Goal: Task Accomplishment & Management: Use online tool/utility

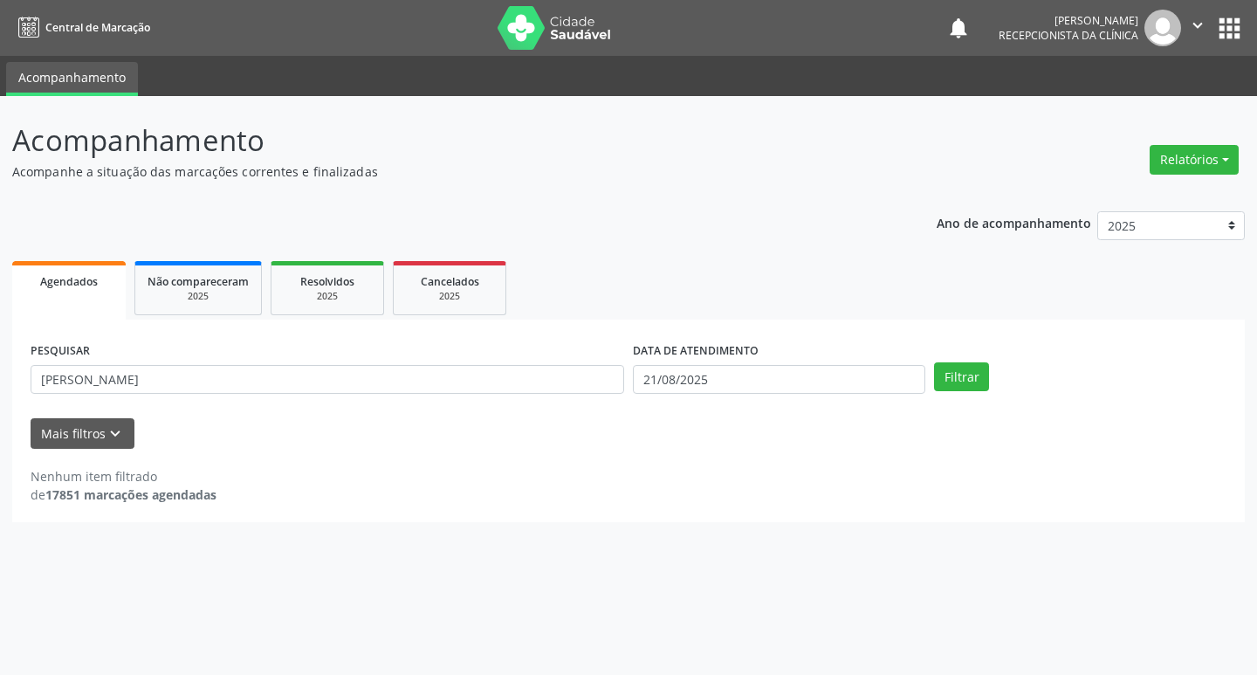
click at [372, 378] on input "[PERSON_NAME]" at bounding box center [328, 380] width 594 height 30
type input "i"
click at [961, 380] on button "Filtrar" at bounding box center [961, 377] width 55 height 30
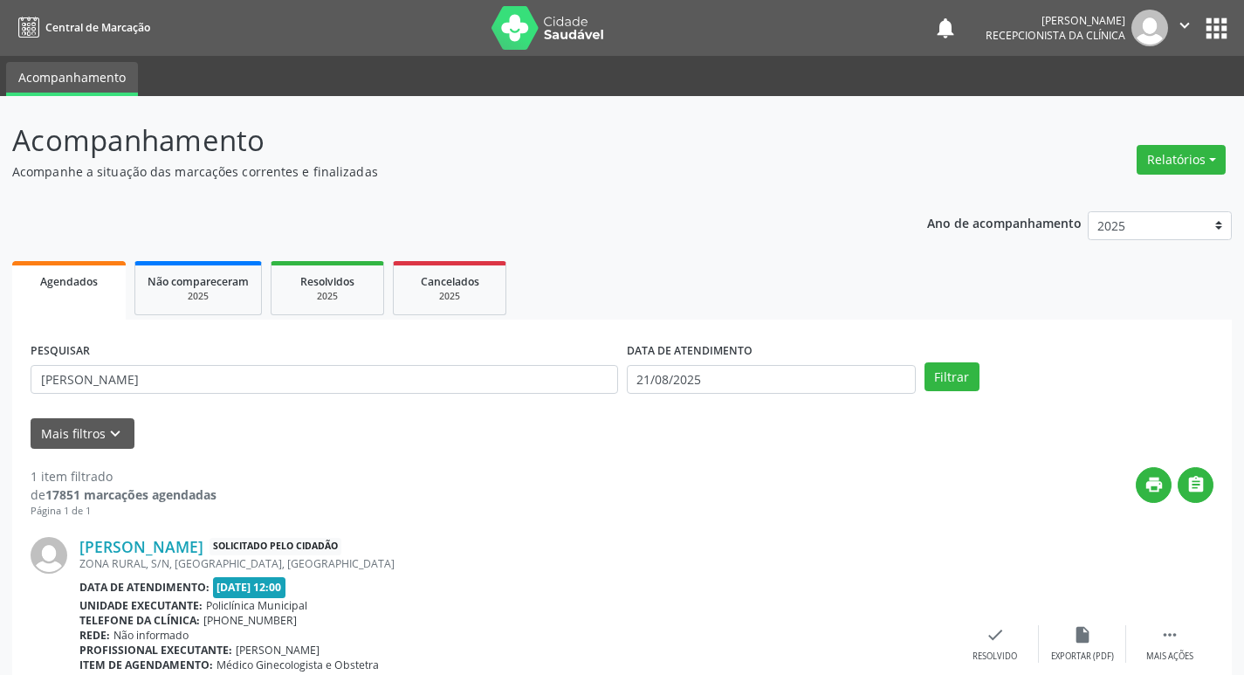
scroll to position [87, 0]
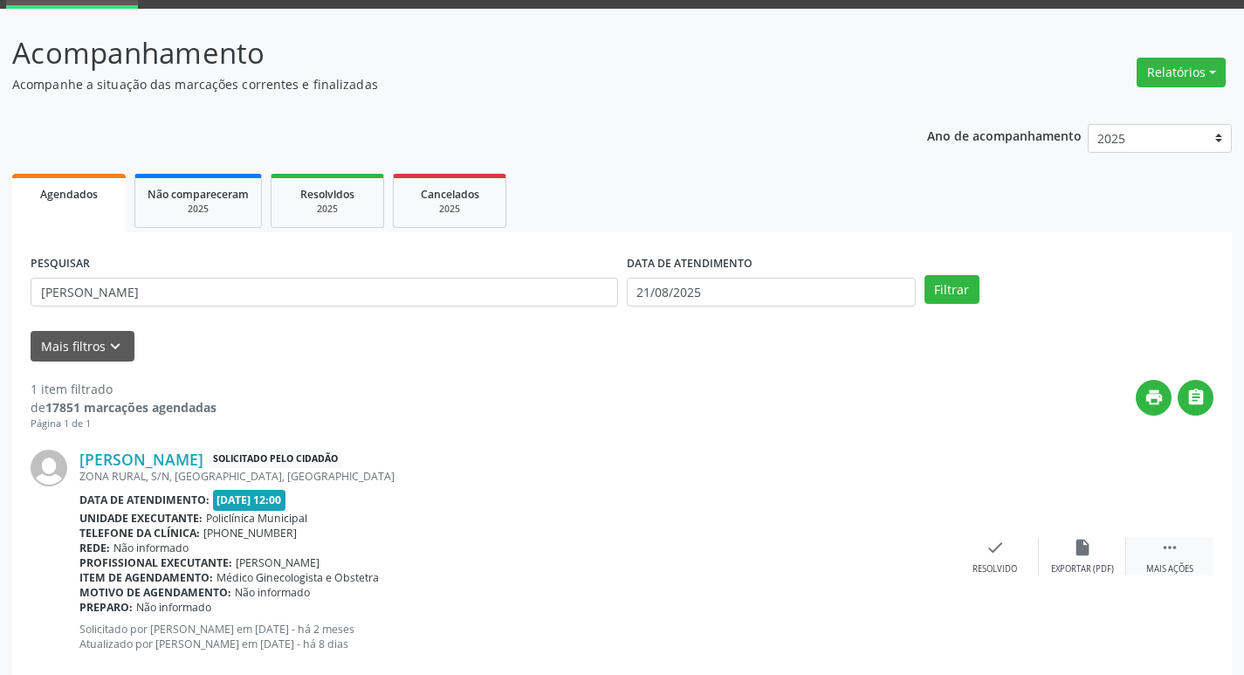
click at [1164, 569] on div "Mais ações" at bounding box center [1170, 569] width 47 height 12
click at [909, 563] on div "Imprimir" at bounding box center [907, 569] width 39 height 12
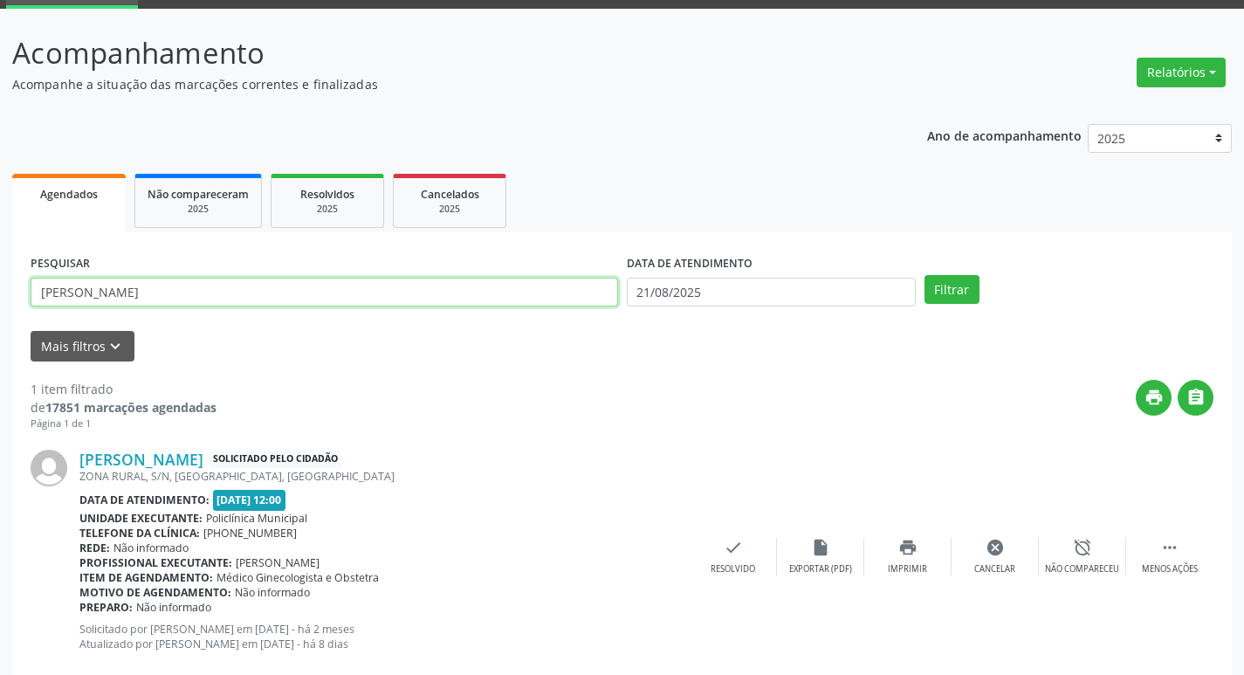
drag, startPoint x: 224, startPoint y: 288, endPoint x: 219, endPoint y: 300, distance: 13.0
click at [223, 291] on input "[PERSON_NAME]" at bounding box center [325, 293] width 588 height 30
type input "d"
type input "glaucia"
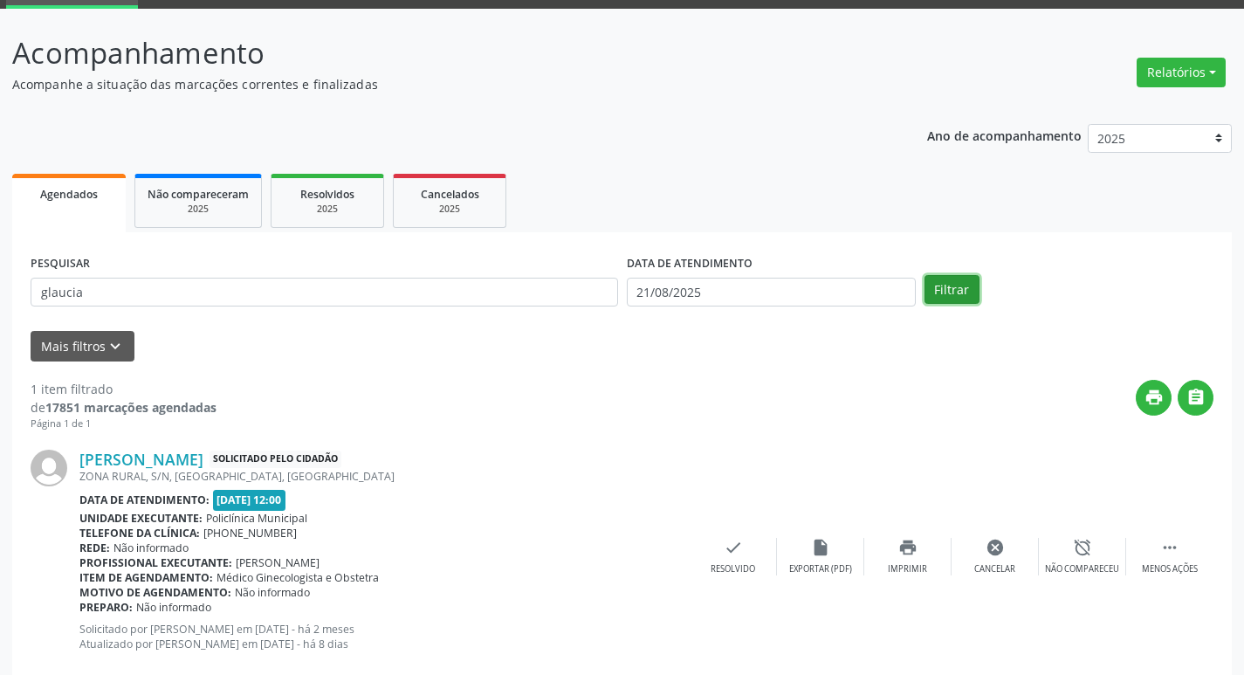
click at [934, 293] on button "Filtrar" at bounding box center [952, 290] width 55 height 30
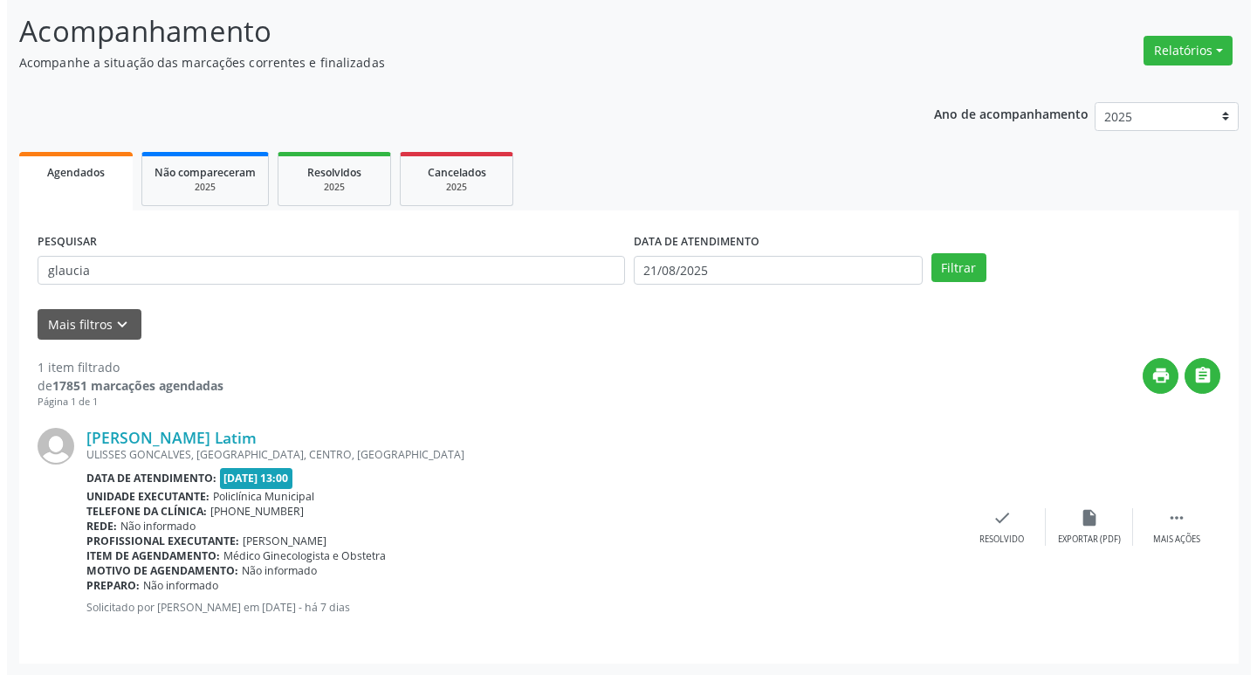
scroll to position [110, 0]
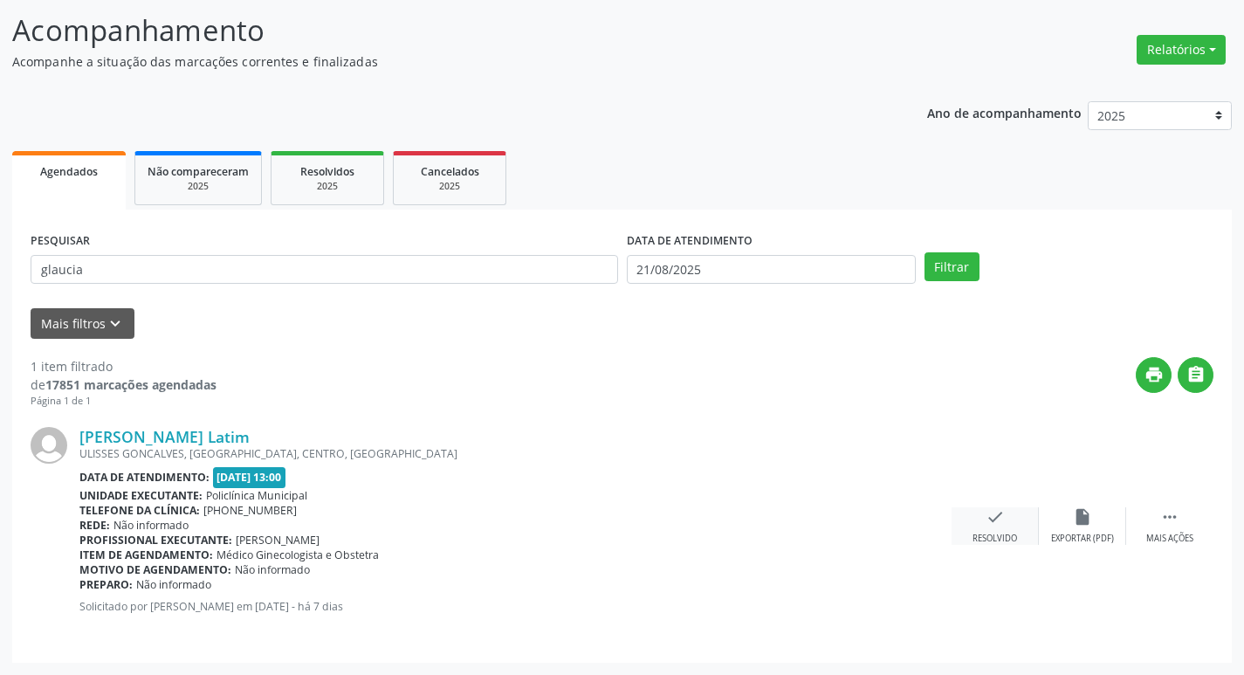
click at [1000, 516] on icon "check" at bounding box center [995, 516] width 19 height 19
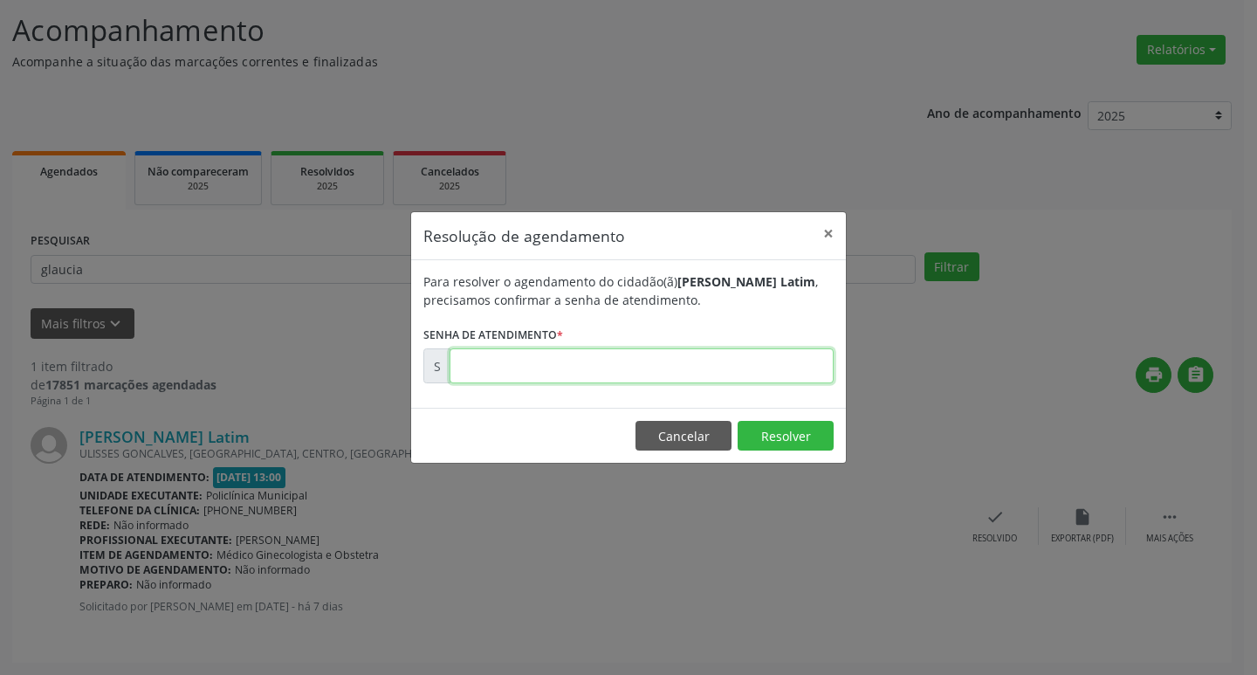
click at [706, 367] on input "text" at bounding box center [642, 365] width 384 height 35
type input "00171818"
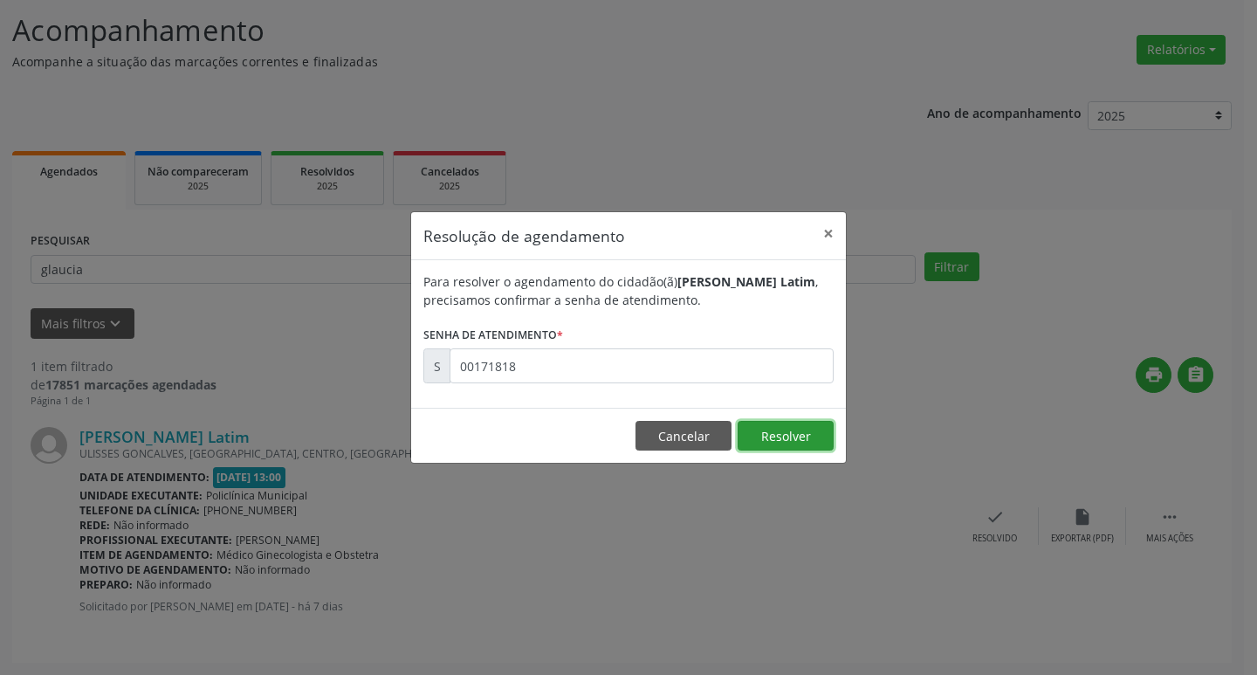
click at [768, 427] on button "Resolver" at bounding box center [786, 436] width 96 height 30
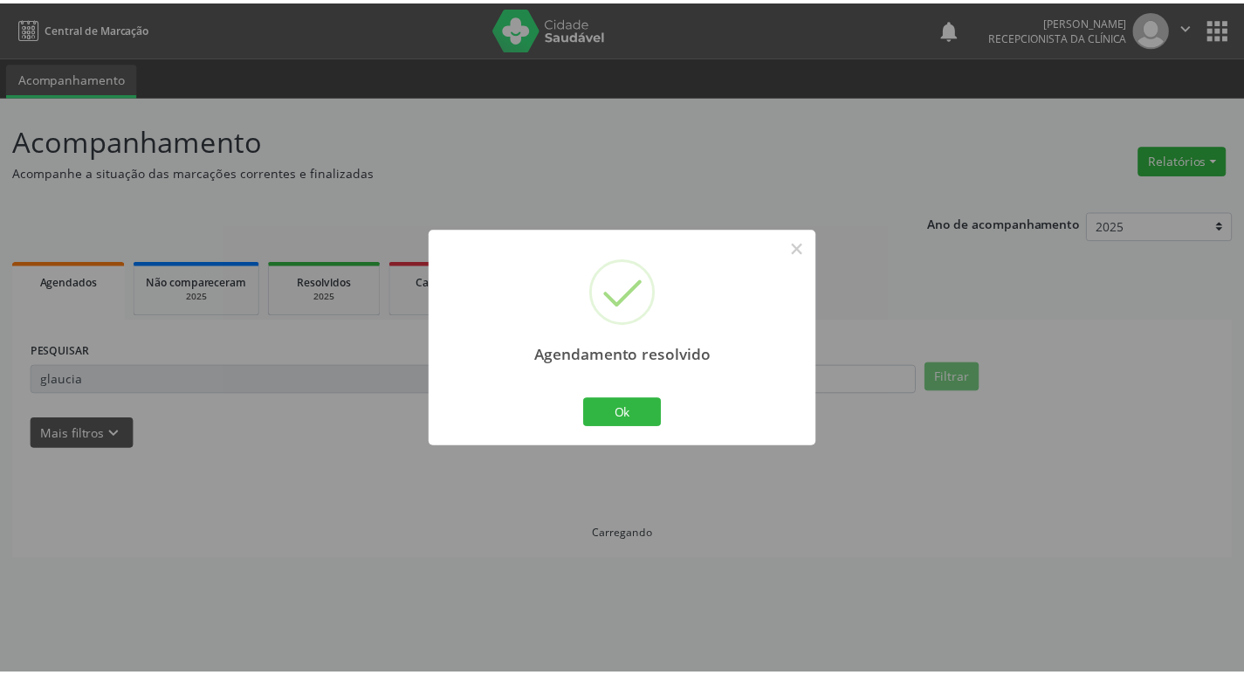
scroll to position [0, 0]
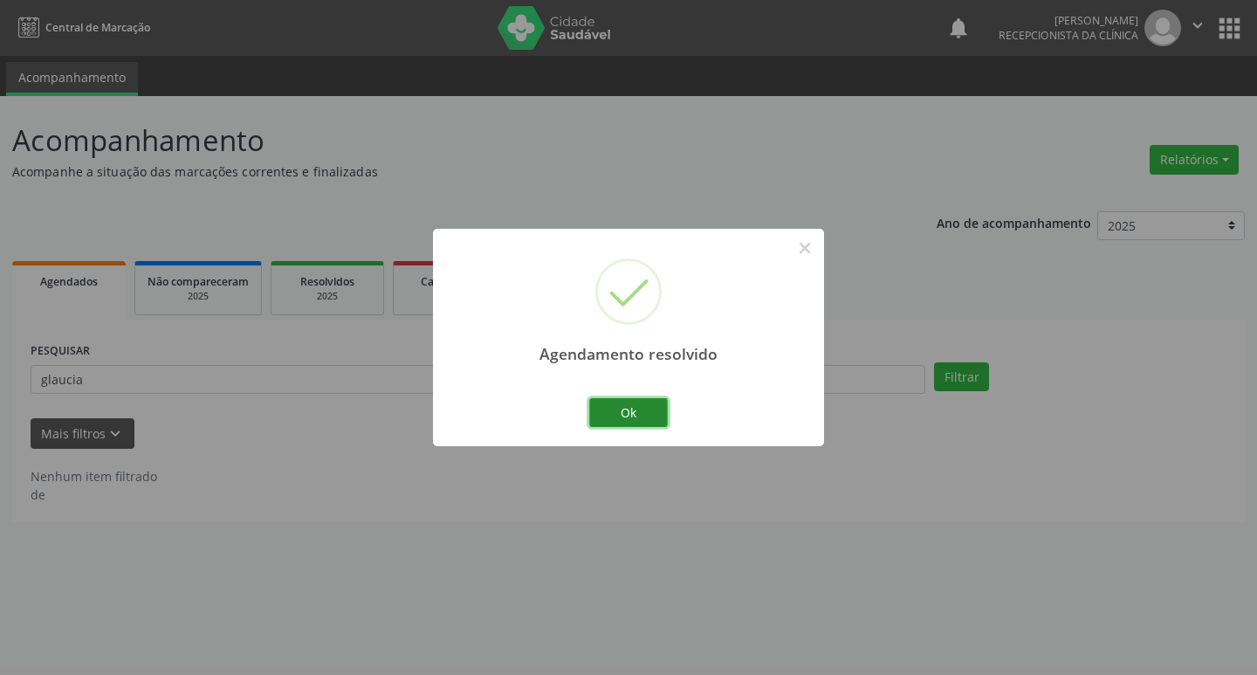
click at [652, 418] on button "Ok" at bounding box center [628, 413] width 79 height 30
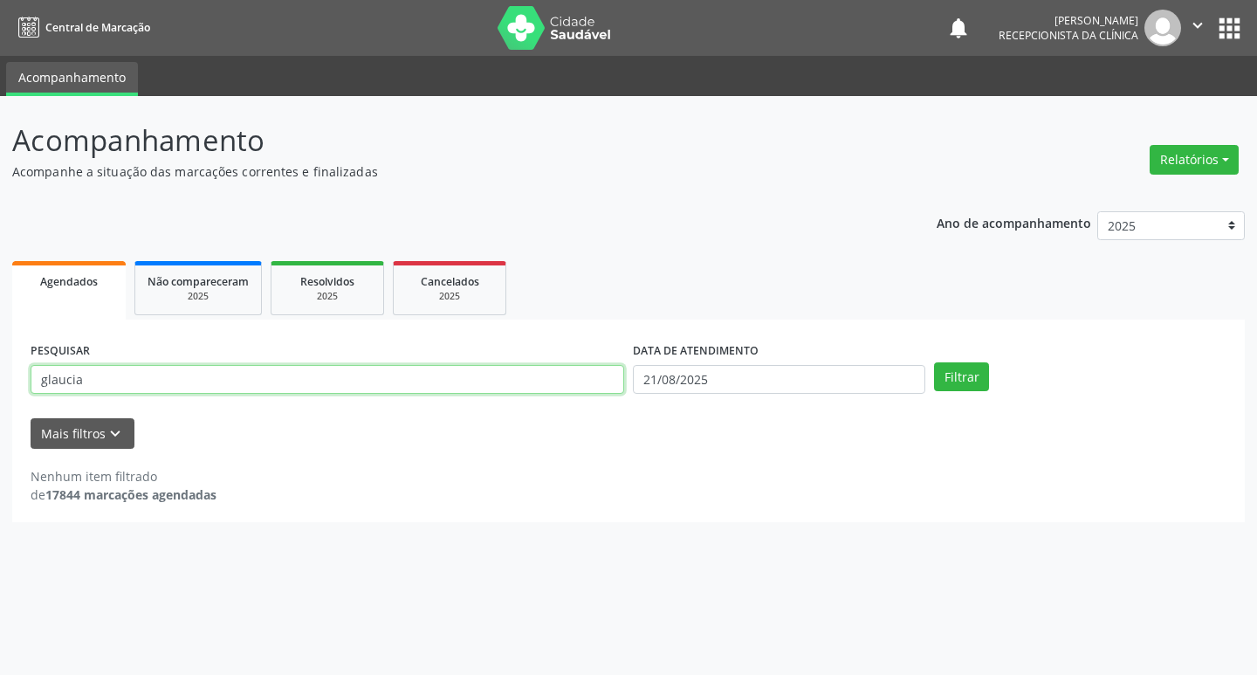
click at [236, 376] on input "glaucia" at bounding box center [328, 380] width 594 height 30
type input "g"
type input "[PERSON_NAME]"
click at [948, 375] on button "Filtrar" at bounding box center [961, 377] width 55 height 30
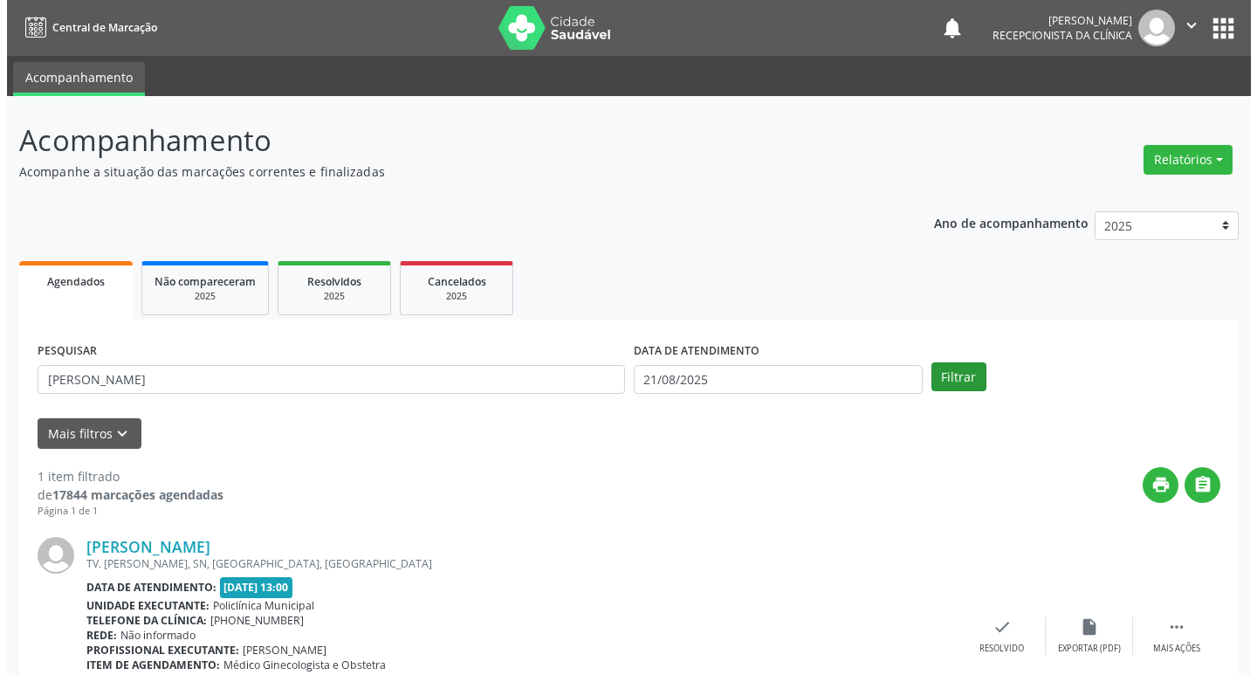
scroll to position [110, 0]
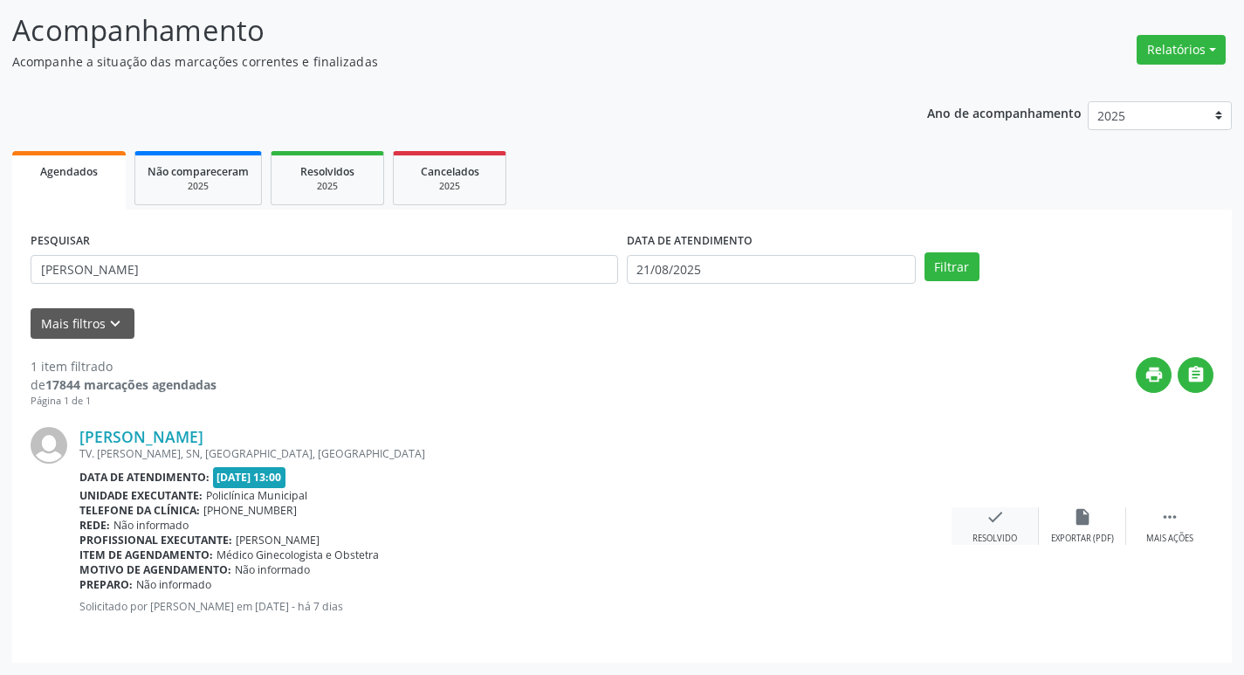
click at [1002, 534] on div "Resolvido" at bounding box center [995, 539] width 45 height 12
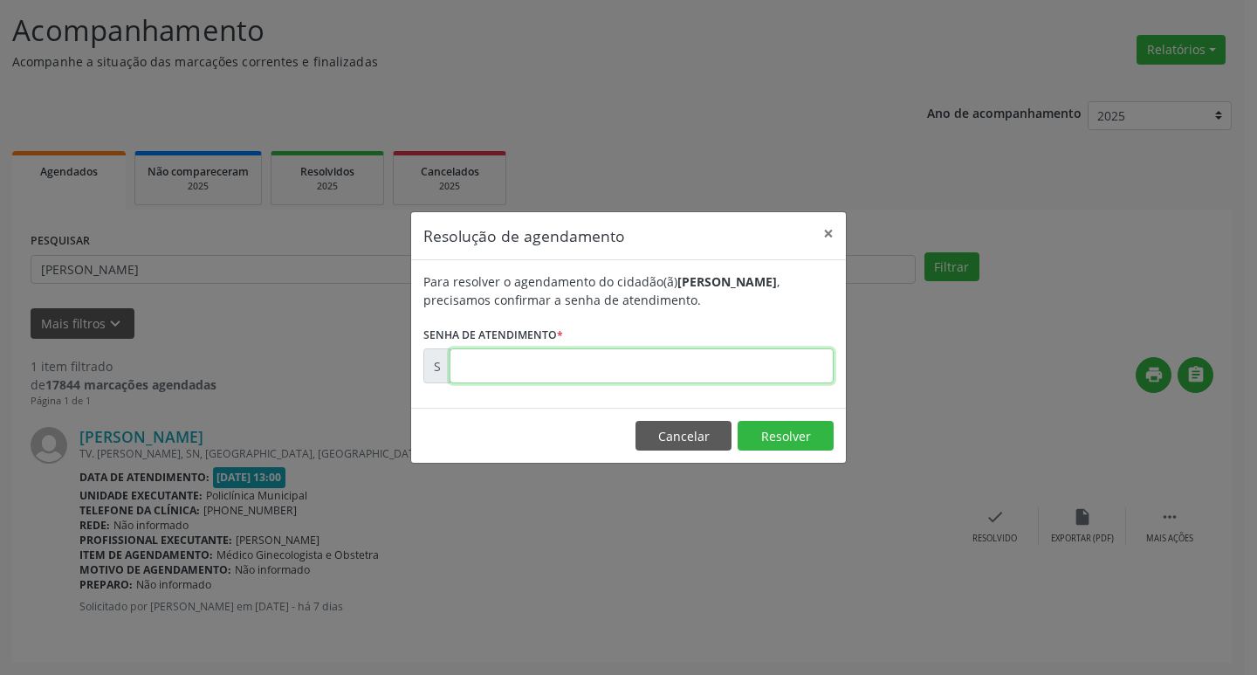
click at [636, 371] on input "text" at bounding box center [642, 365] width 384 height 35
type input "00171754"
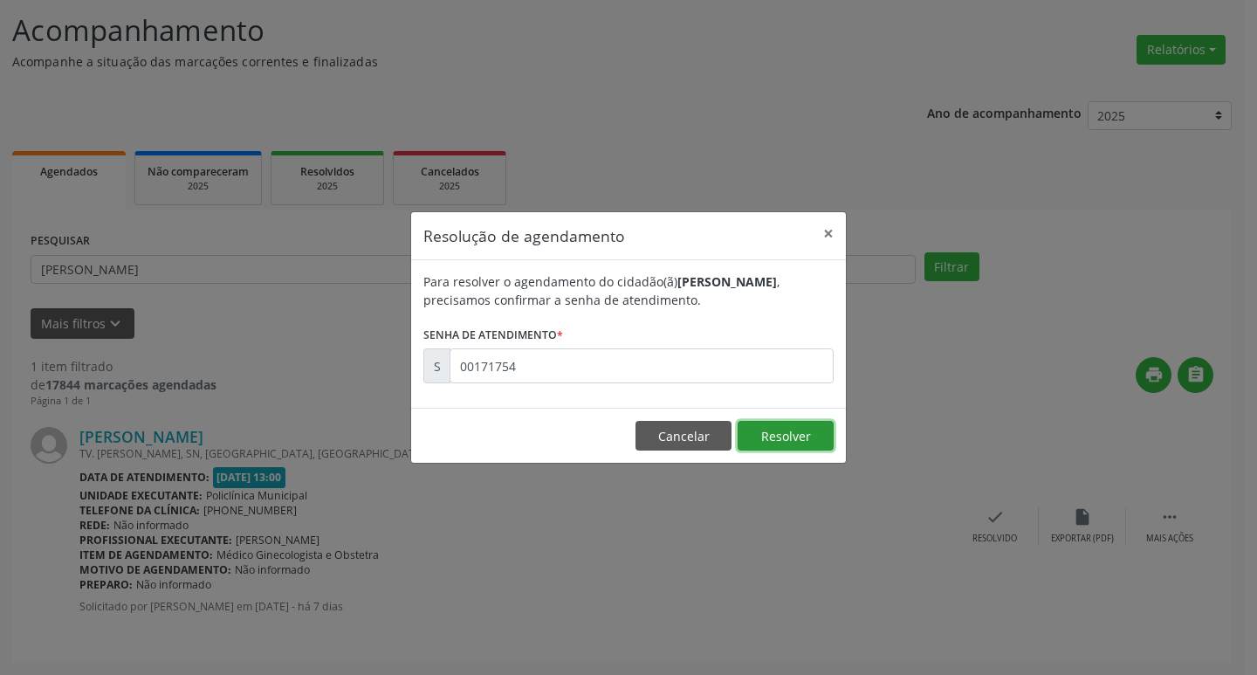
click at [823, 439] on button "Resolver" at bounding box center [786, 436] width 96 height 30
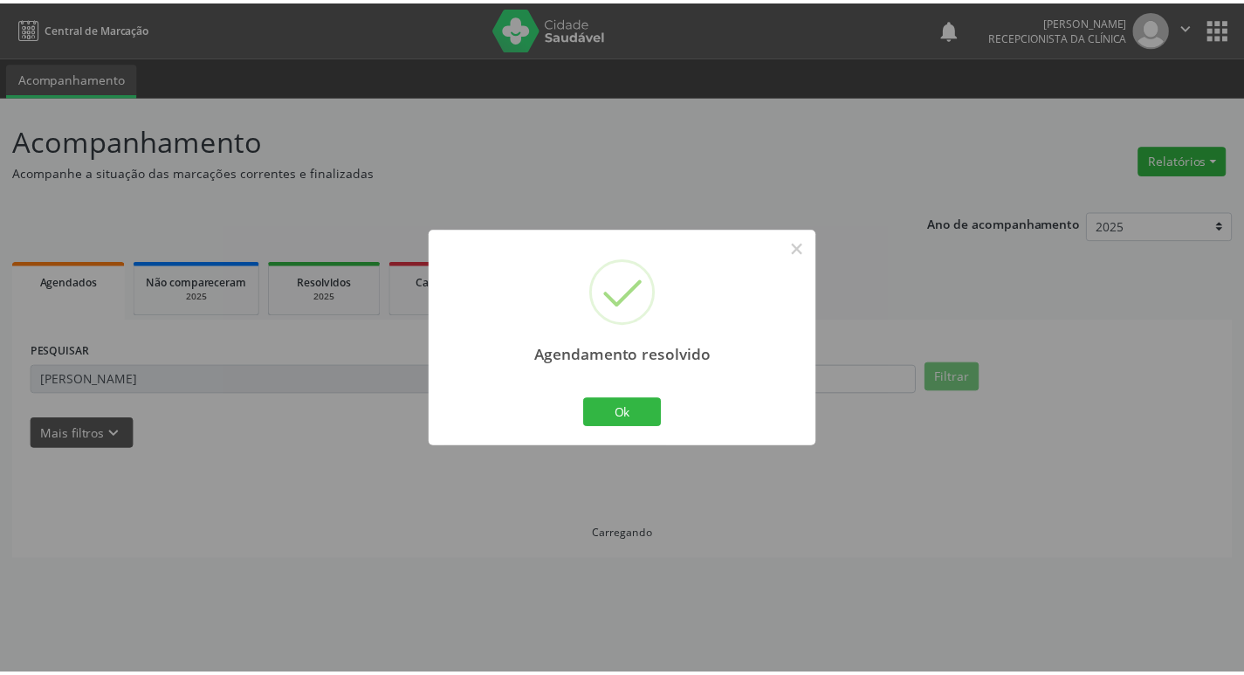
scroll to position [0, 0]
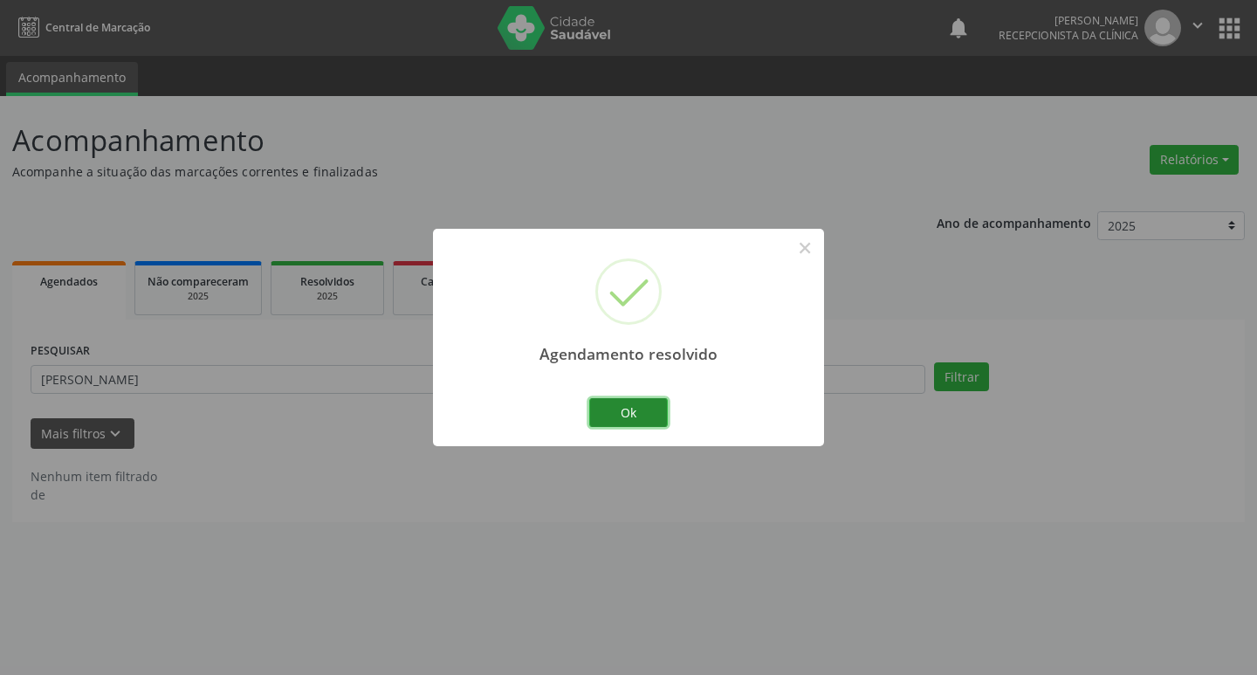
click at [660, 413] on button "Ok" at bounding box center [628, 413] width 79 height 30
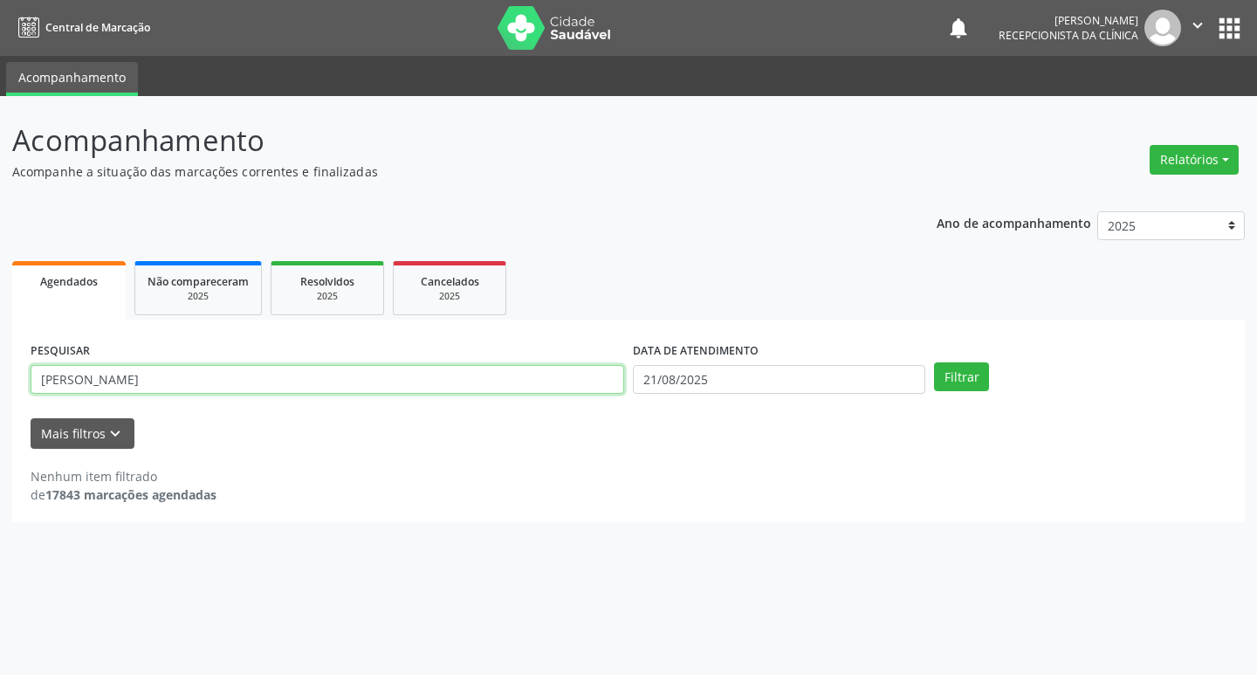
click at [209, 376] on input "[PERSON_NAME]" at bounding box center [328, 380] width 594 height 30
type input "m"
type input "nathally"
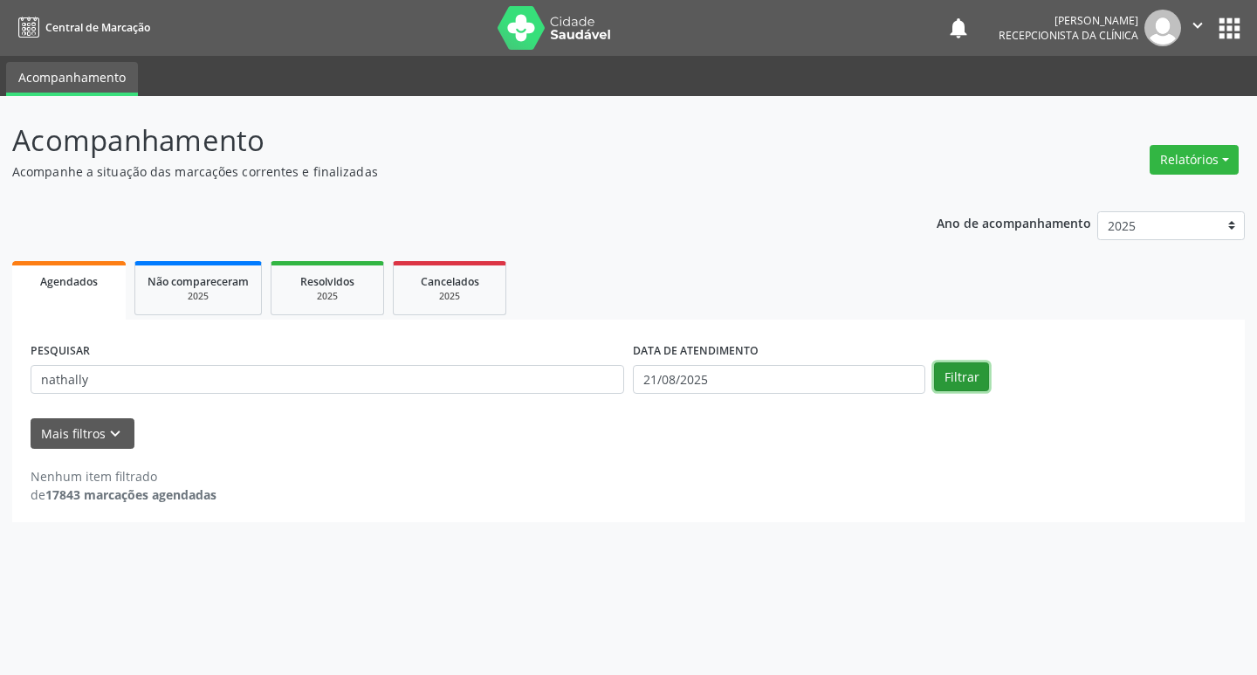
click at [972, 385] on button "Filtrar" at bounding box center [961, 377] width 55 height 30
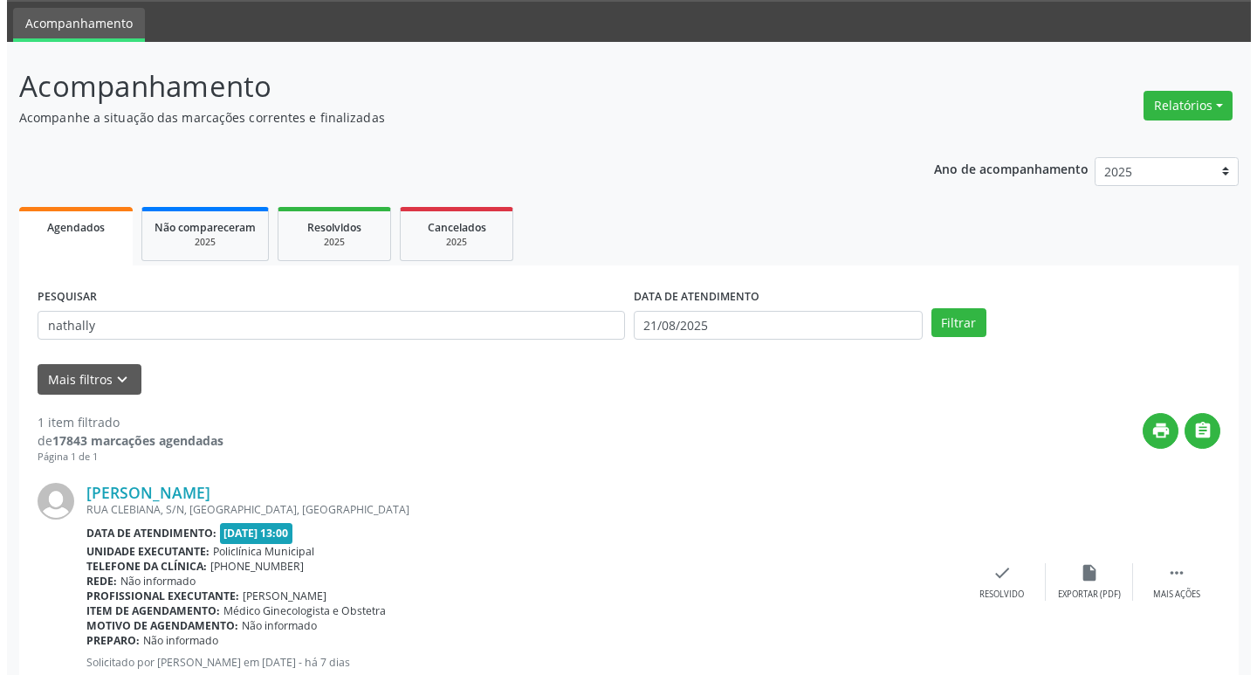
scroll to position [110, 0]
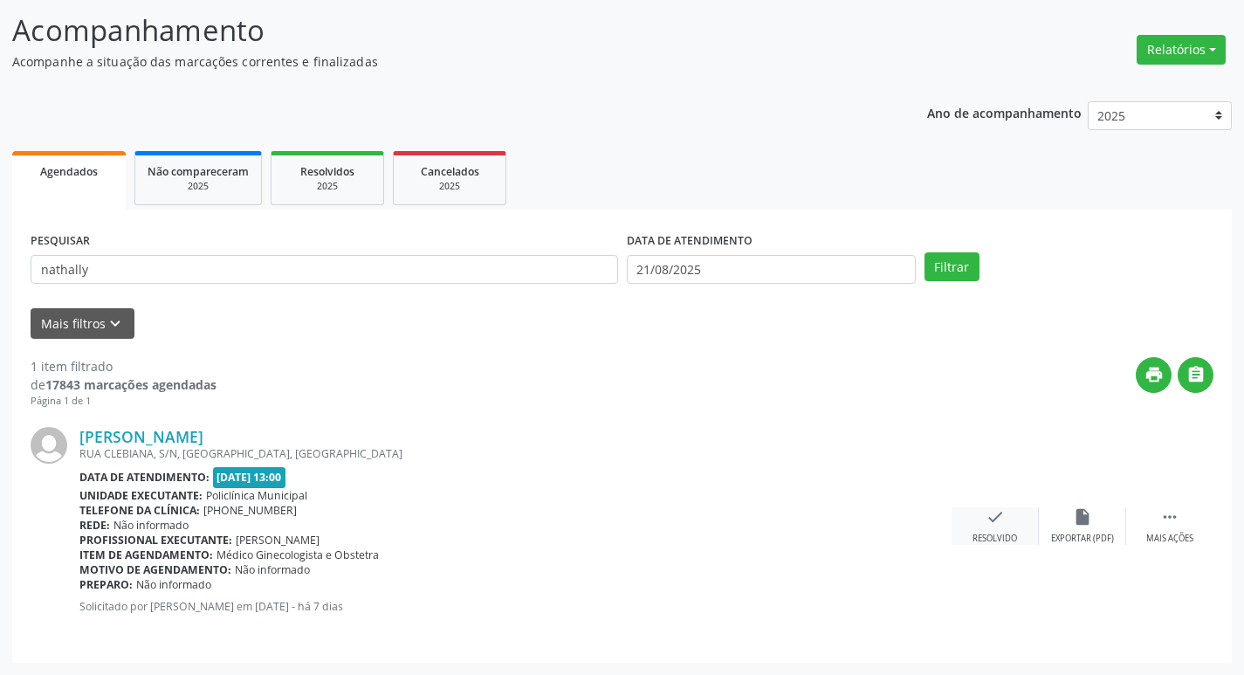
click at [1009, 516] on div "check Resolvido" at bounding box center [995, 526] width 87 height 38
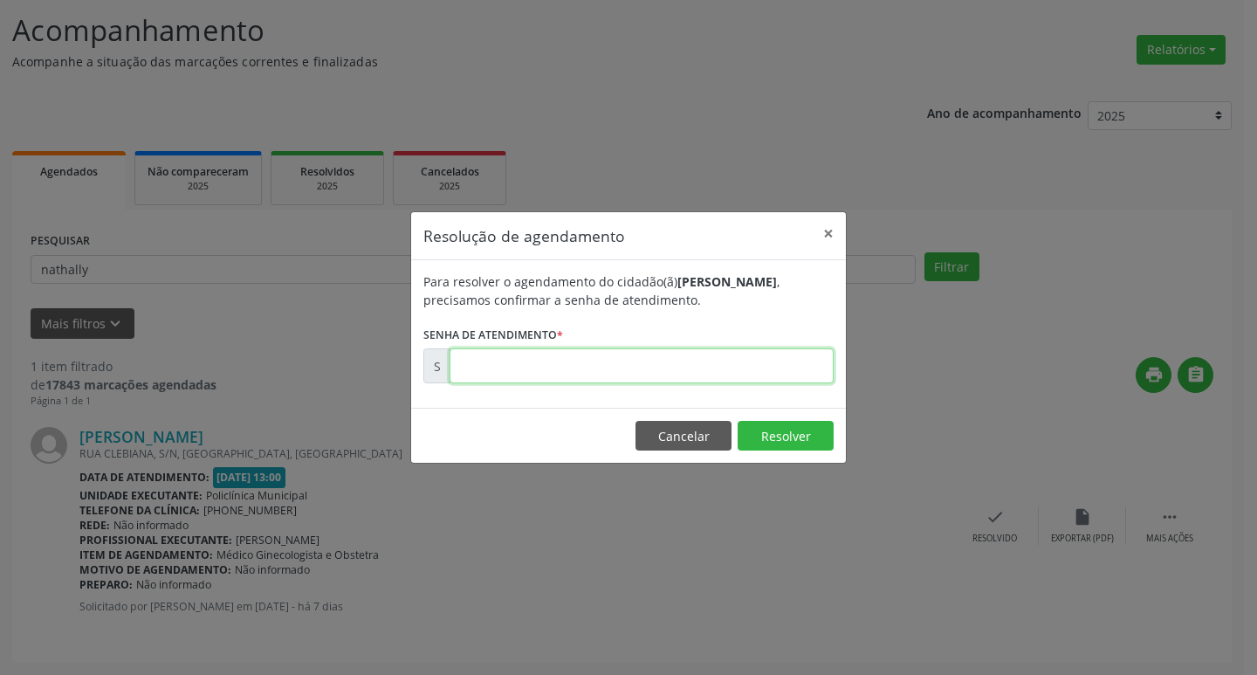
click at [710, 366] on input "text" at bounding box center [642, 365] width 384 height 35
type input "00171842"
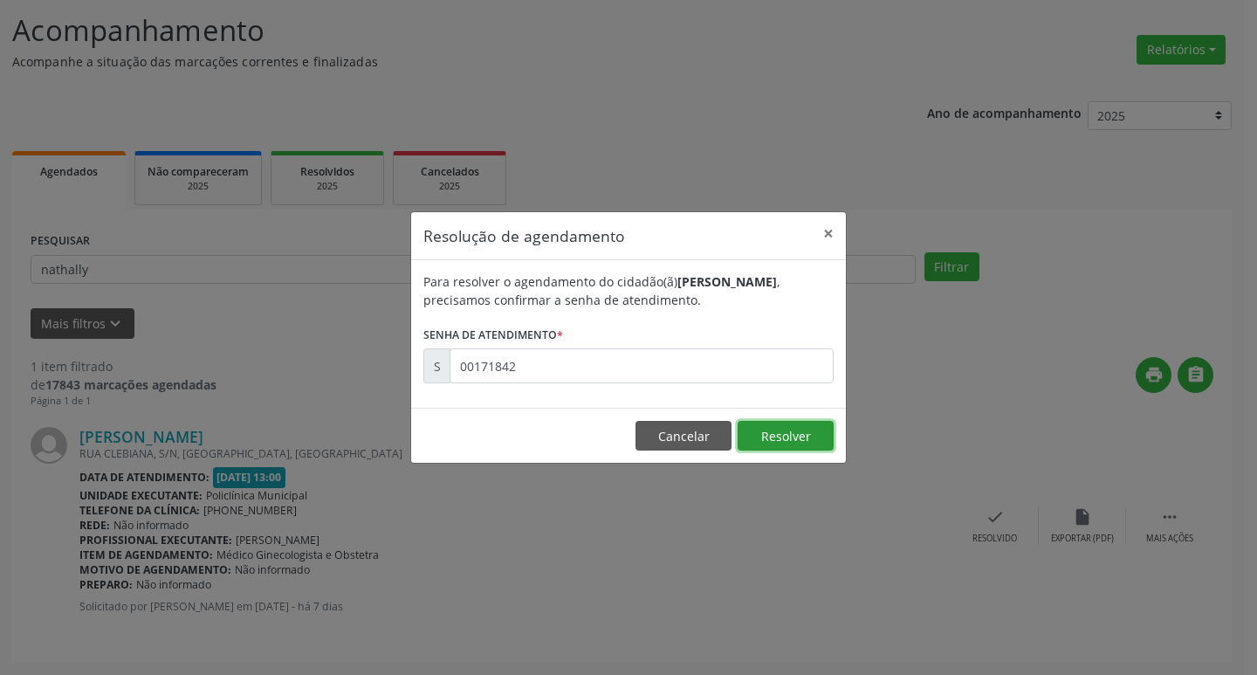
click at [761, 429] on button "Resolver" at bounding box center [786, 436] width 96 height 30
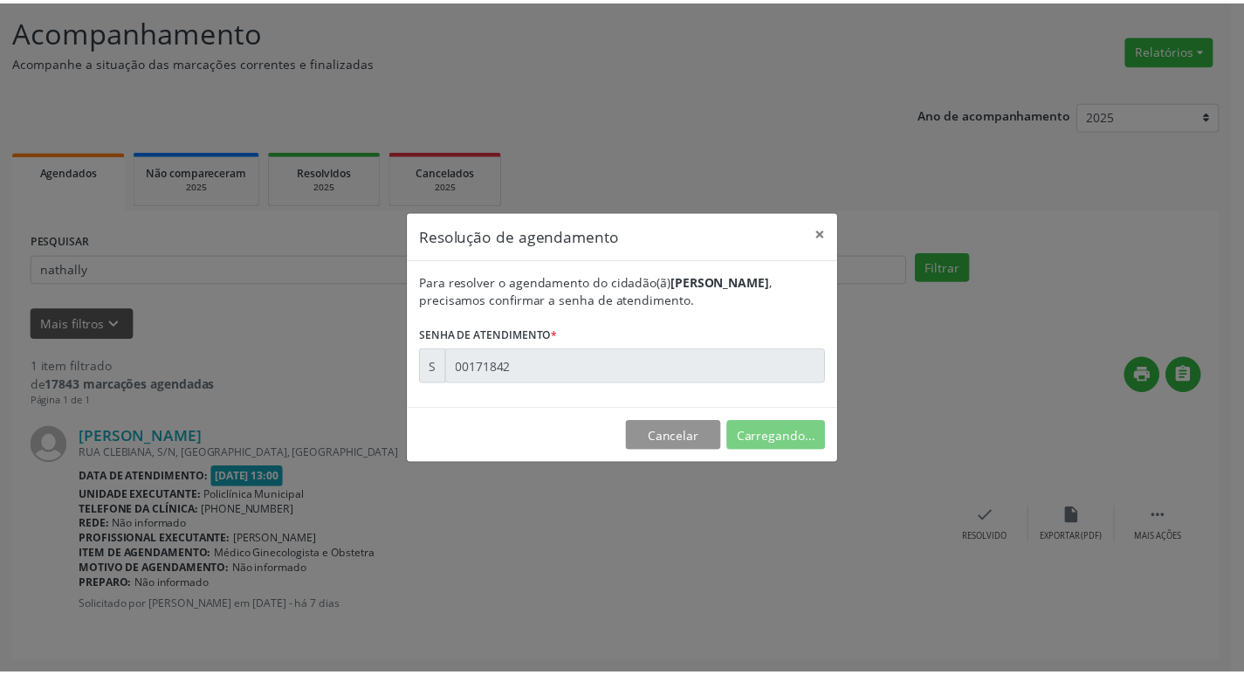
scroll to position [0, 0]
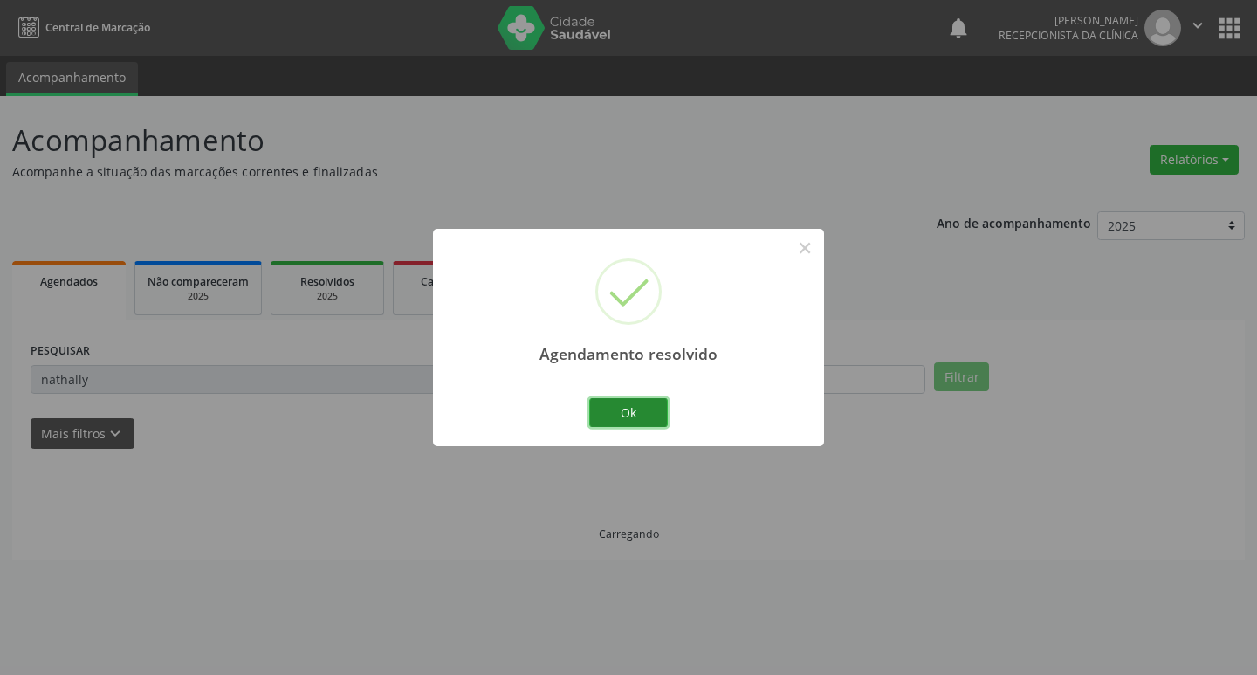
click at [654, 413] on button "Ok" at bounding box center [628, 413] width 79 height 30
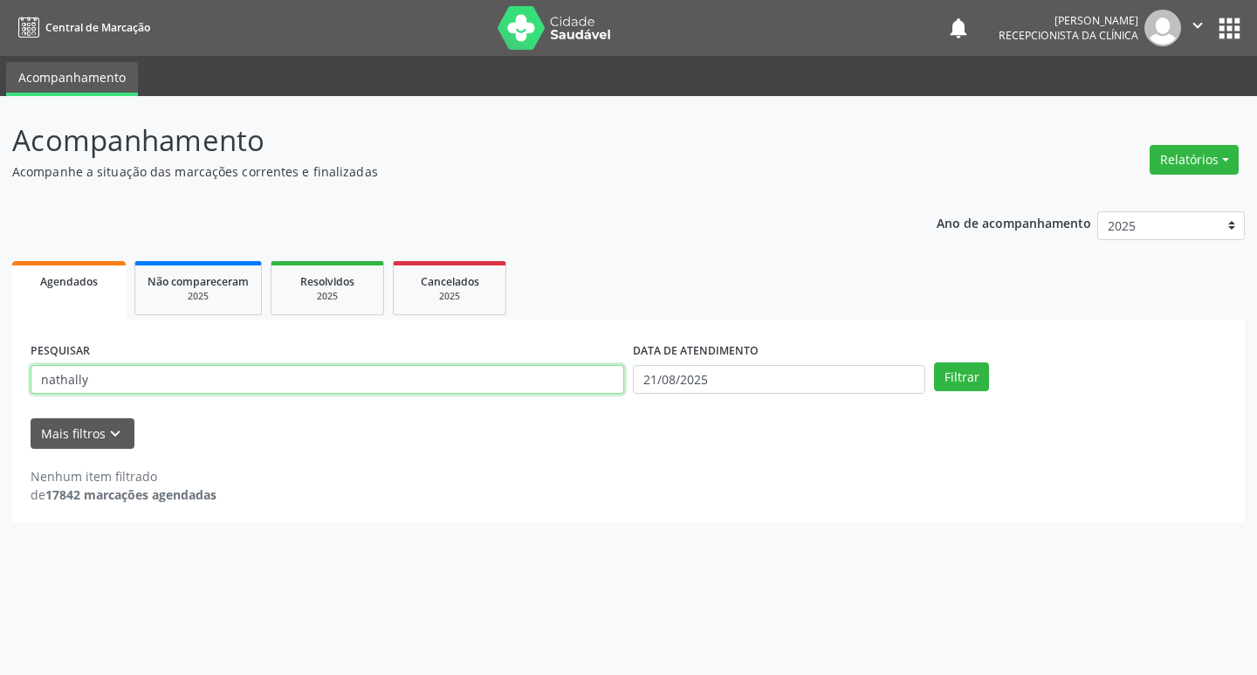
click at [142, 382] on input "nathally" at bounding box center [328, 380] width 594 height 30
type input "n"
type input "iclea"
click at [969, 375] on button "Filtrar" at bounding box center [961, 377] width 55 height 30
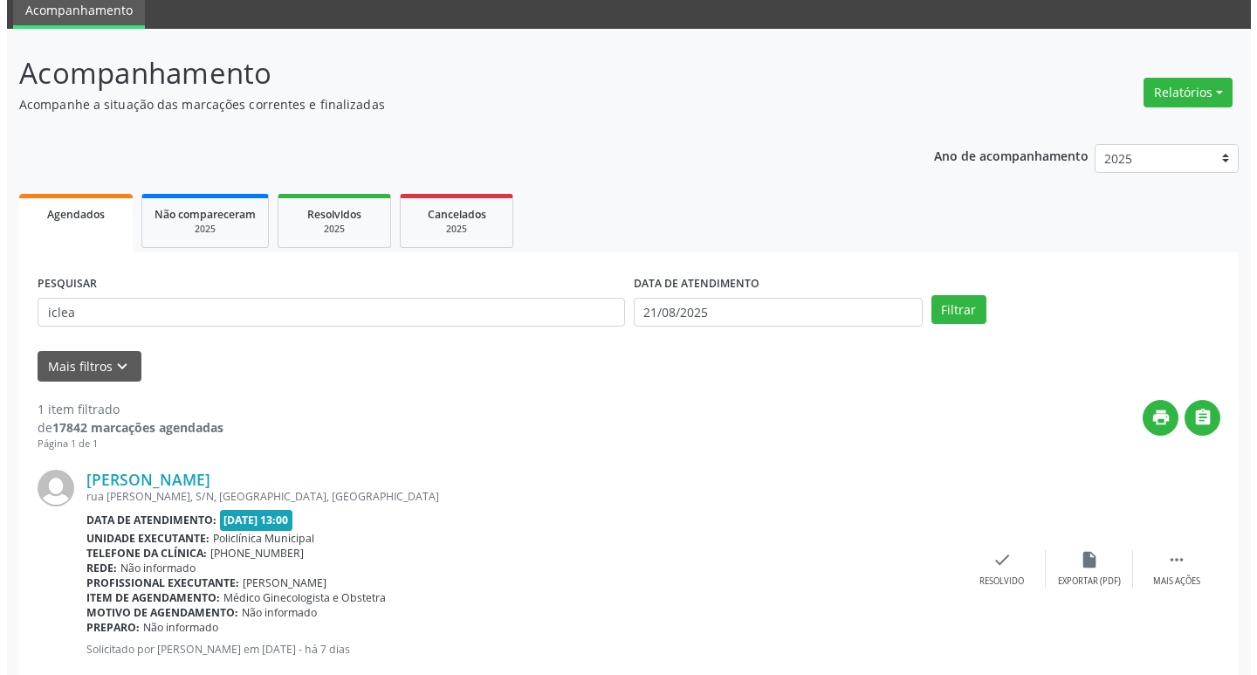
scroll to position [110, 0]
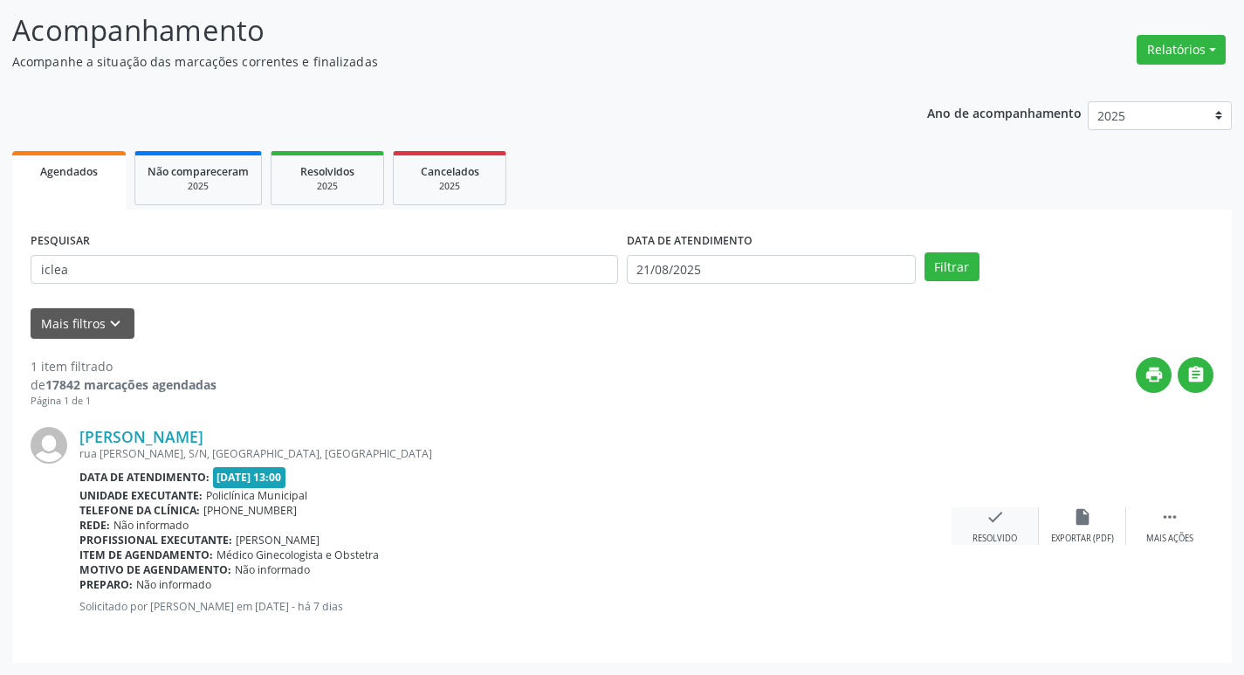
click at [1005, 532] on div "check Resolvido" at bounding box center [995, 526] width 87 height 38
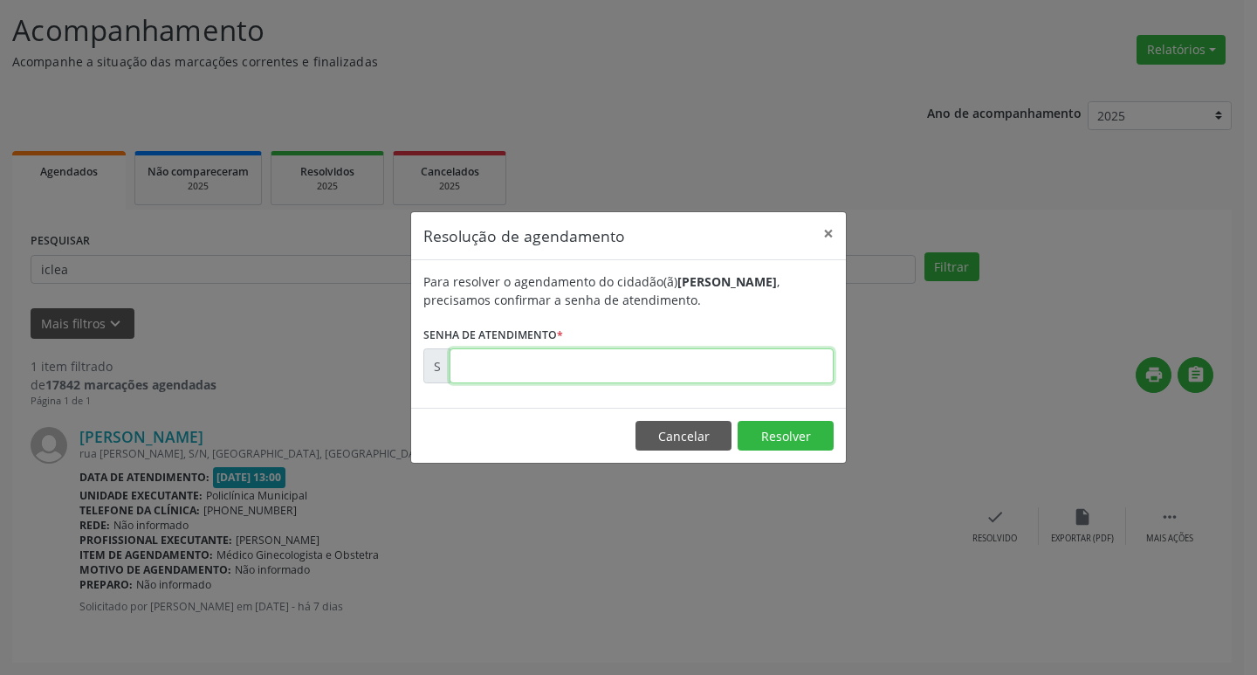
click at [558, 367] on input "text" at bounding box center [642, 365] width 384 height 35
type input "00171649"
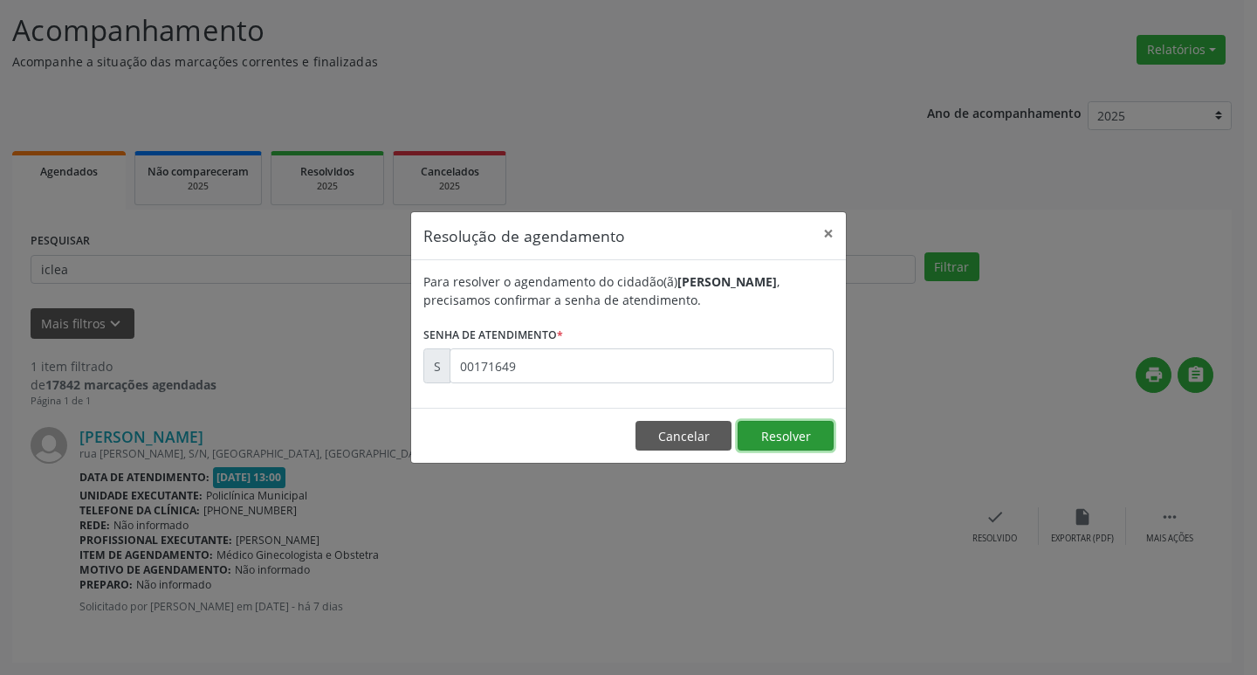
click at [784, 440] on button "Resolver" at bounding box center [786, 436] width 96 height 30
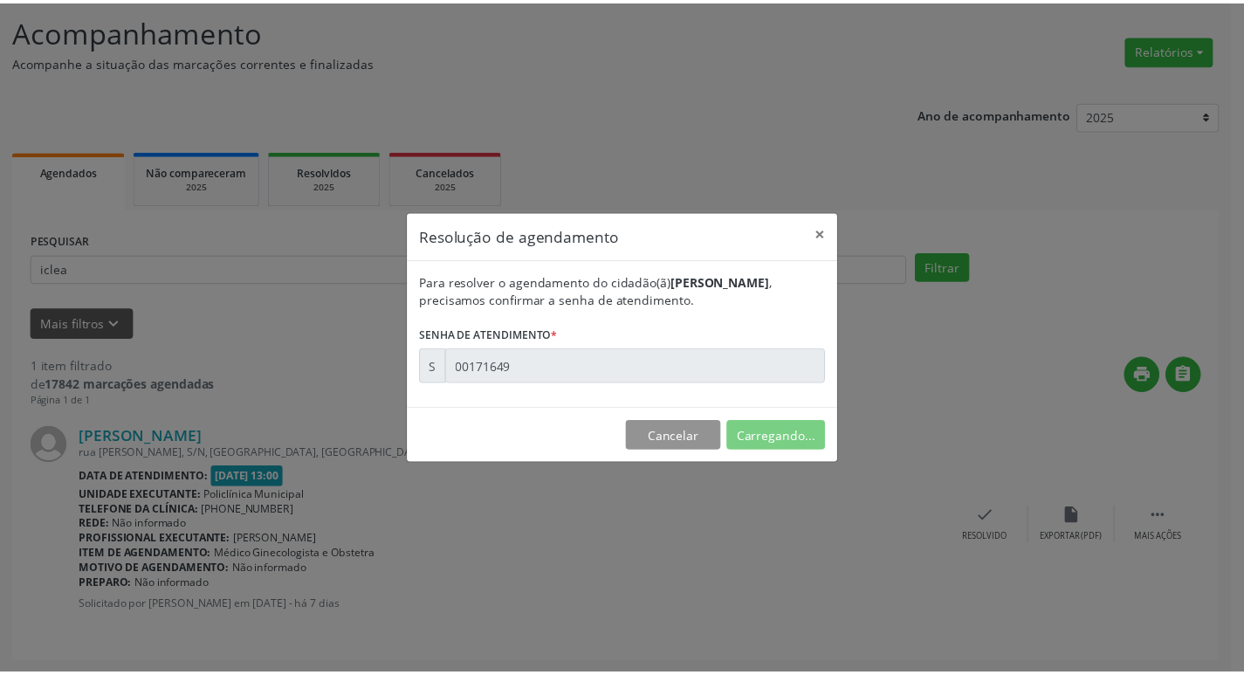
scroll to position [0, 0]
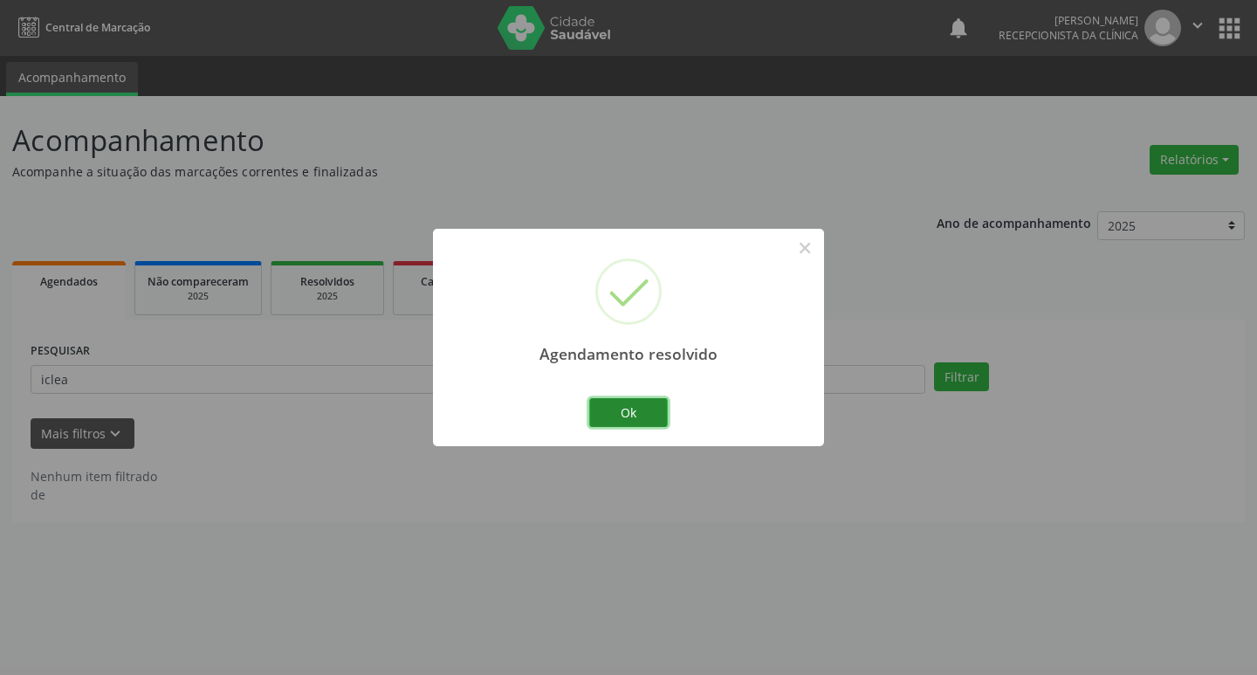
click at [651, 412] on button "Ok" at bounding box center [628, 413] width 79 height 30
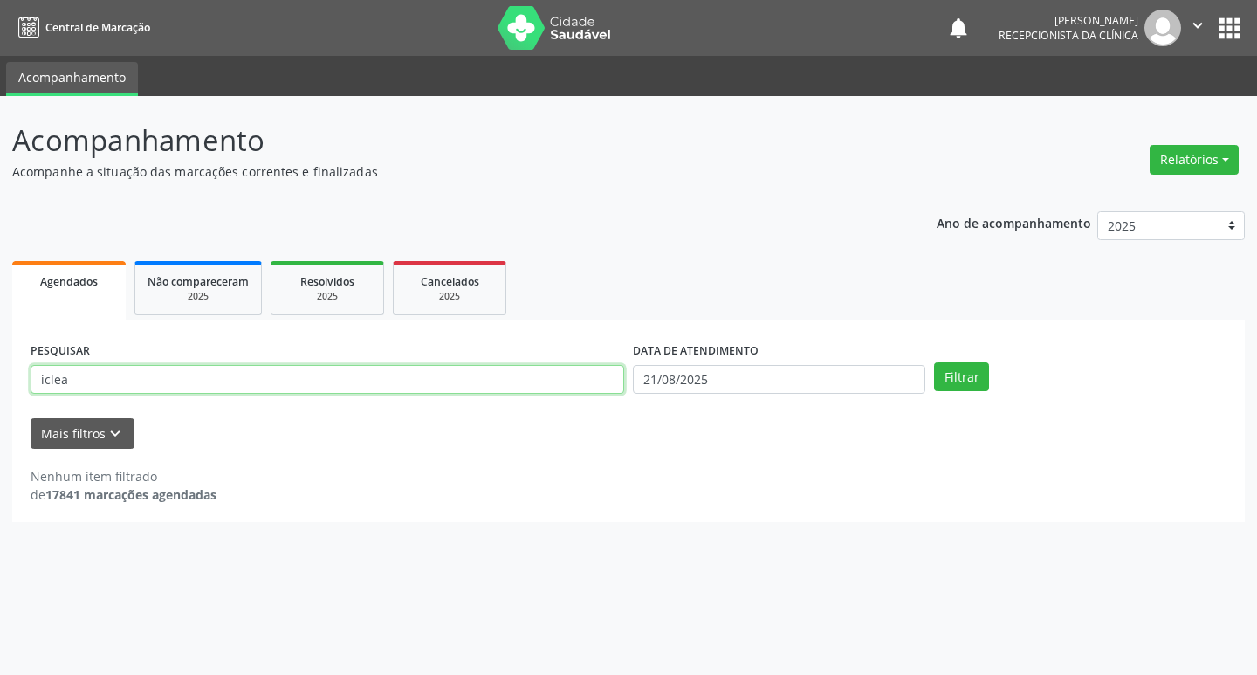
click at [220, 388] on input "iclea" at bounding box center [328, 380] width 594 height 30
type input "i"
type input "[PERSON_NAME]"
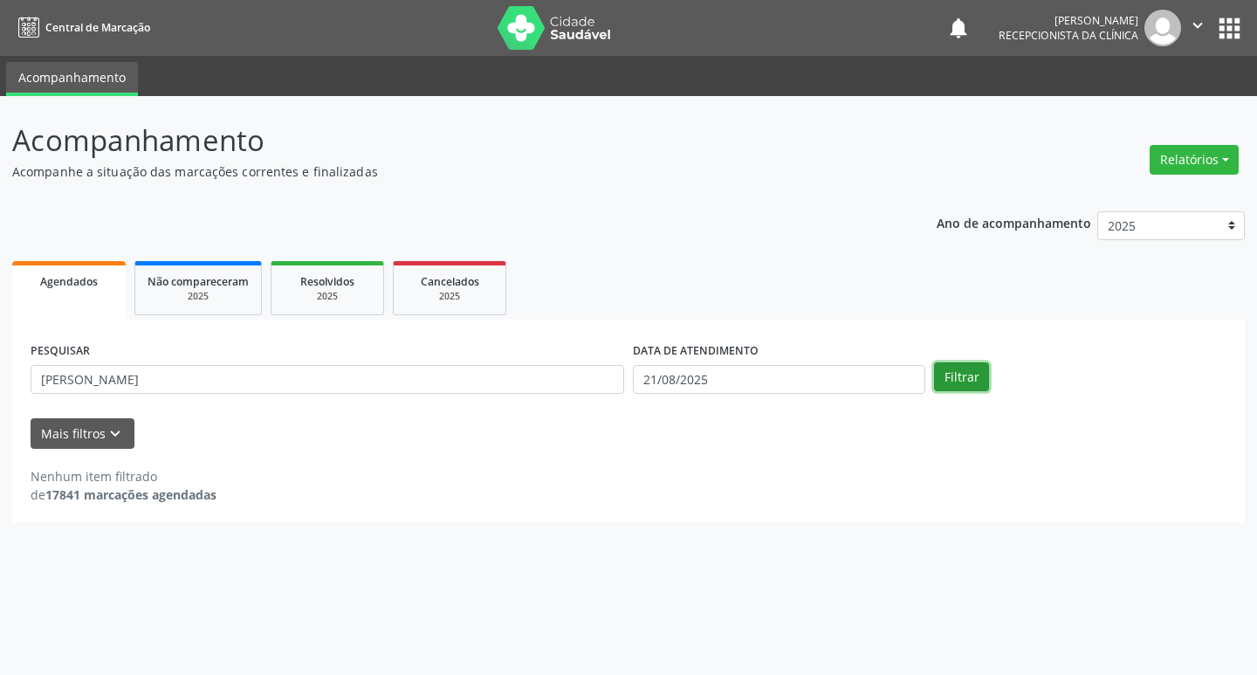
click at [977, 377] on button "Filtrar" at bounding box center [961, 377] width 55 height 30
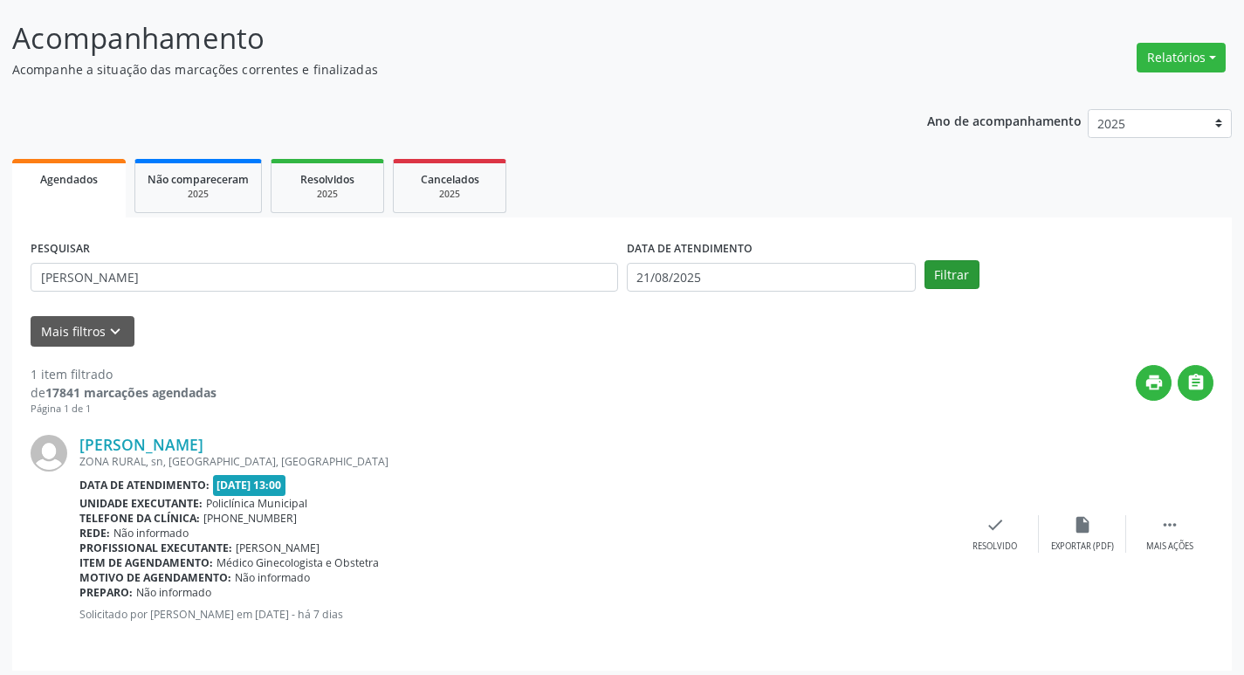
scroll to position [110, 0]
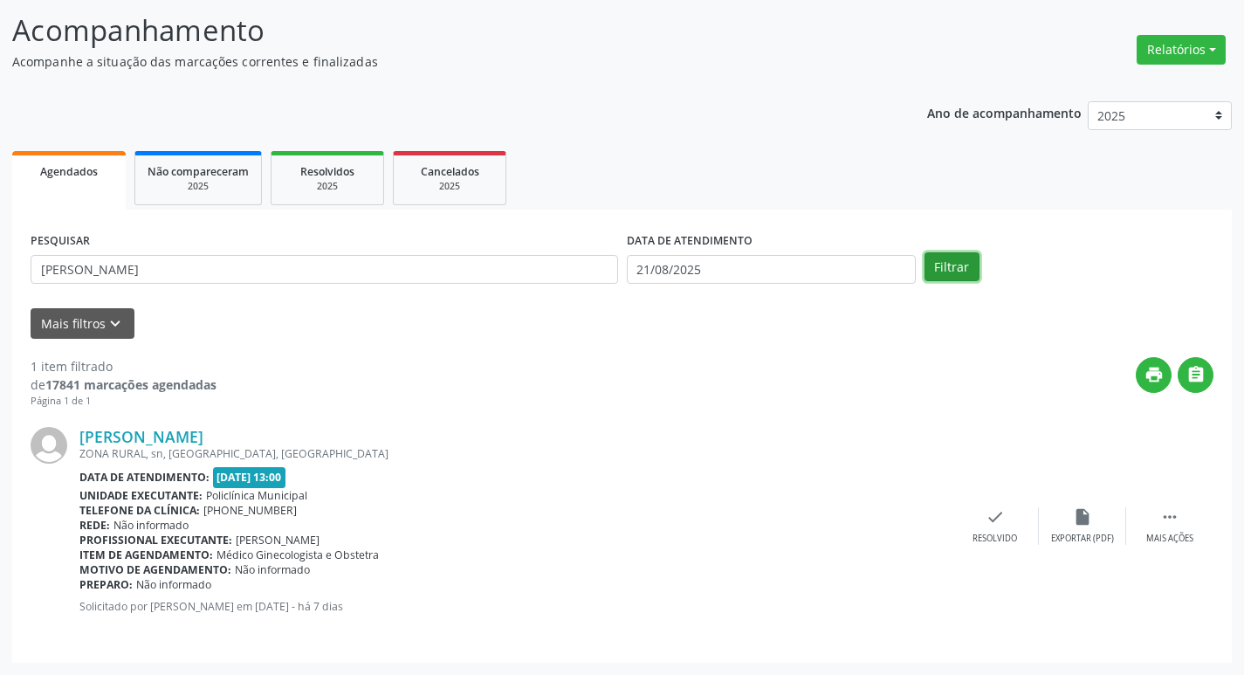
click at [936, 262] on button "Filtrar" at bounding box center [952, 267] width 55 height 30
click at [1003, 527] on icon "check" at bounding box center [995, 516] width 19 height 19
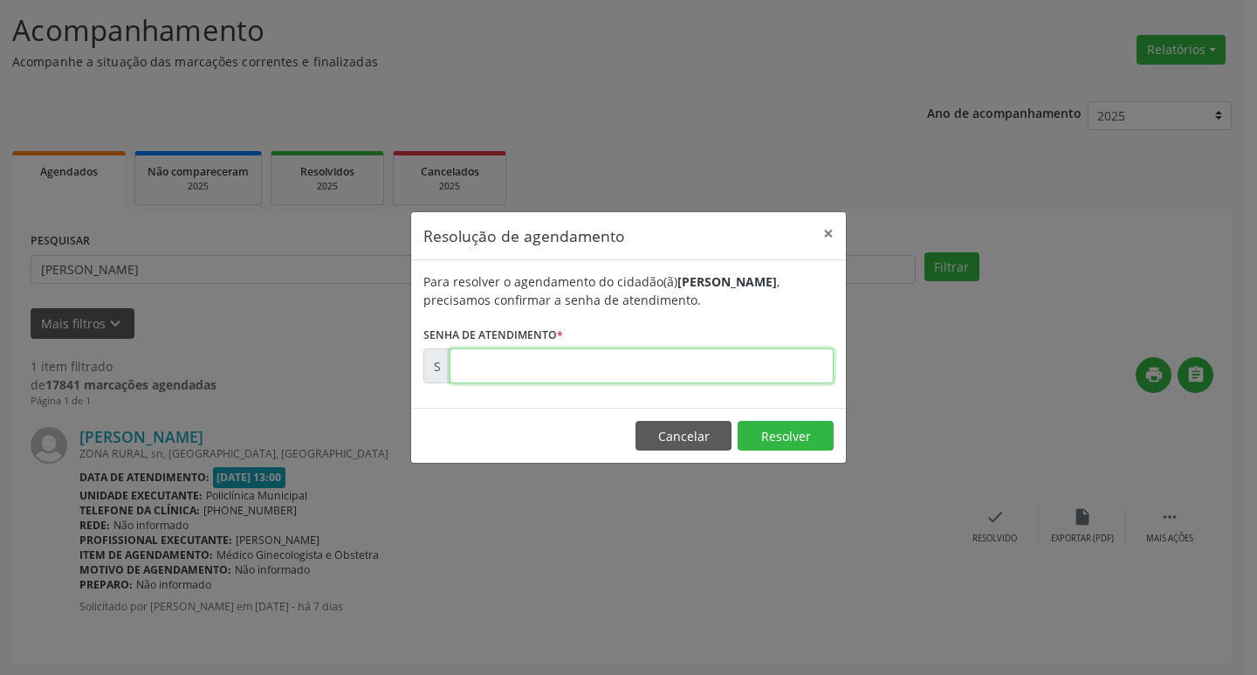
drag, startPoint x: 614, startPoint y: 371, endPoint x: 630, endPoint y: 364, distance: 18.0
click at [614, 371] on input "text" at bounding box center [642, 365] width 384 height 35
type input "00171635"
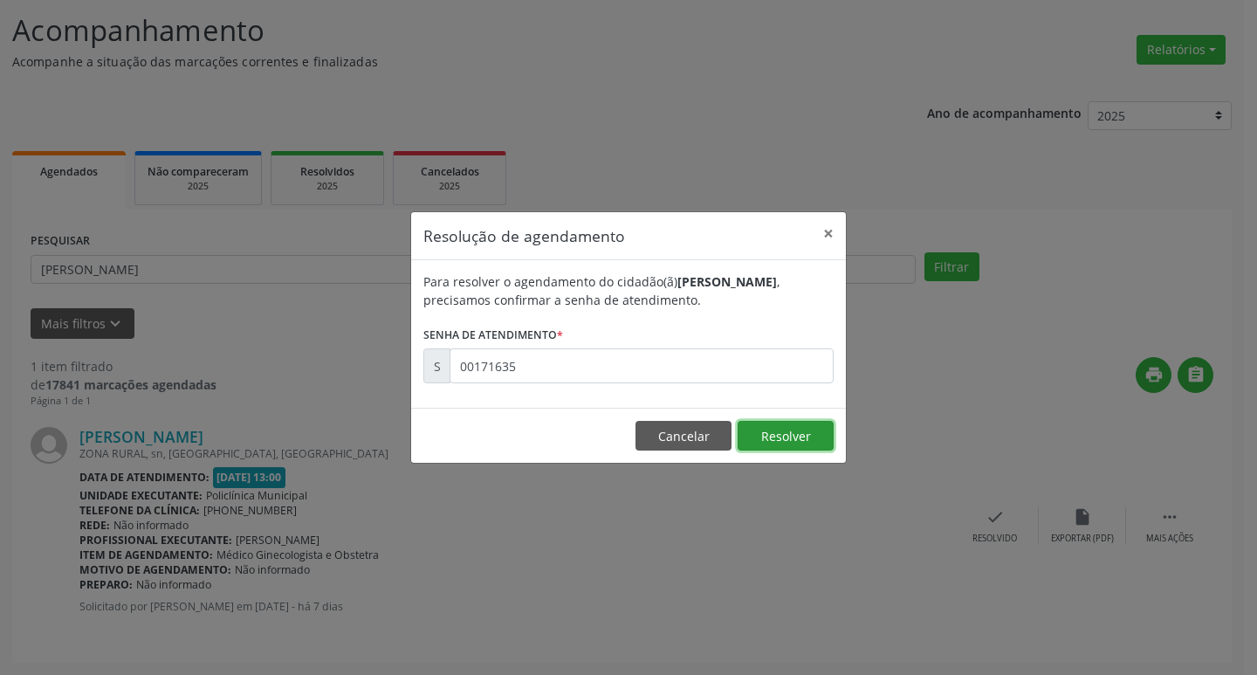
click at [764, 443] on button "Resolver" at bounding box center [786, 436] width 96 height 30
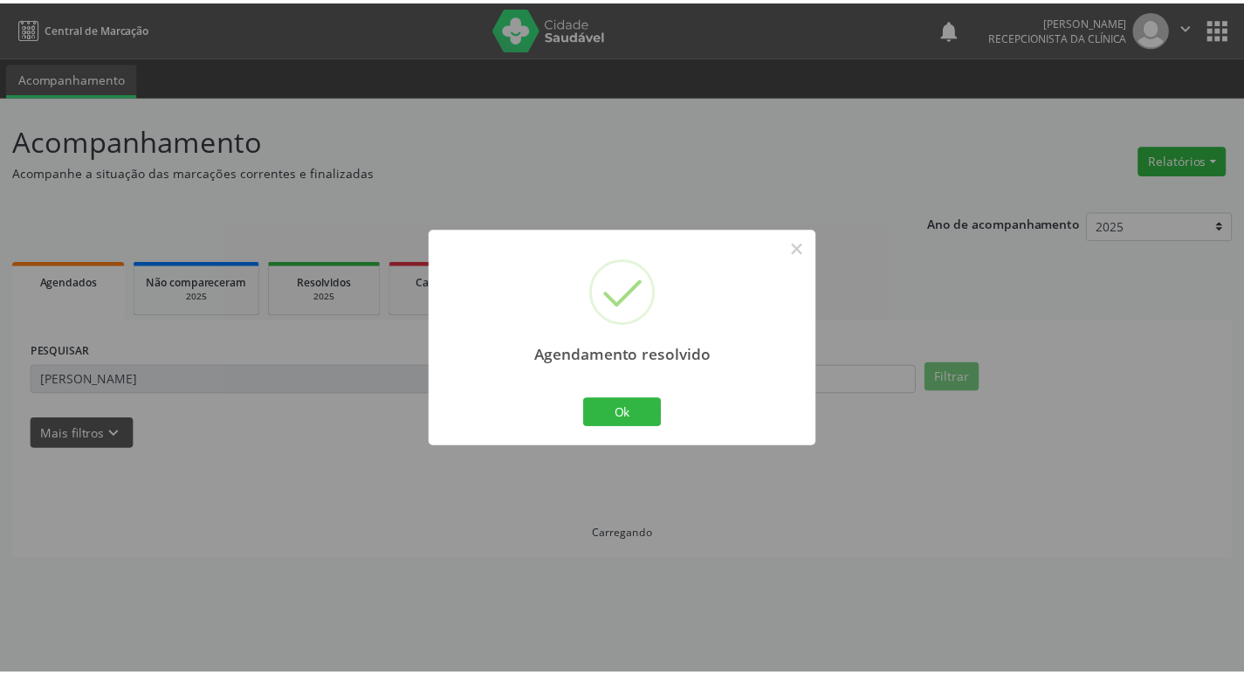
scroll to position [0, 0]
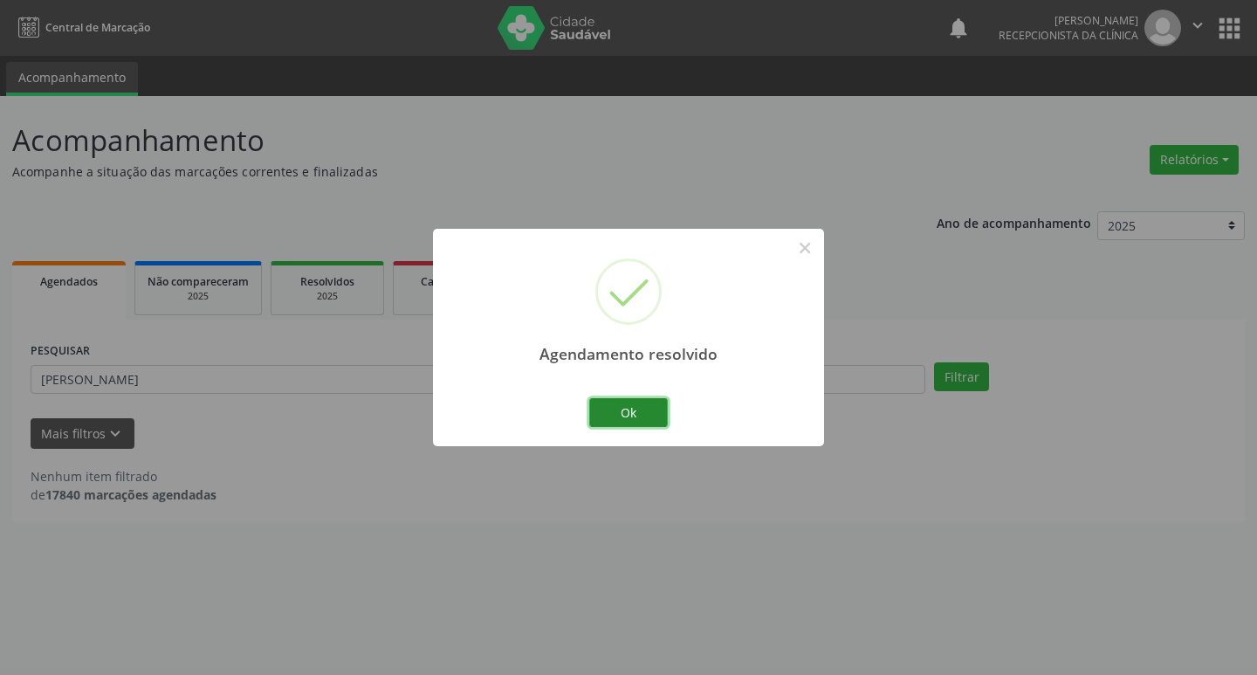
click at [665, 410] on button "Ok" at bounding box center [628, 413] width 79 height 30
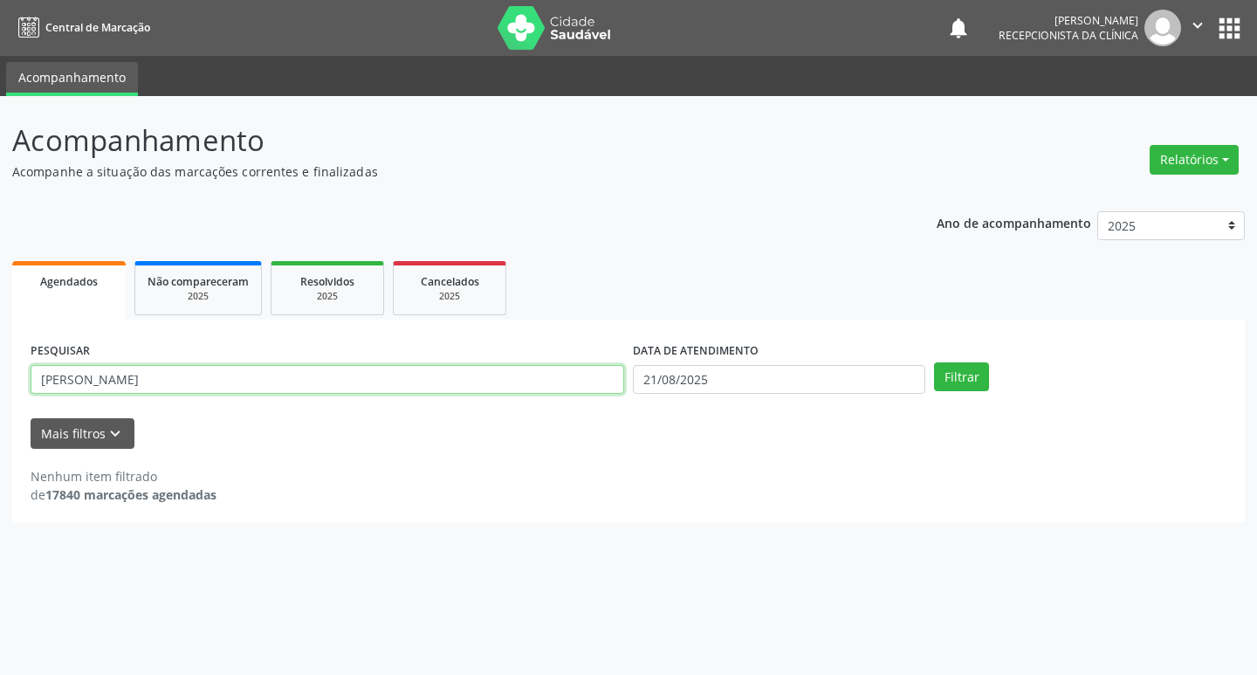
click at [107, 381] on input "[PERSON_NAME]" at bounding box center [328, 380] width 594 height 30
type input "c"
type input "eliane"
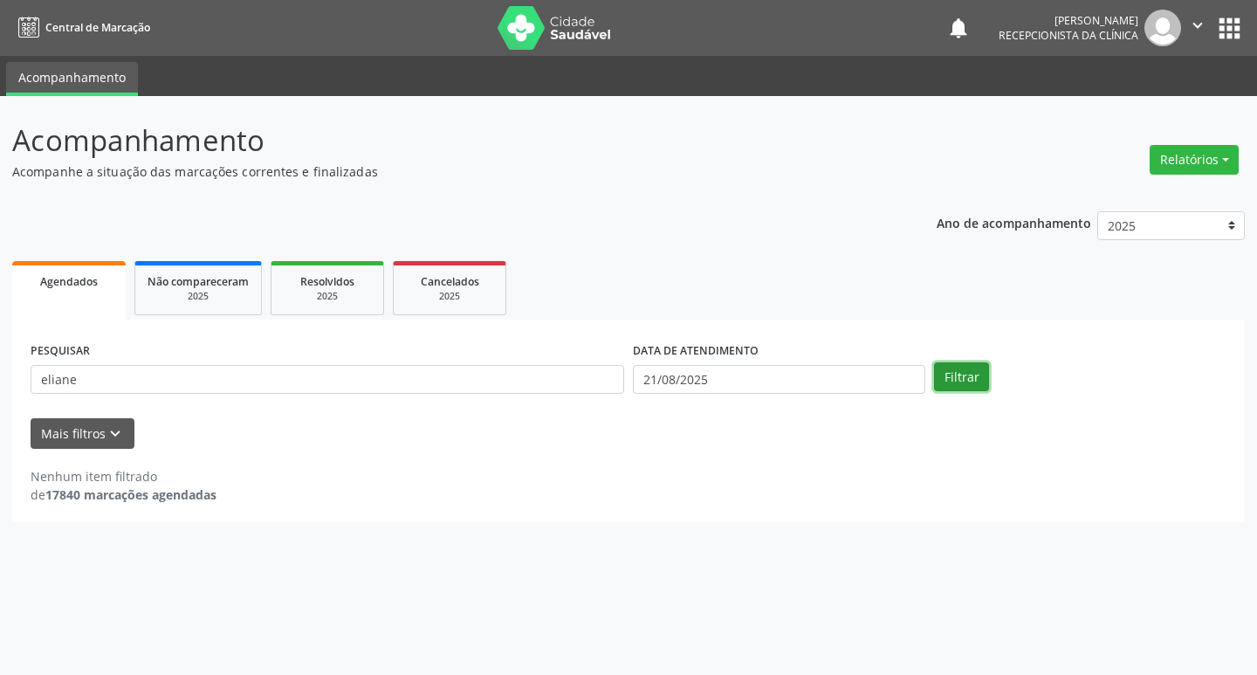
click at [945, 375] on button "Filtrar" at bounding box center [961, 377] width 55 height 30
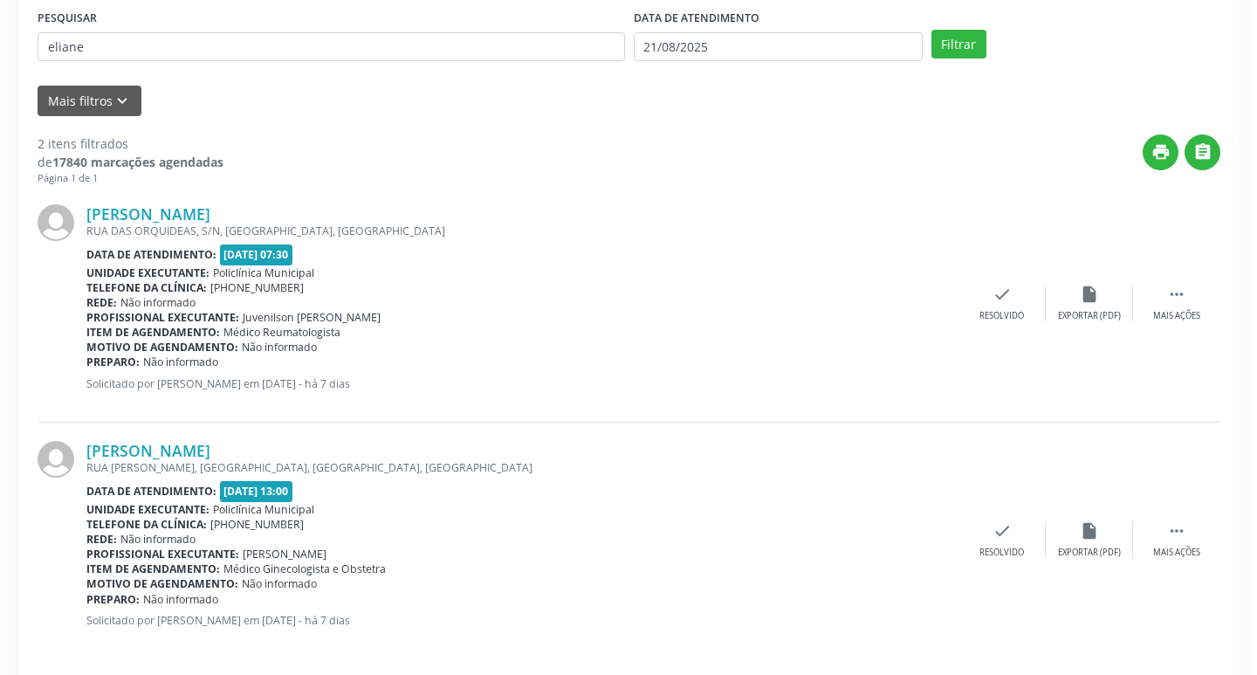
scroll to position [347, 0]
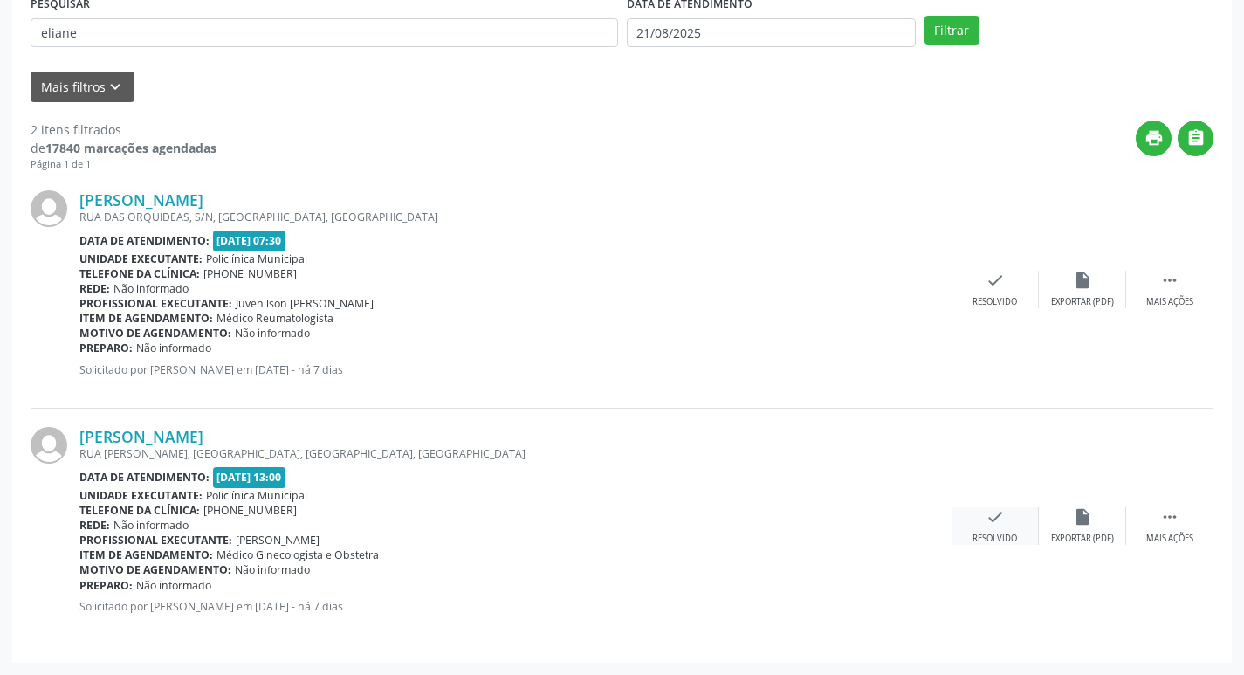
click at [984, 517] on div "check Resolvido" at bounding box center [995, 526] width 87 height 38
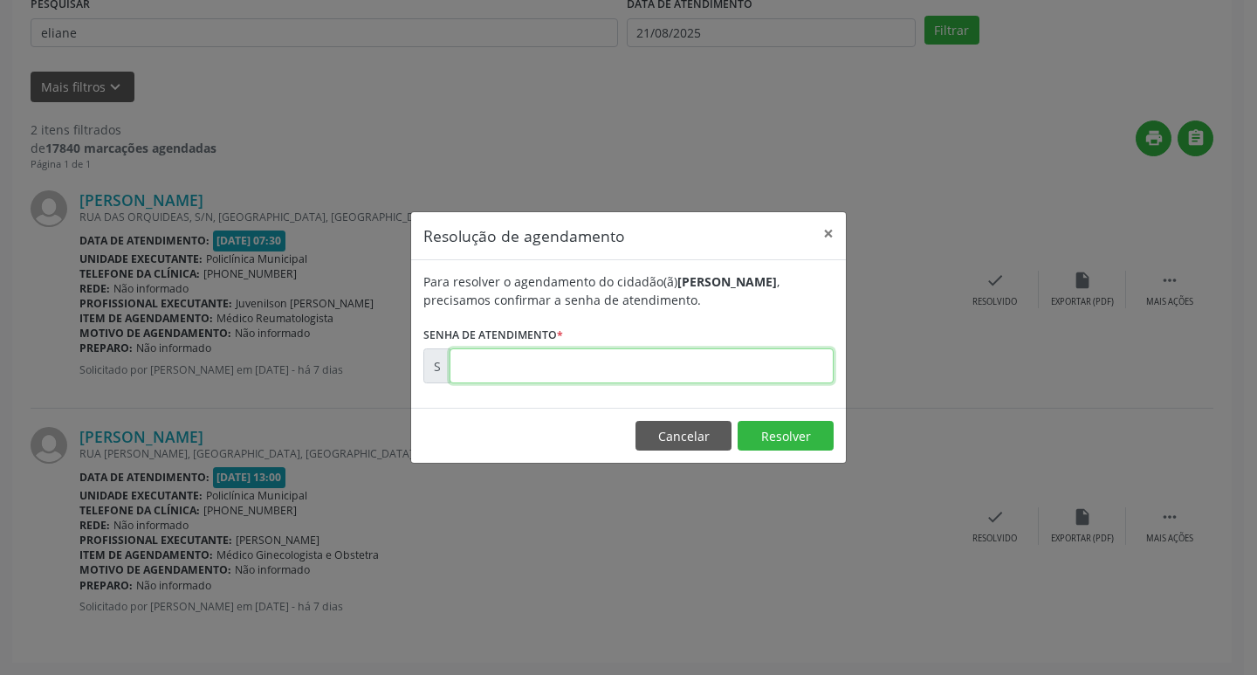
click at [642, 369] on input "text" at bounding box center [642, 365] width 384 height 35
type input "00171692"
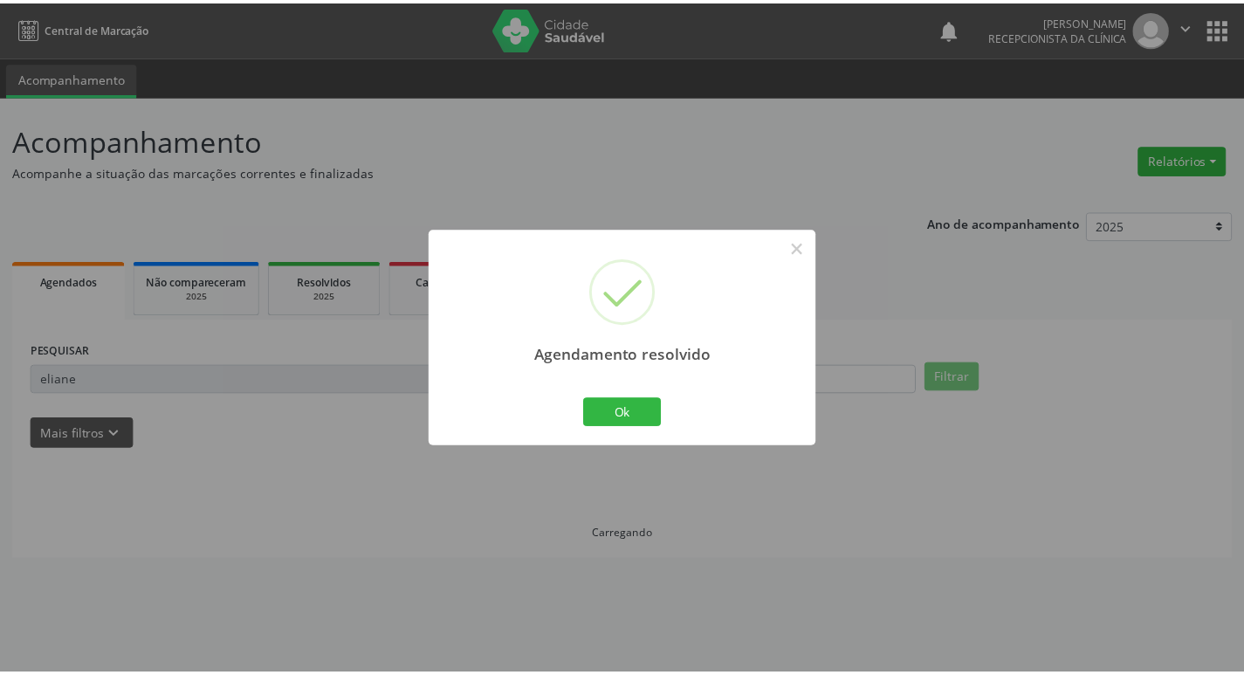
scroll to position [0, 0]
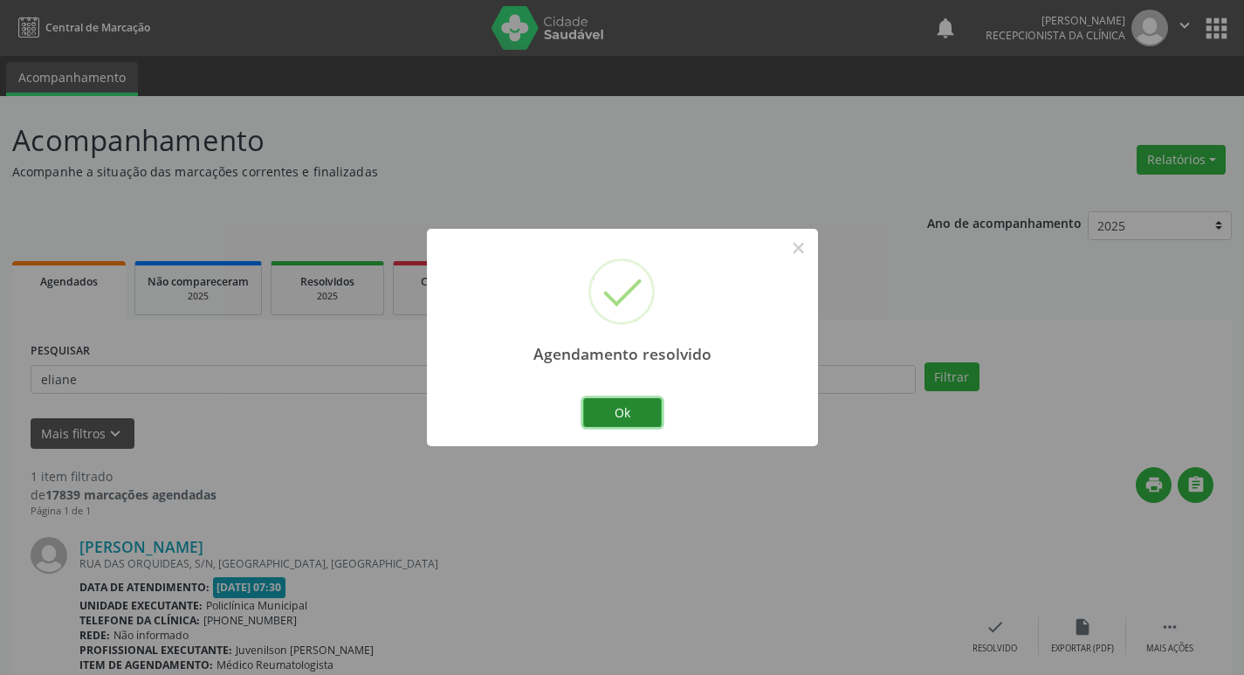
click at [585, 410] on button "Ok" at bounding box center [622, 413] width 79 height 30
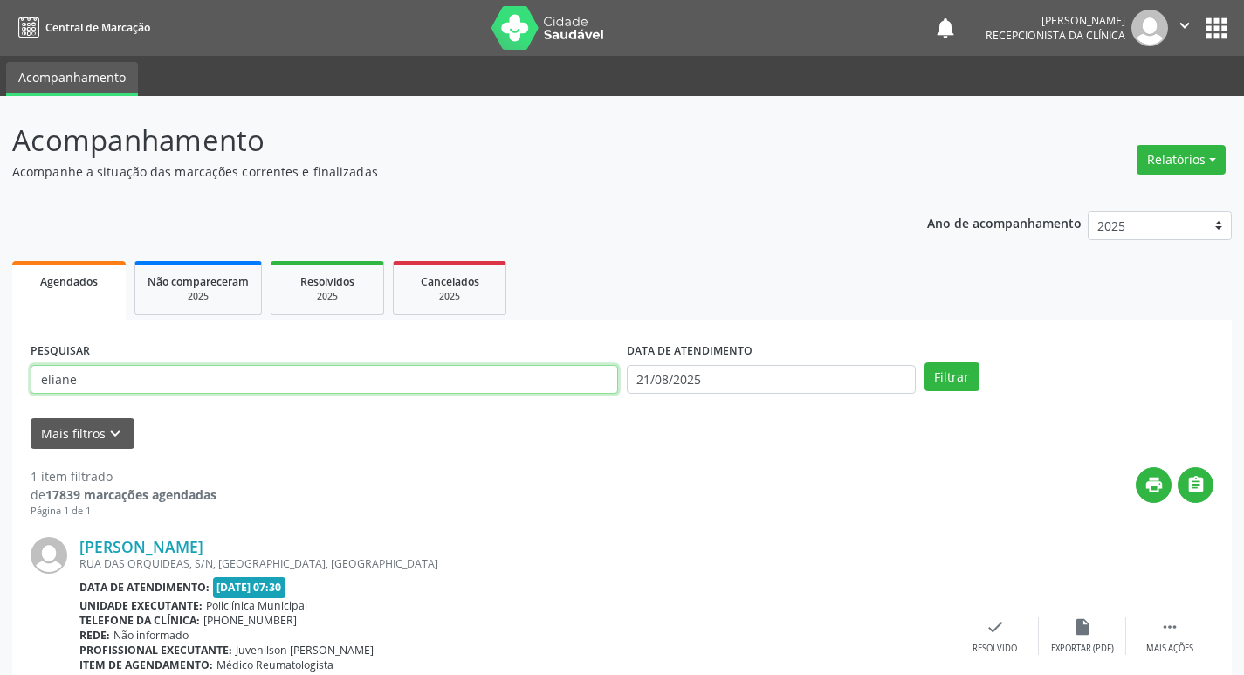
click at [244, 371] on input "eliane" at bounding box center [325, 380] width 588 height 30
type input "e"
type input "conceicao"
click at [954, 371] on button "Filtrar" at bounding box center [952, 377] width 55 height 30
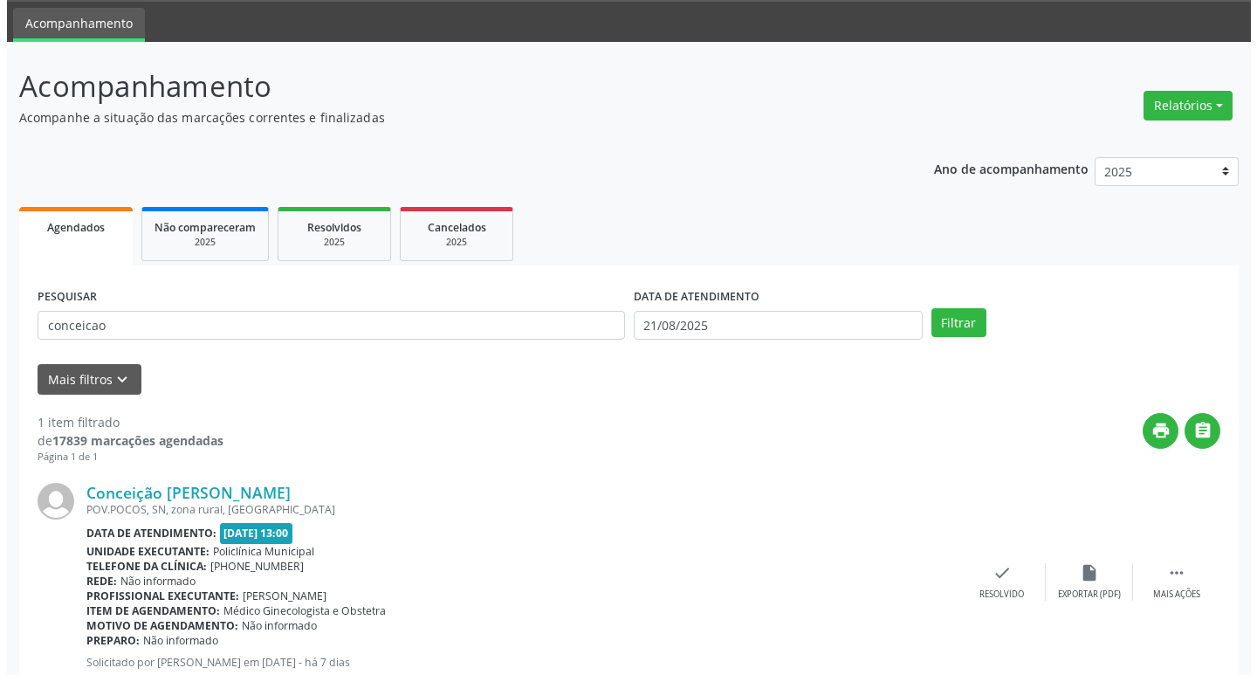
scroll to position [110, 0]
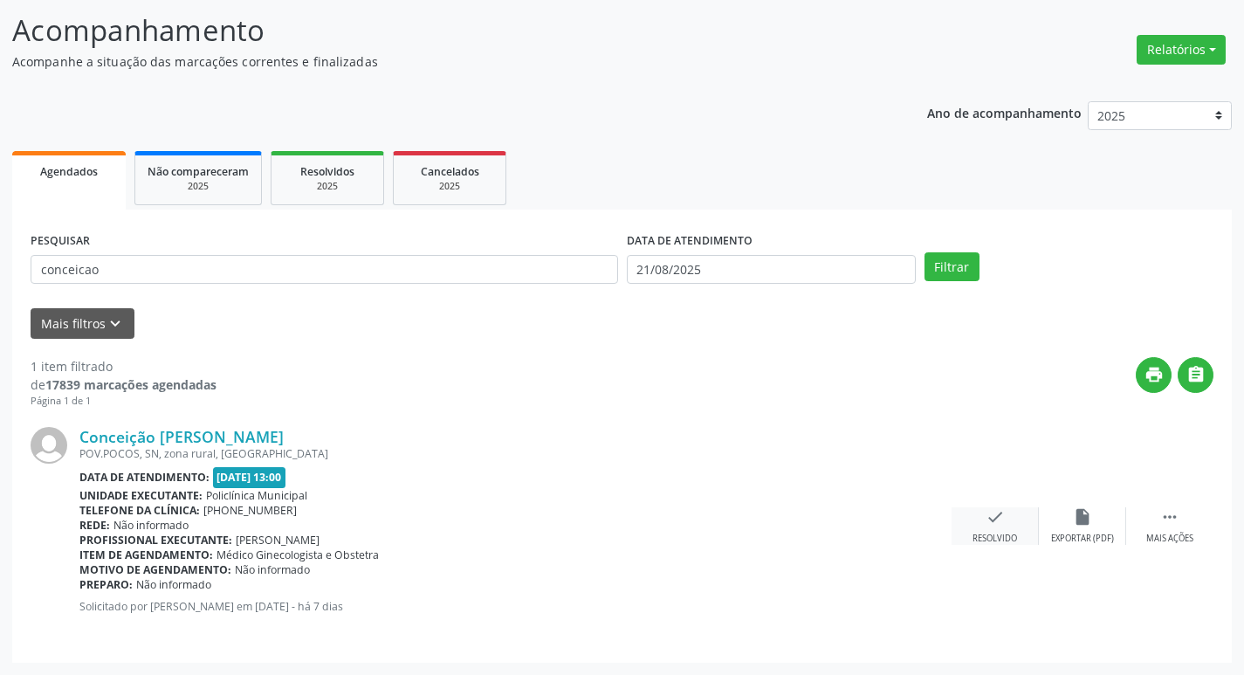
click at [1000, 527] on icon "check" at bounding box center [995, 516] width 19 height 19
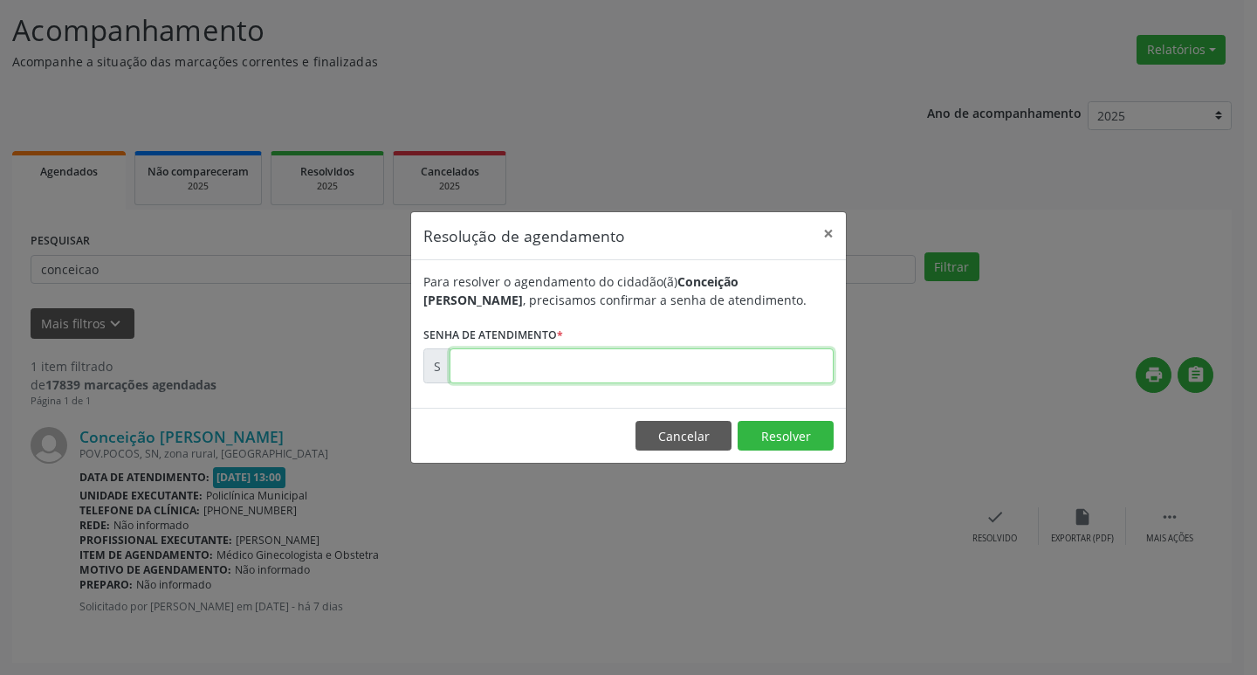
click at [675, 365] on input "text" at bounding box center [642, 365] width 384 height 35
type input "00171689"
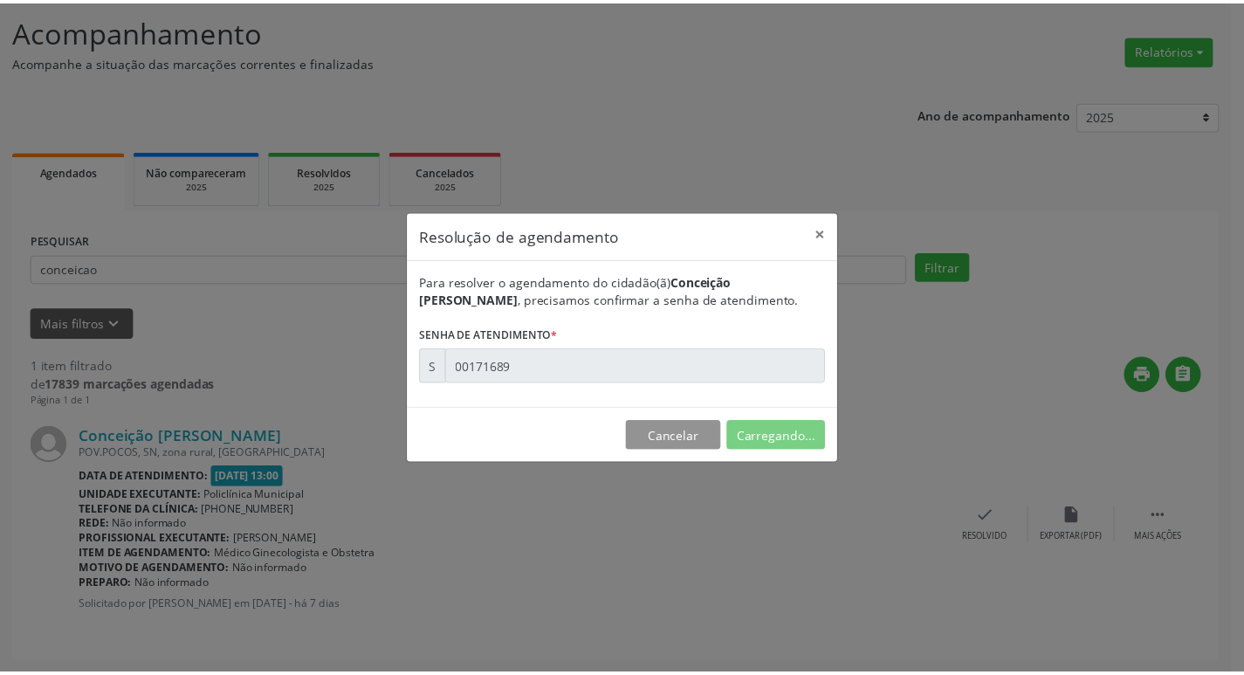
scroll to position [0, 0]
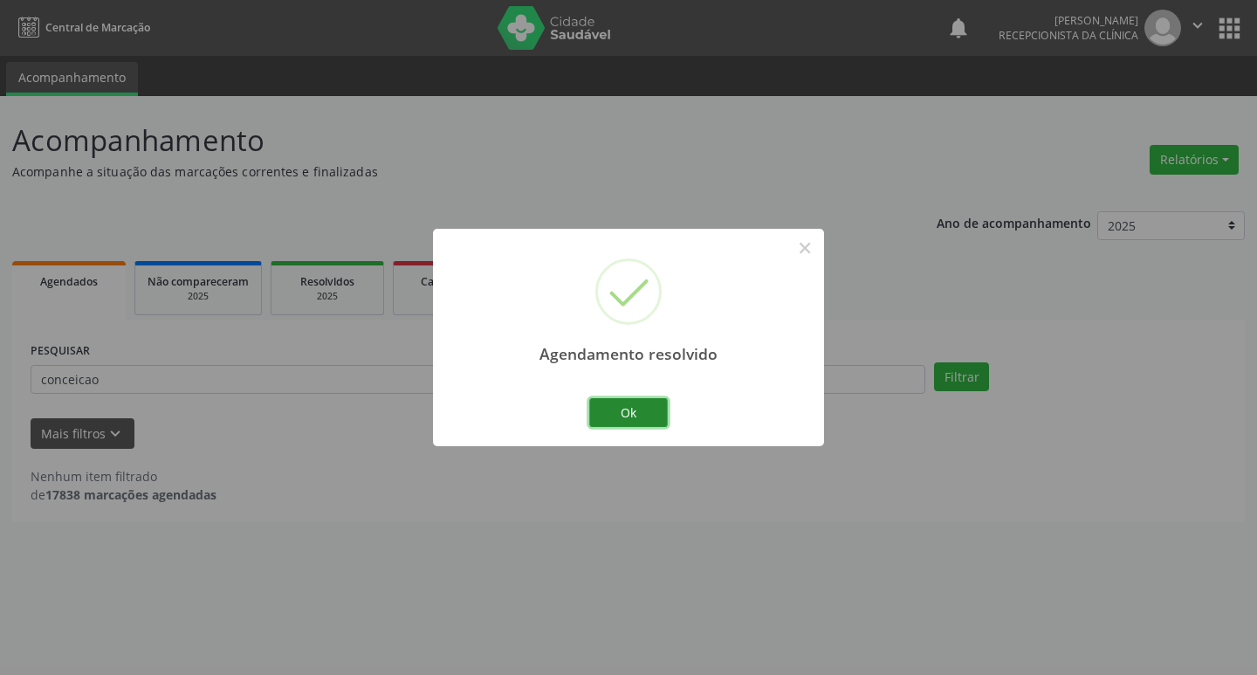
click at [658, 413] on button "Ok" at bounding box center [628, 413] width 79 height 30
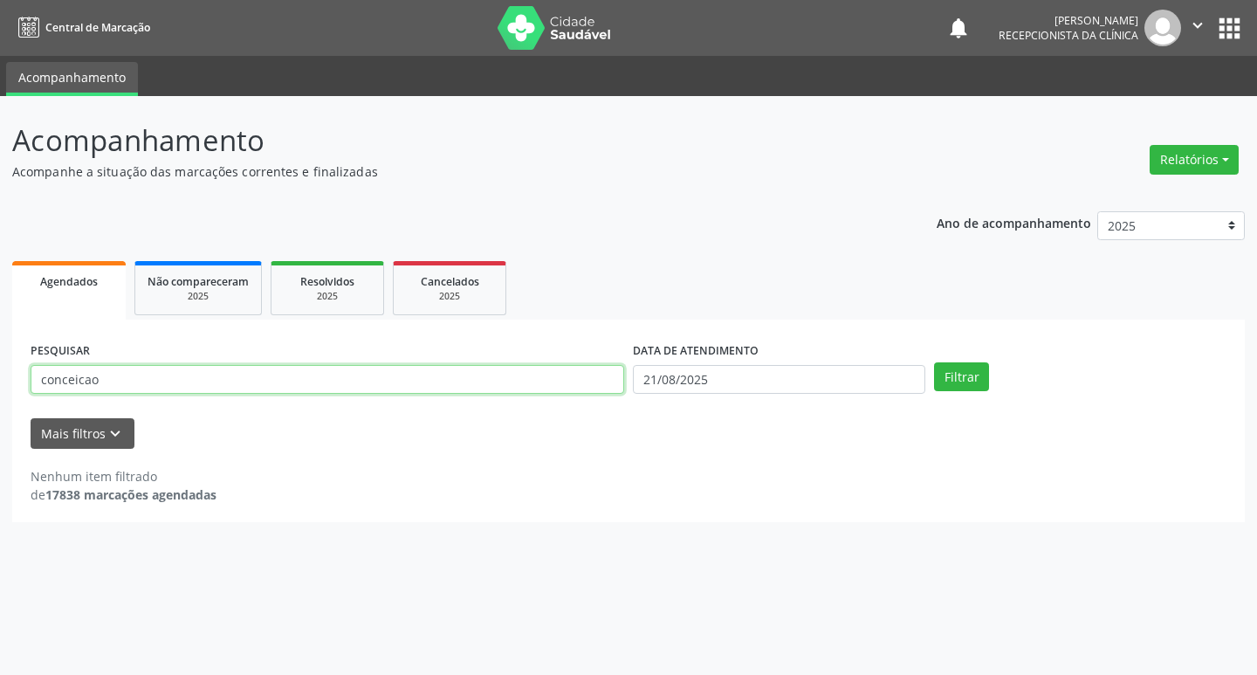
click at [288, 372] on input "conceicao" at bounding box center [328, 380] width 594 height 30
type input "c"
type input "maria do carmo"
click at [963, 371] on button "Filtrar" at bounding box center [961, 377] width 55 height 30
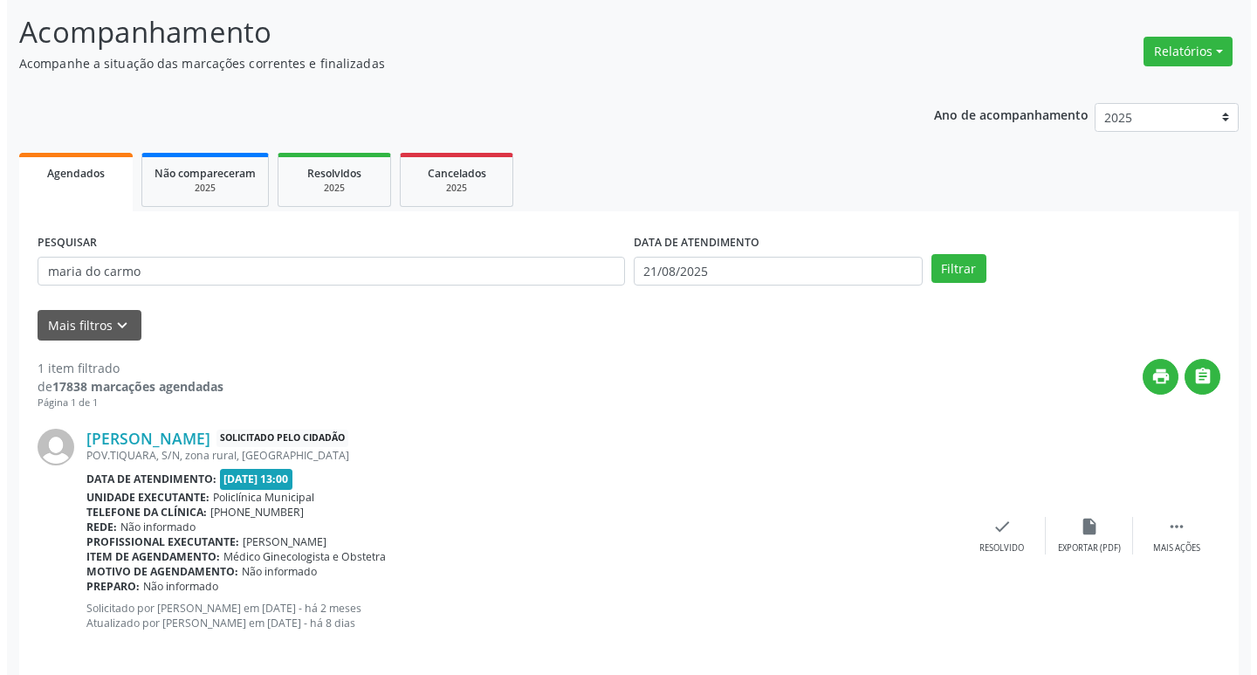
scroll to position [125, 0]
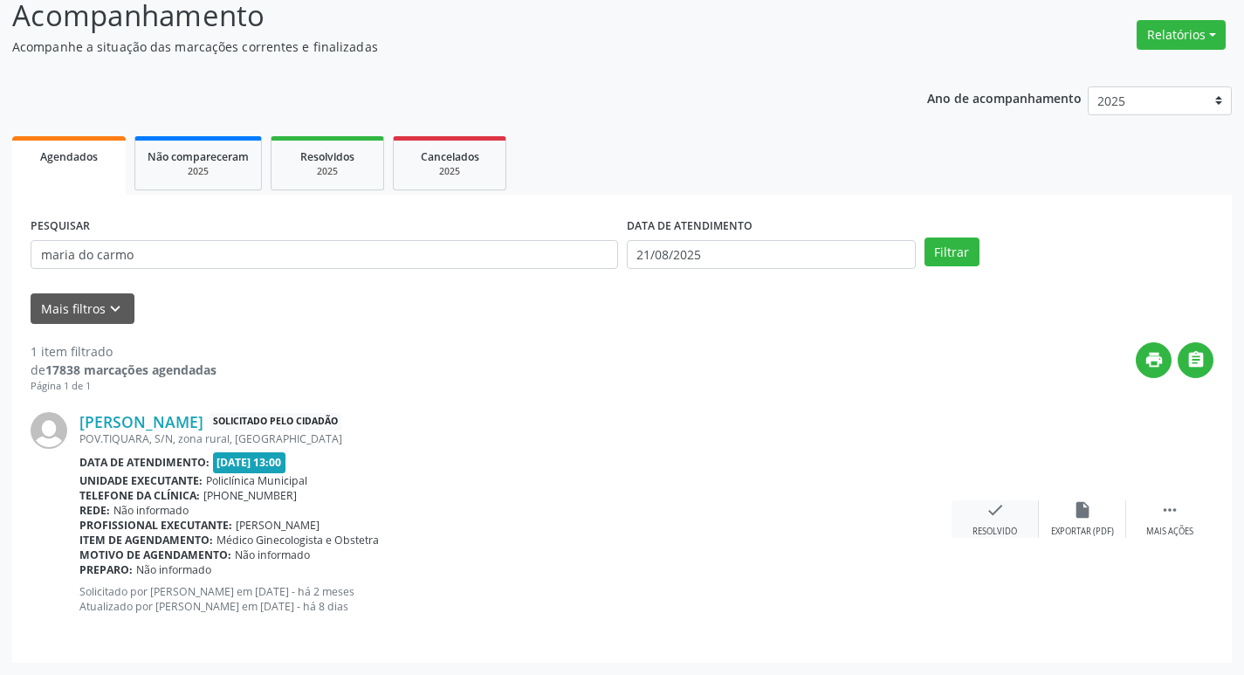
click at [1014, 520] on div "check Resolvido" at bounding box center [995, 519] width 87 height 38
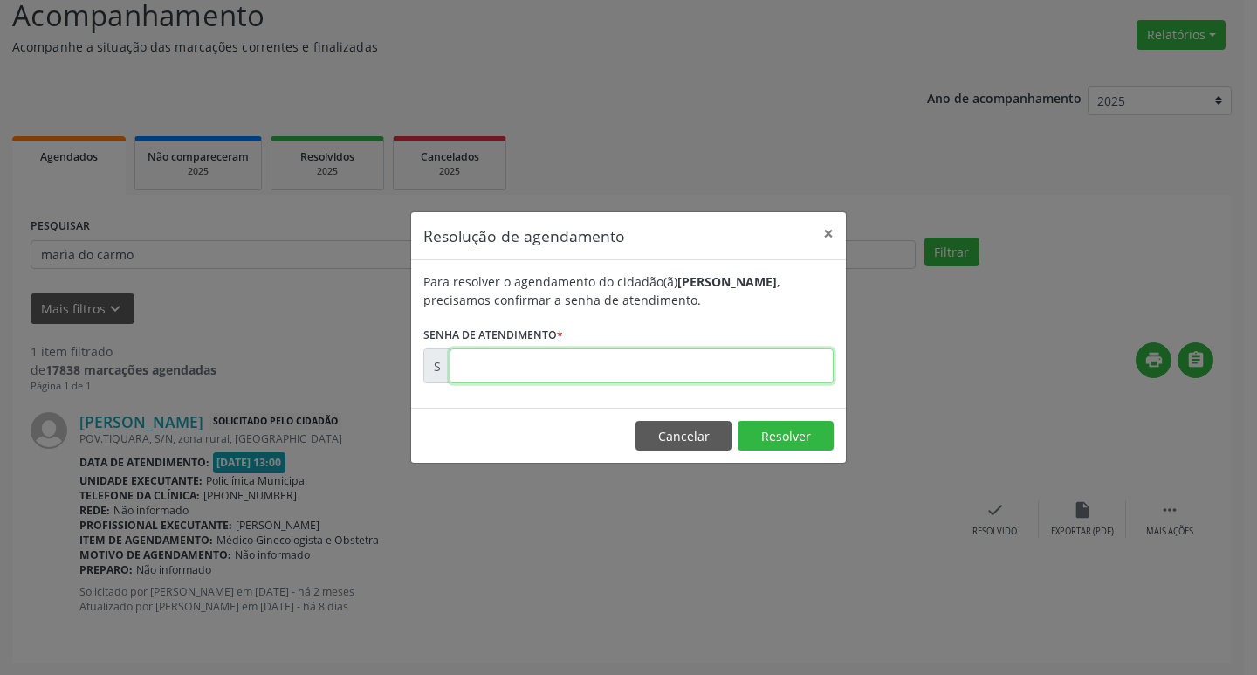
click at [674, 373] on input "text" at bounding box center [642, 365] width 384 height 35
click at [673, 373] on input "text" at bounding box center [642, 365] width 384 height 35
type input "00163502"
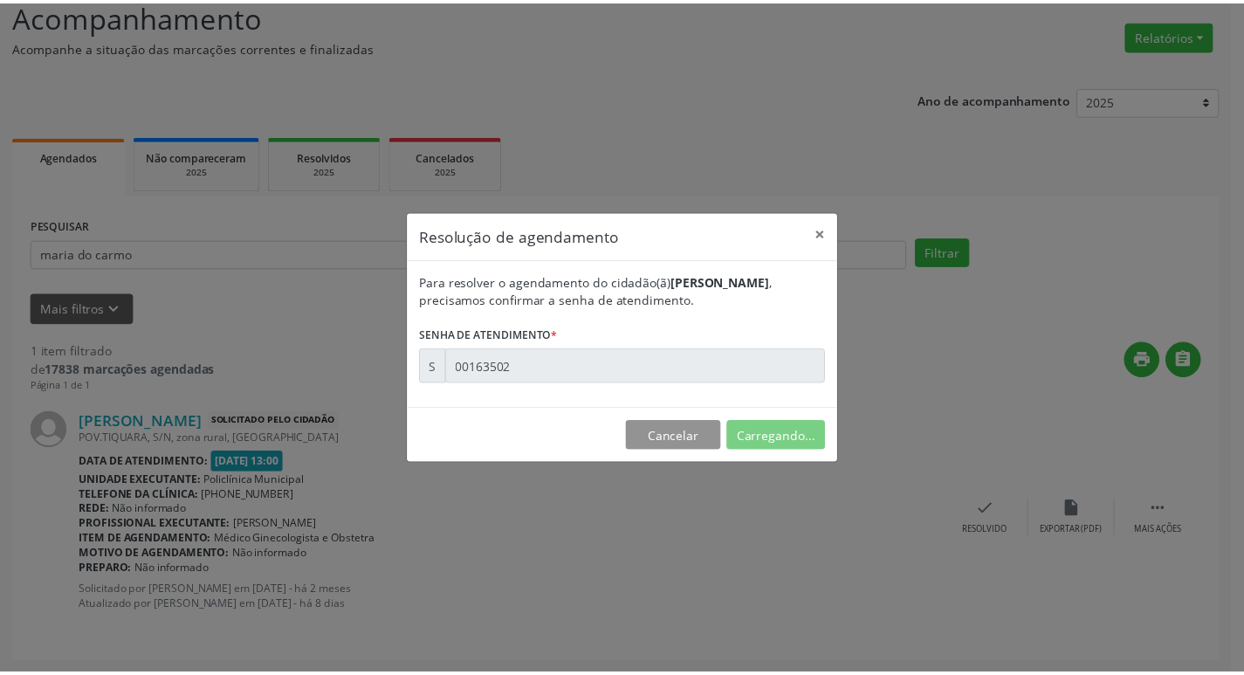
scroll to position [0, 0]
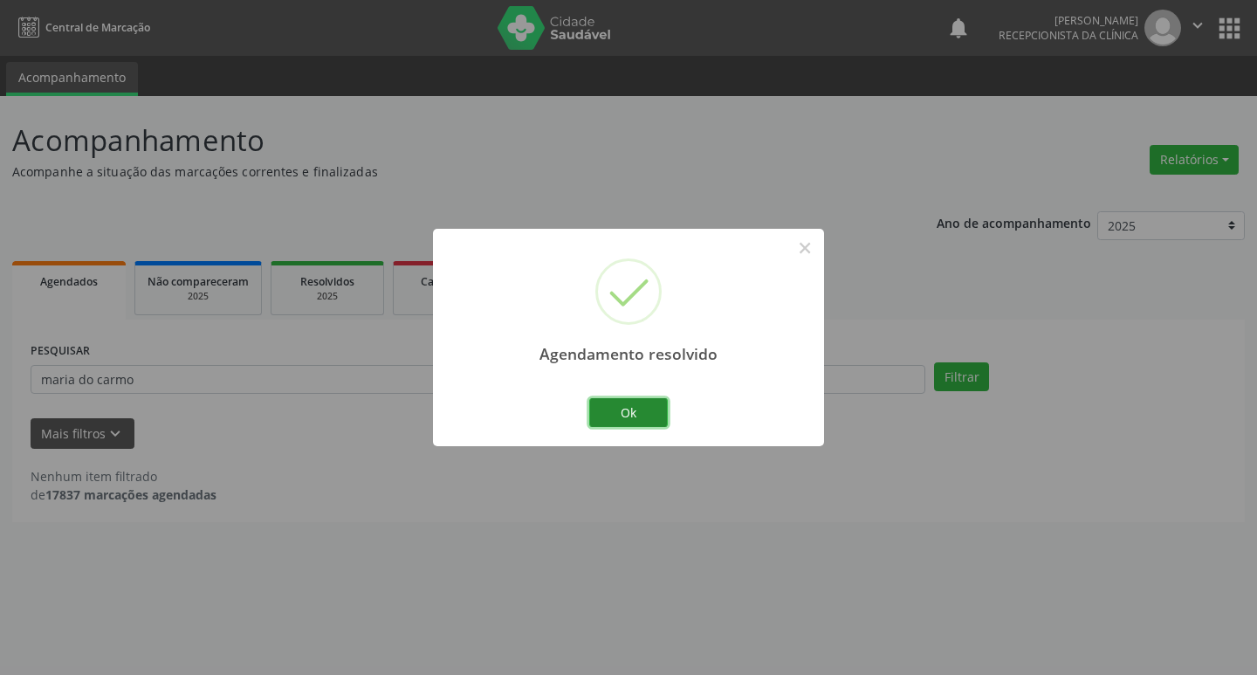
click at [652, 416] on button "Ok" at bounding box center [628, 413] width 79 height 30
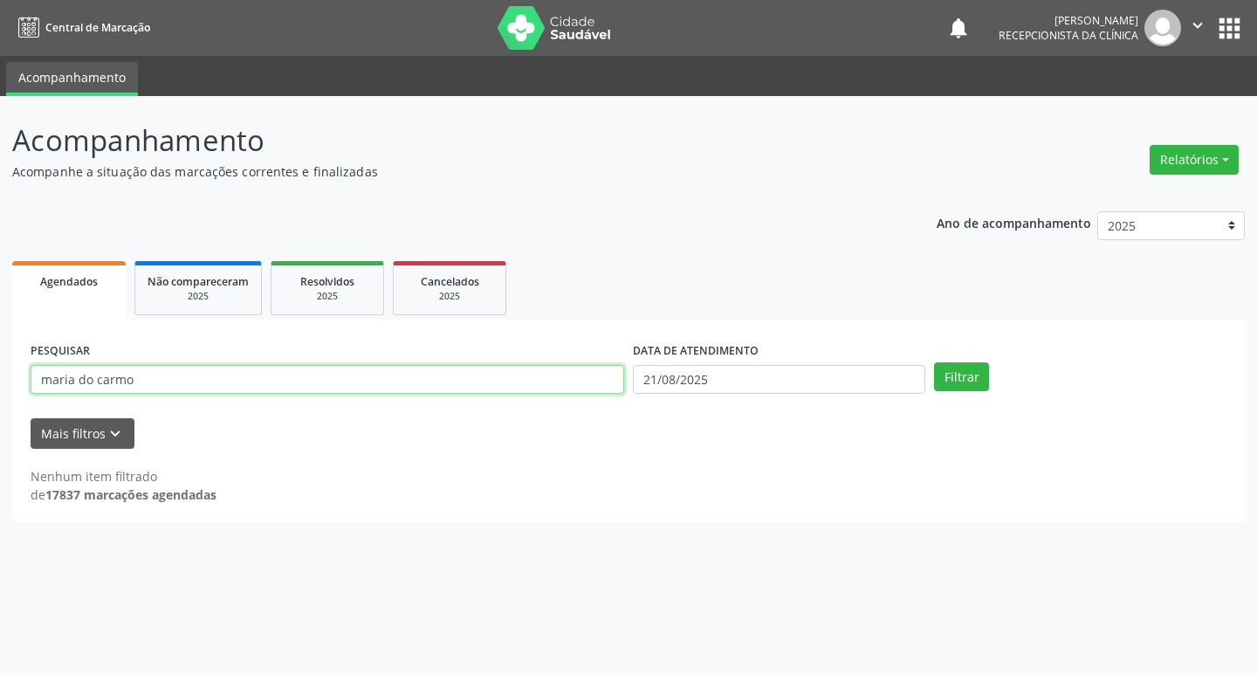
click at [417, 371] on input "maria do carmo" at bounding box center [328, 380] width 594 height 30
type input "m"
type input "[PERSON_NAME]"
click at [951, 375] on button "Filtrar" at bounding box center [961, 377] width 55 height 30
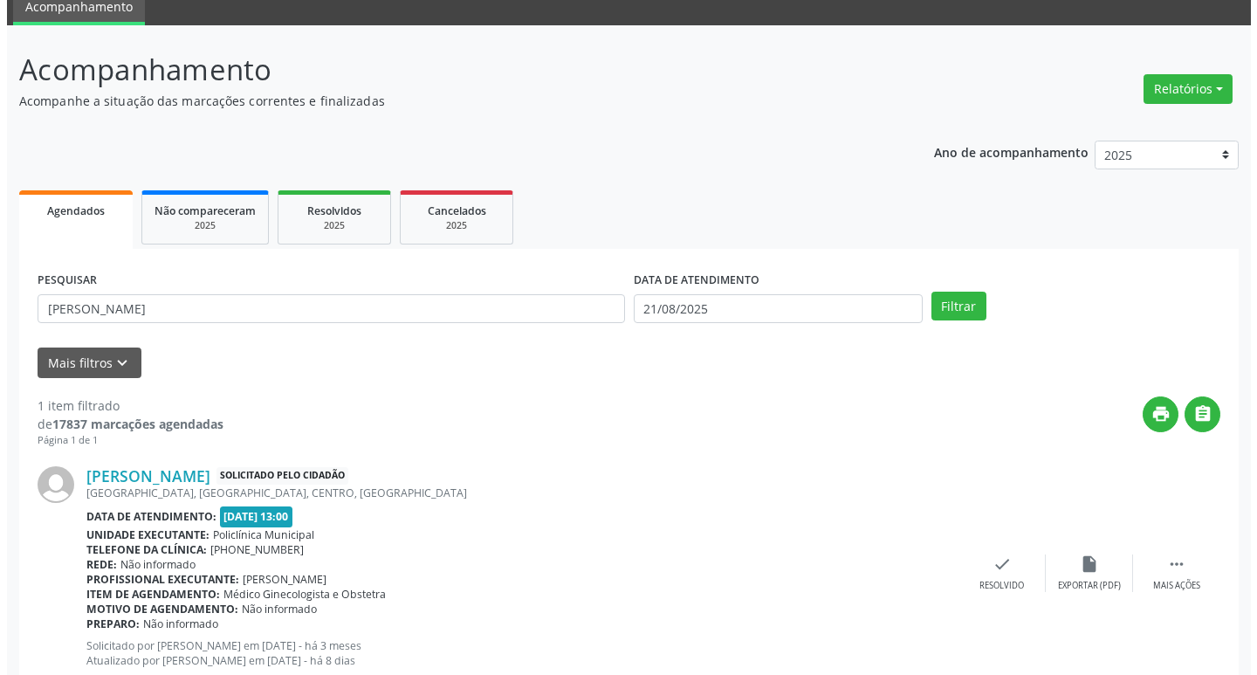
scroll to position [125, 0]
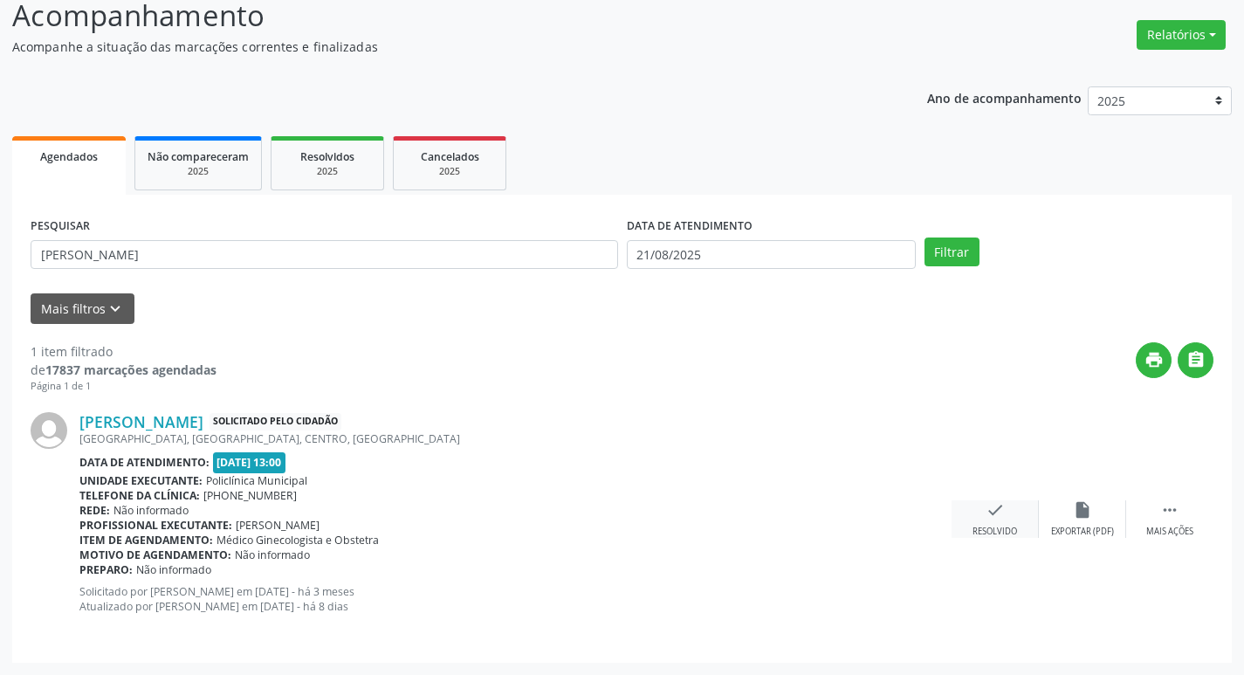
click at [1004, 514] on icon "check" at bounding box center [995, 509] width 19 height 19
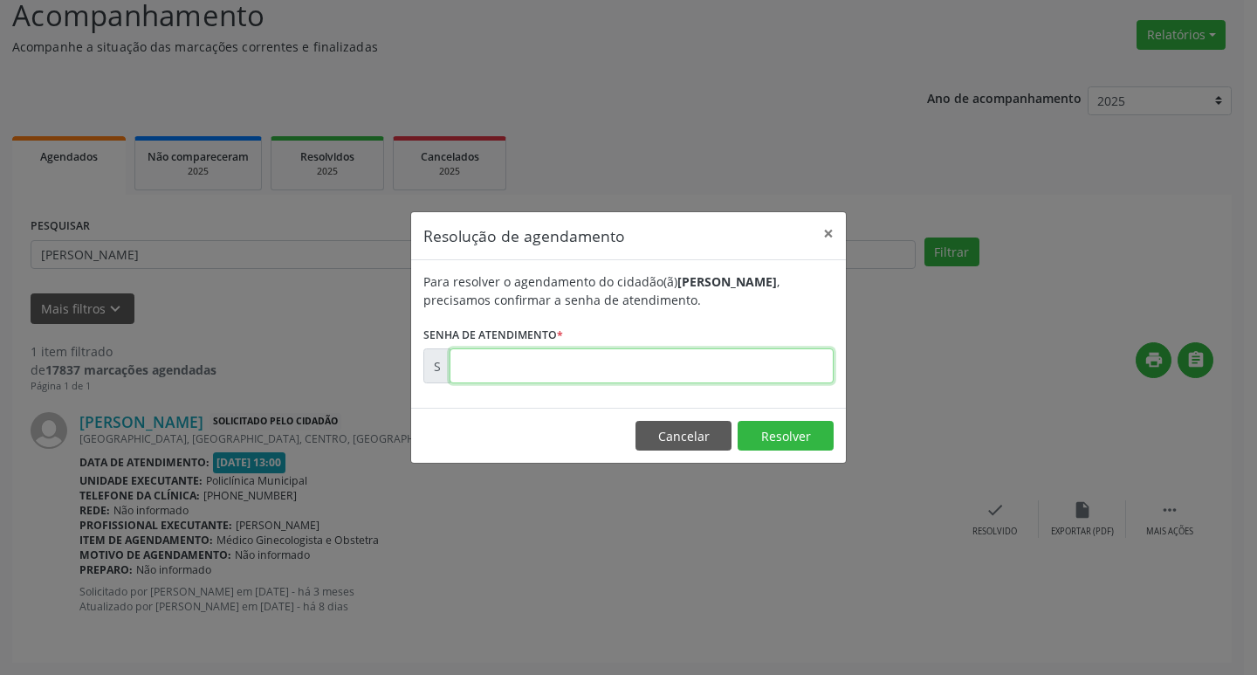
click at [493, 361] on input "text" at bounding box center [642, 365] width 384 height 35
type input "00154810"
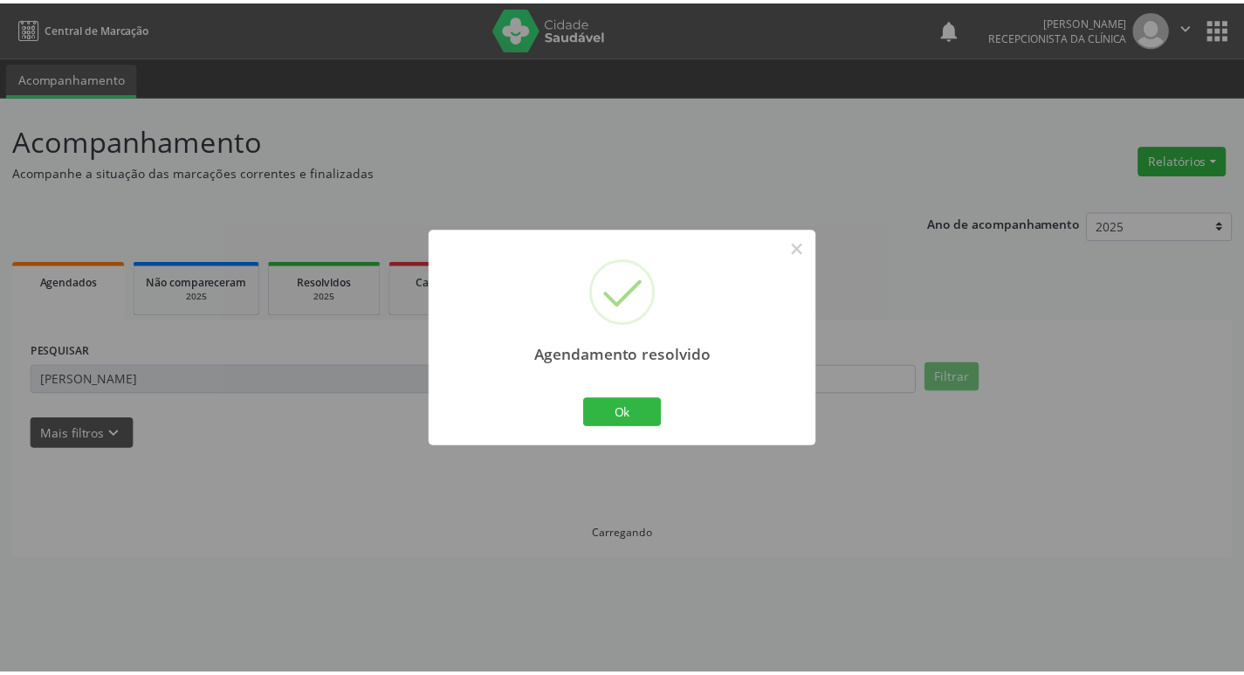
scroll to position [0, 0]
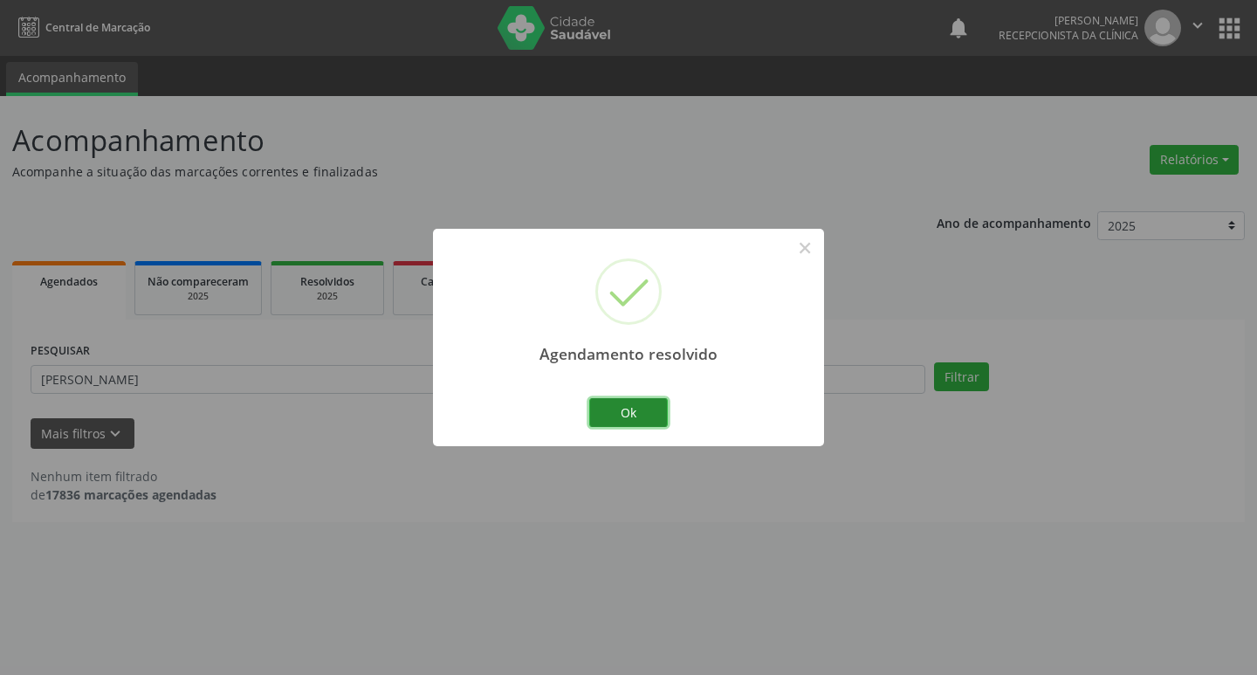
click at [637, 410] on button "Ok" at bounding box center [628, 413] width 79 height 30
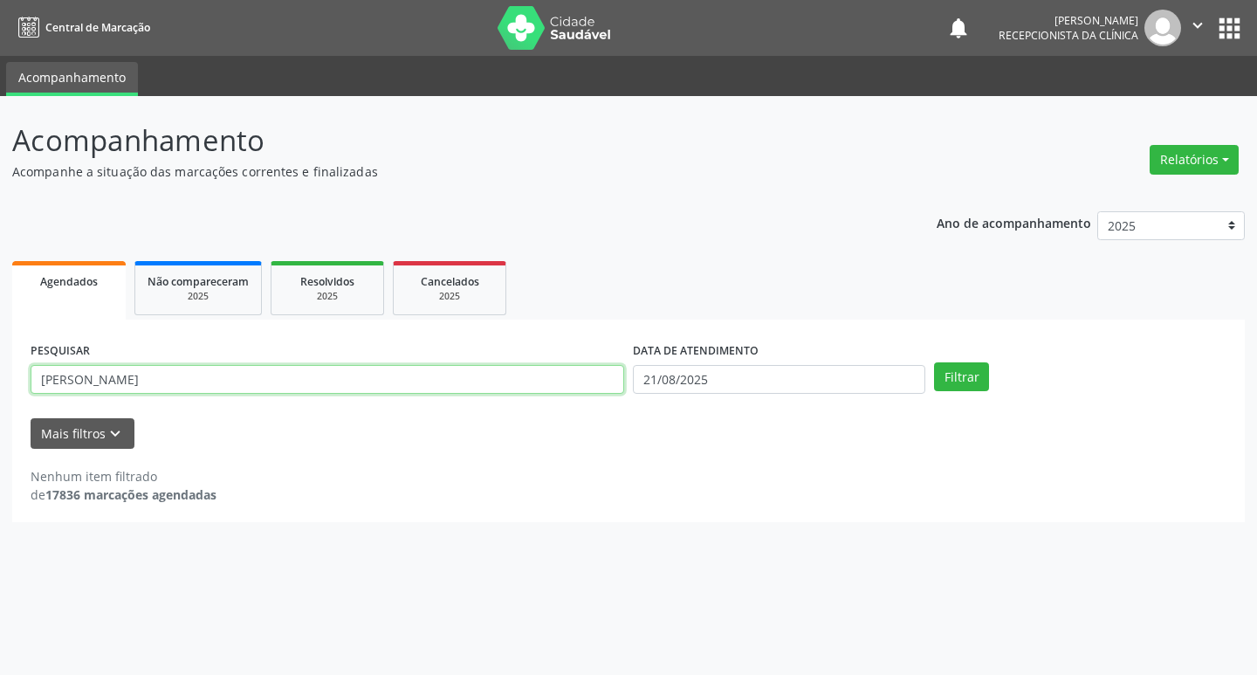
click at [177, 376] on input "[PERSON_NAME]" at bounding box center [328, 380] width 594 height 30
type input "m"
type input "[PERSON_NAME]"
click at [954, 380] on button "Filtrar" at bounding box center [961, 377] width 55 height 30
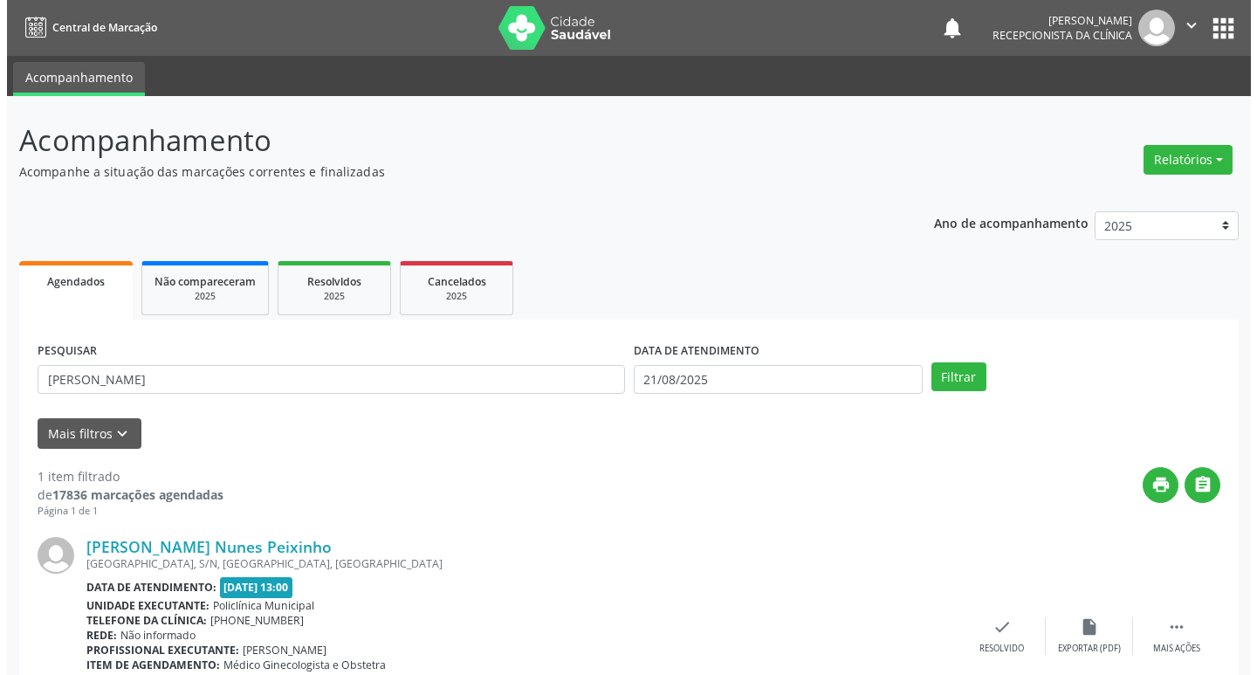
scroll to position [110, 0]
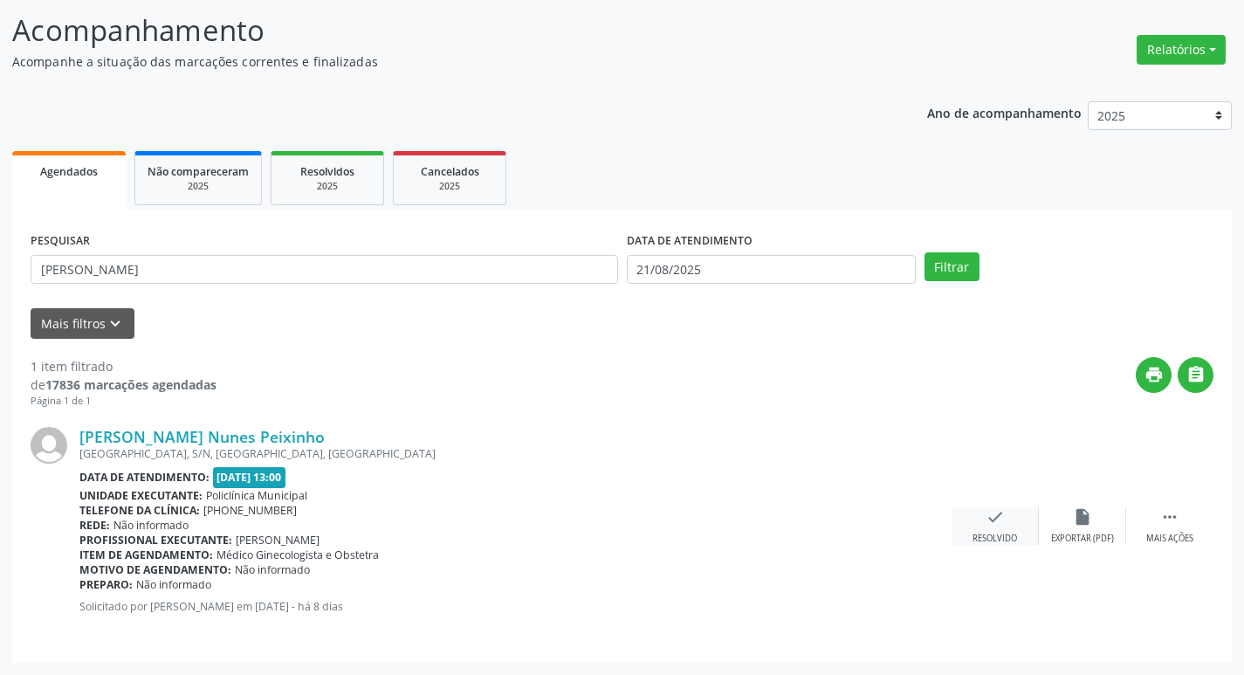
click at [1017, 525] on div "check Resolvido" at bounding box center [995, 526] width 87 height 38
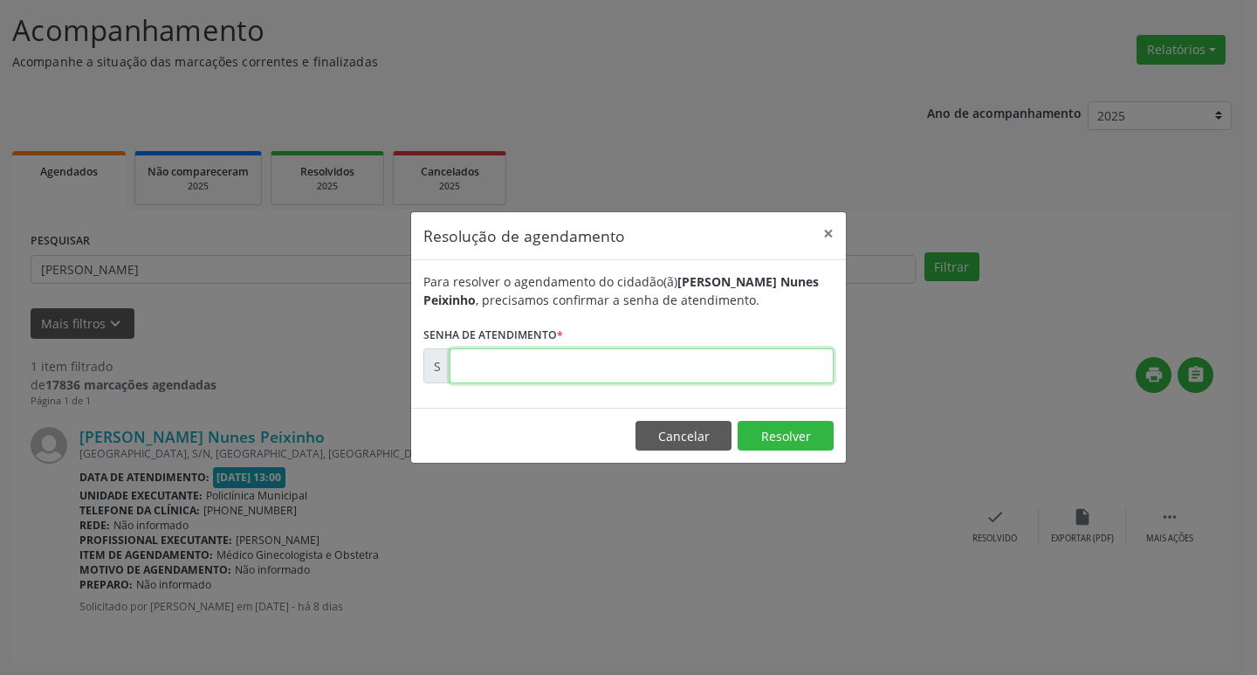
click at [692, 368] on input "text" at bounding box center [642, 365] width 384 height 35
type input "00171628"
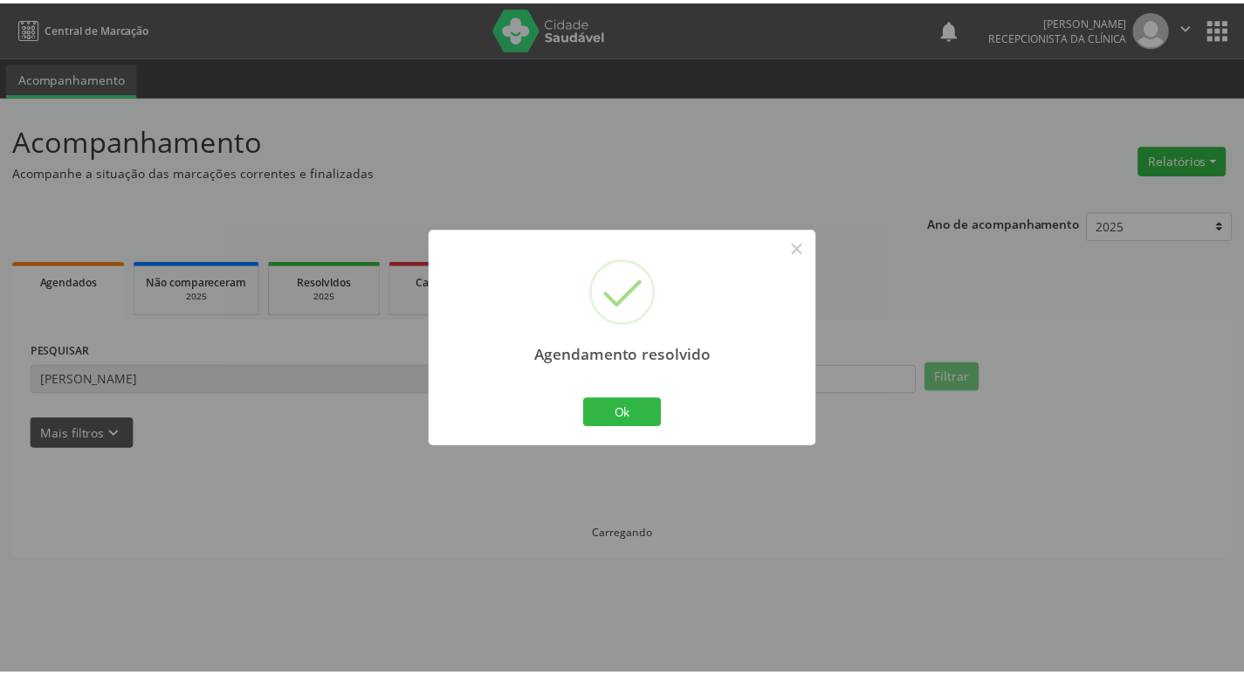
scroll to position [0, 0]
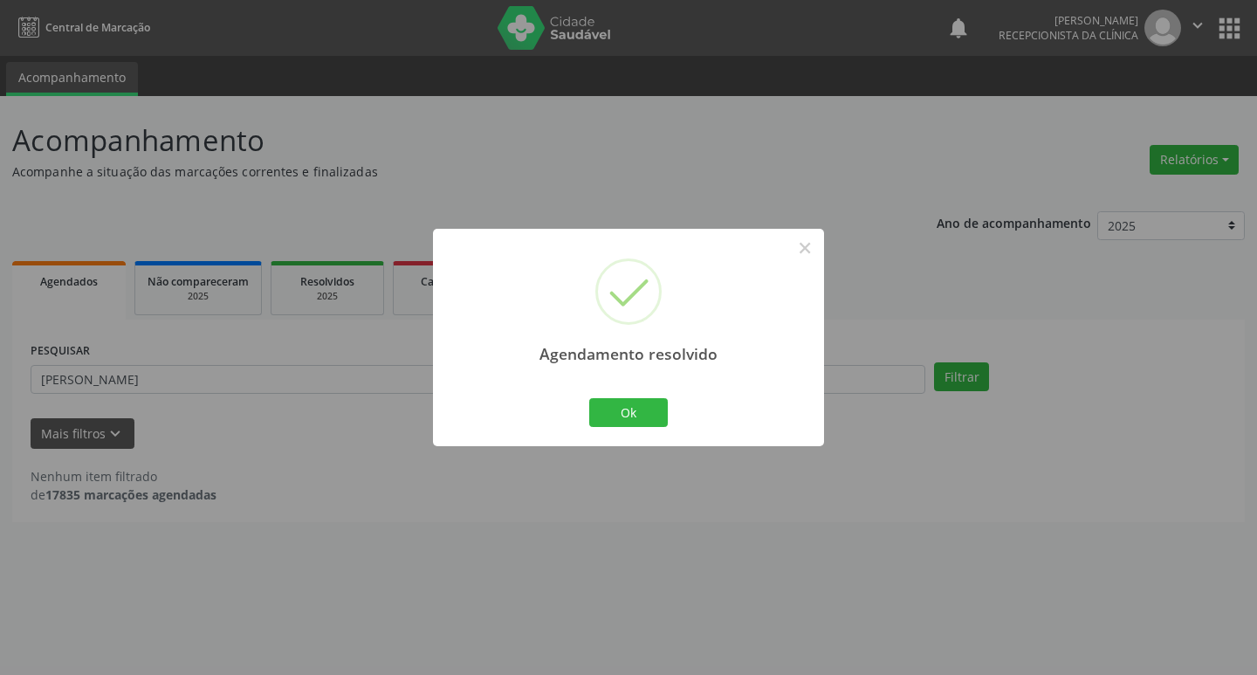
click at [670, 410] on div "Ok Cancel" at bounding box center [629, 412] width 86 height 37
click at [665, 410] on button "Ok" at bounding box center [628, 413] width 79 height 30
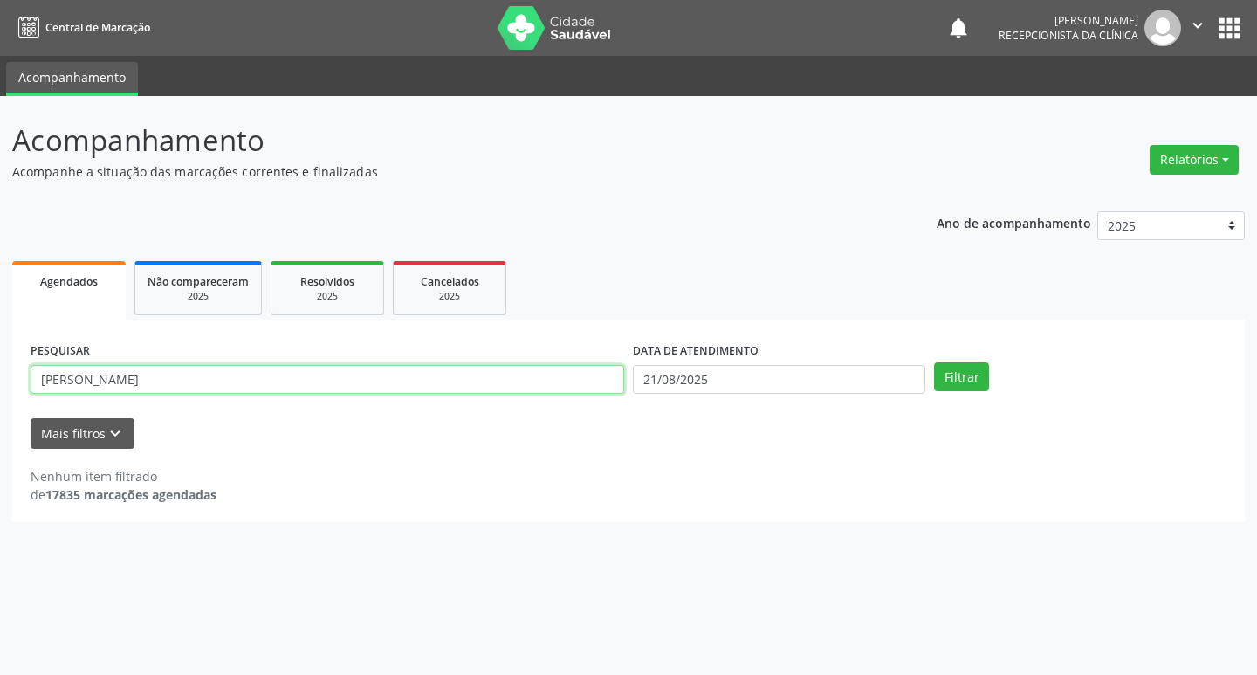
click at [332, 382] on input "[PERSON_NAME]" at bounding box center [328, 380] width 594 height 30
type input "e"
type input "[PERSON_NAME]"
click at [975, 375] on button "Filtrar" at bounding box center [961, 377] width 55 height 30
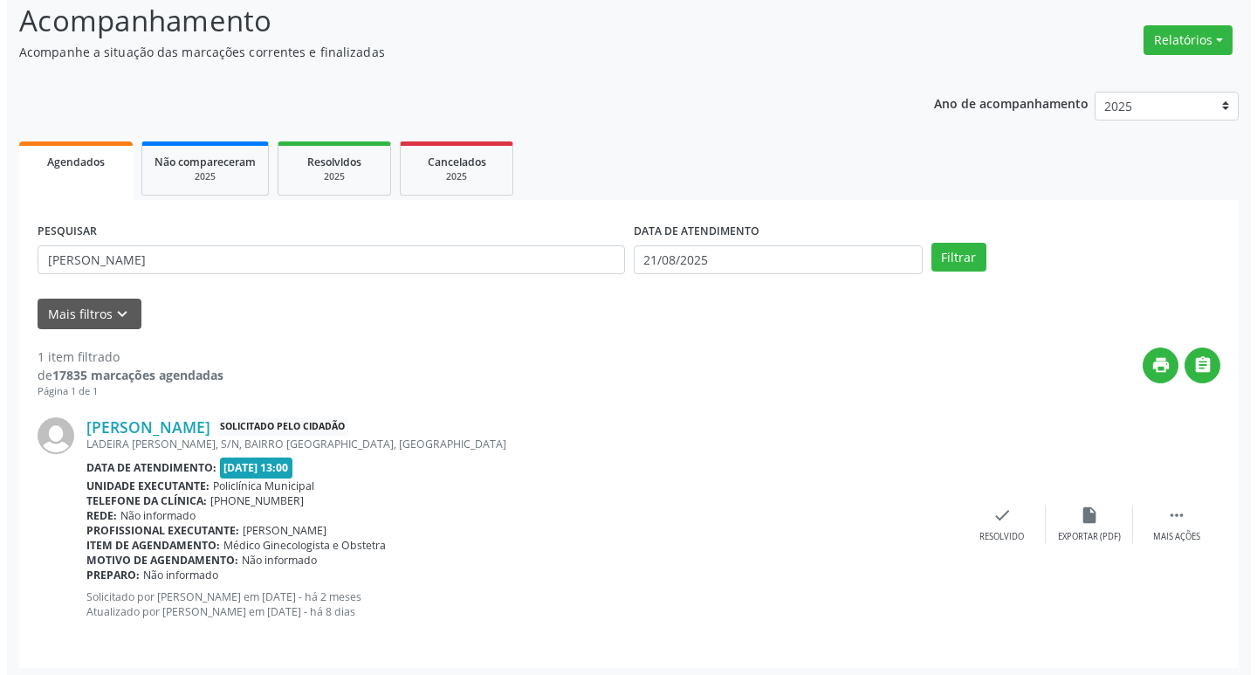
scroll to position [125, 0]
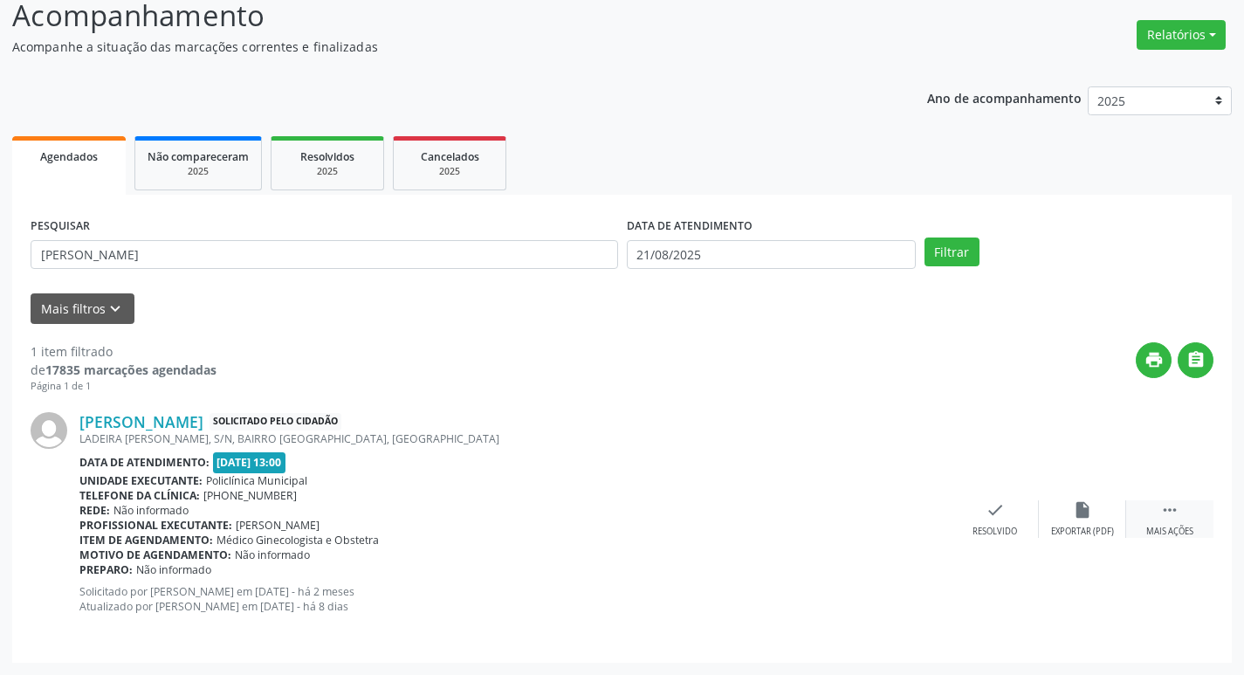
click at [1166, 534] on div "Mais ações" at bounding box center [1170, 532] width 47 height 12
click at [906, 523] on div "print Imprimir" at bounding box center [907, 519] width 87 height 38
click at [711, 520] on div "check Resolvido" at bounding box center [733, 519] width 87 height 38
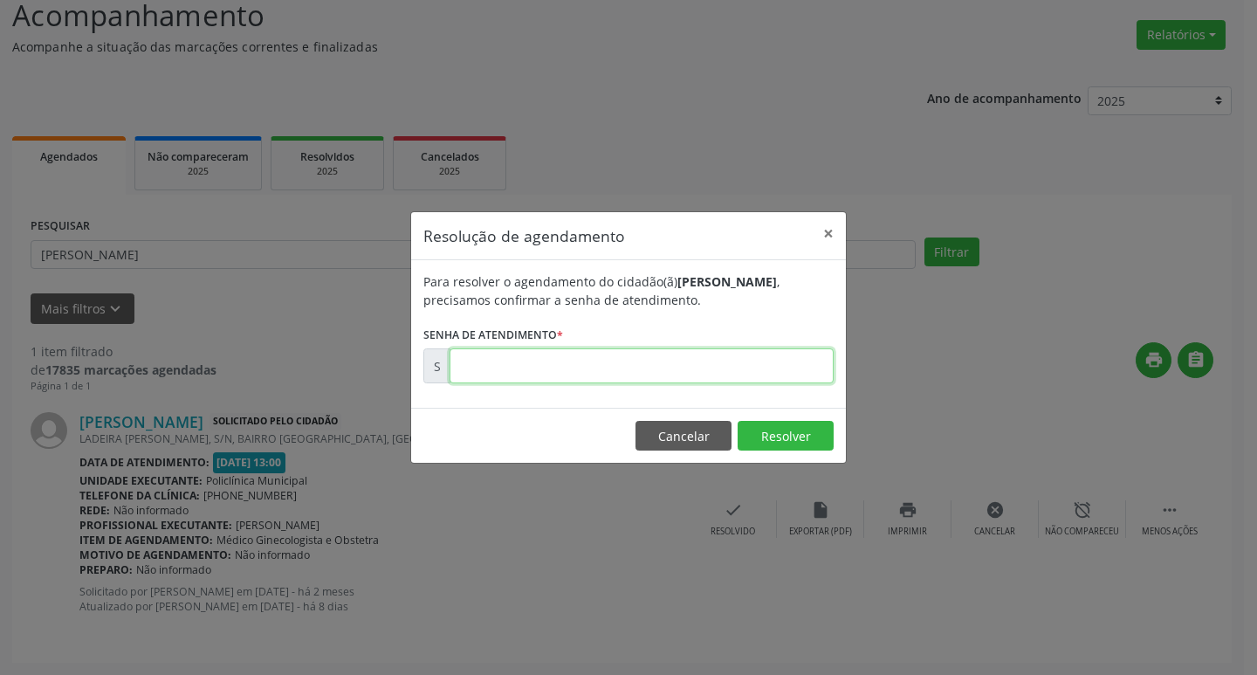
click at [572, 367] on input "text" at bounding box center [642, 365] width 384 height 35
type input "00162034"
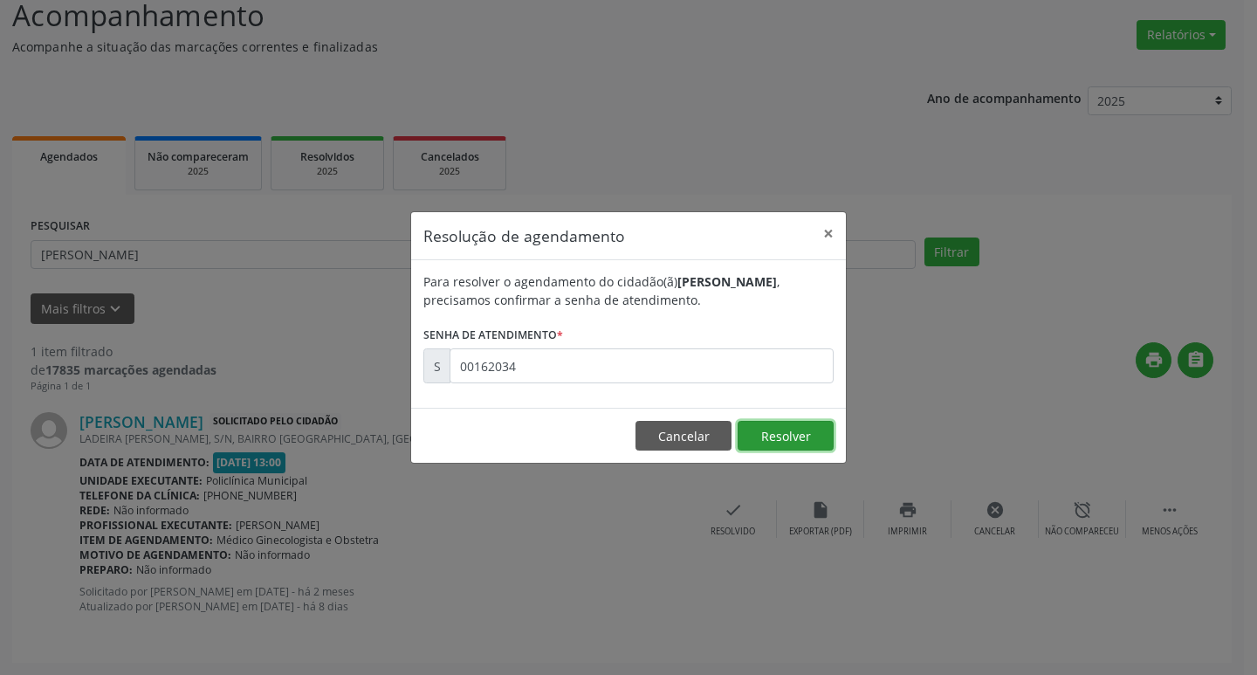
click at [746, 444] on button "Resolver" at bounding box center [786, 436] width 96 height 30
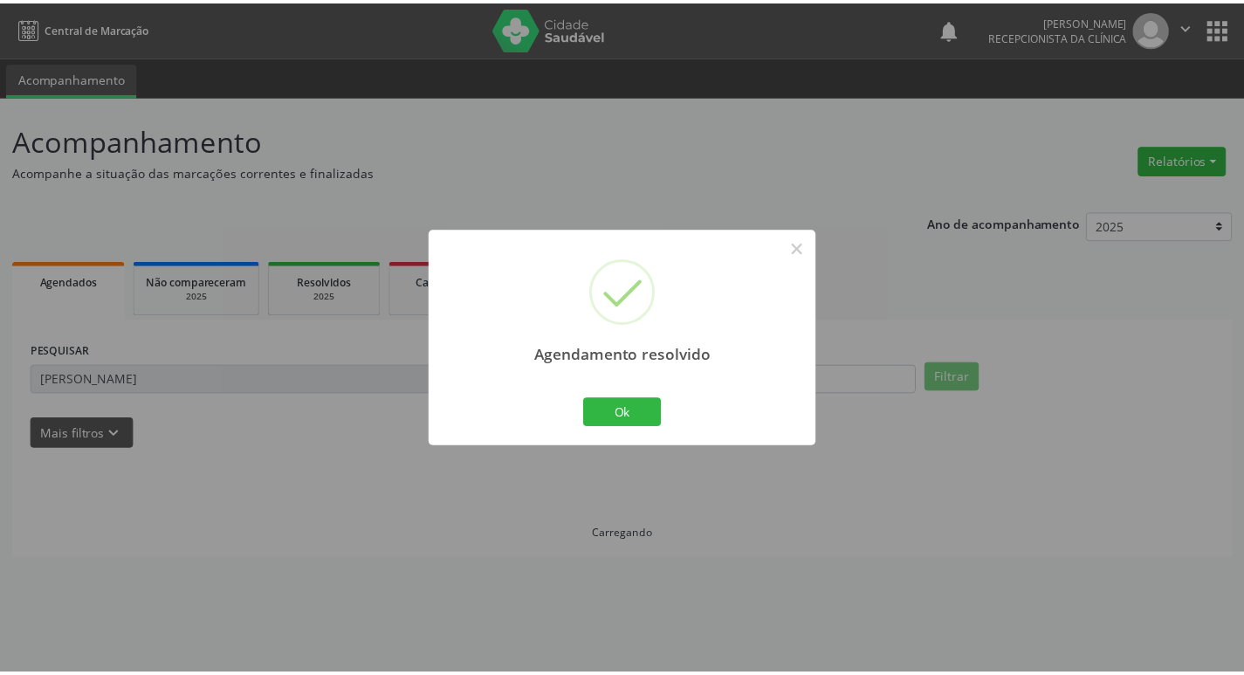
scroll to position [0, 0]
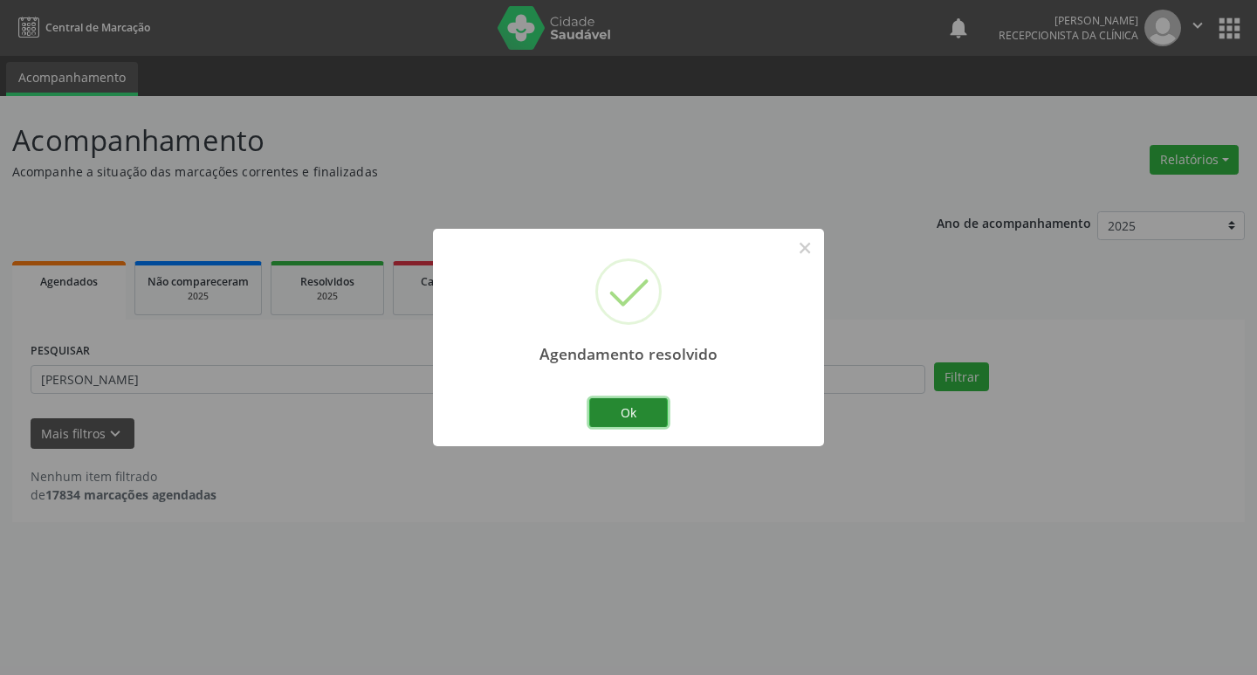
click at [643, 415] on button "Ok" at bounding box center [628, 413] width 79 height 30
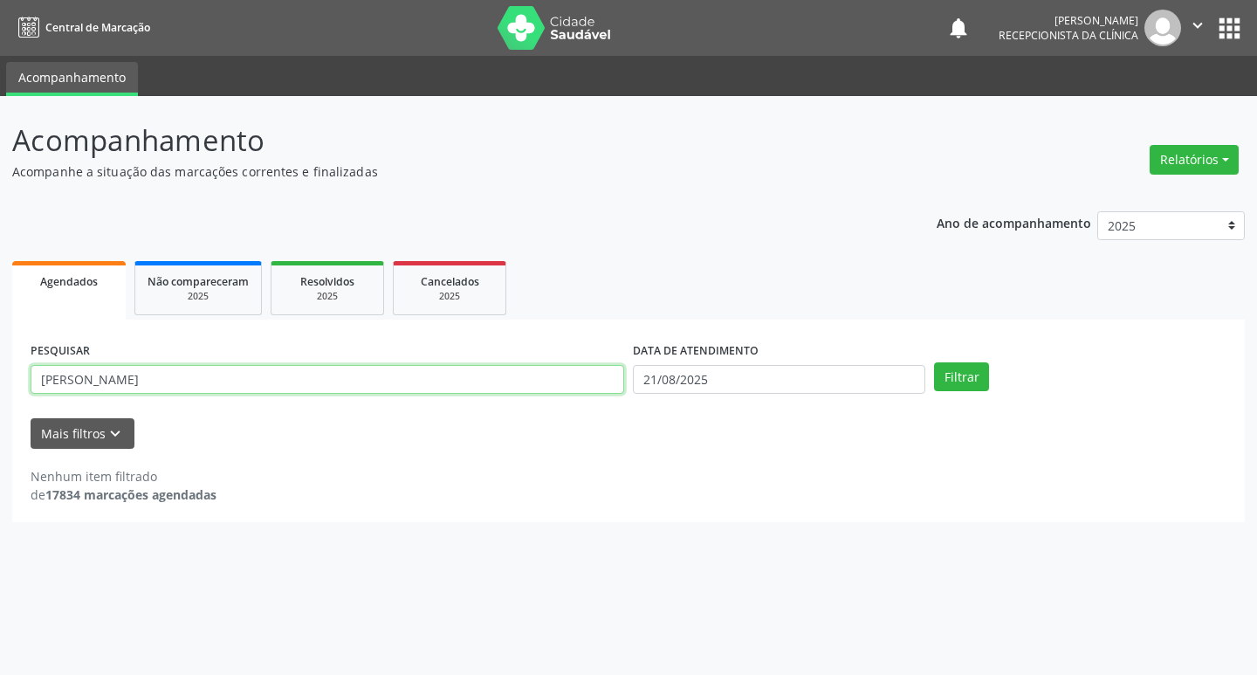
click at [246, 375] on input "[PERSON_NAME]" at bounding box center [328, 380] width 594 height 30
type input "j"
type input "[PERSON_NAME]"
click at [947, 382] on button "Filtrar" at bounding box center [961, 377] width 55 height 30
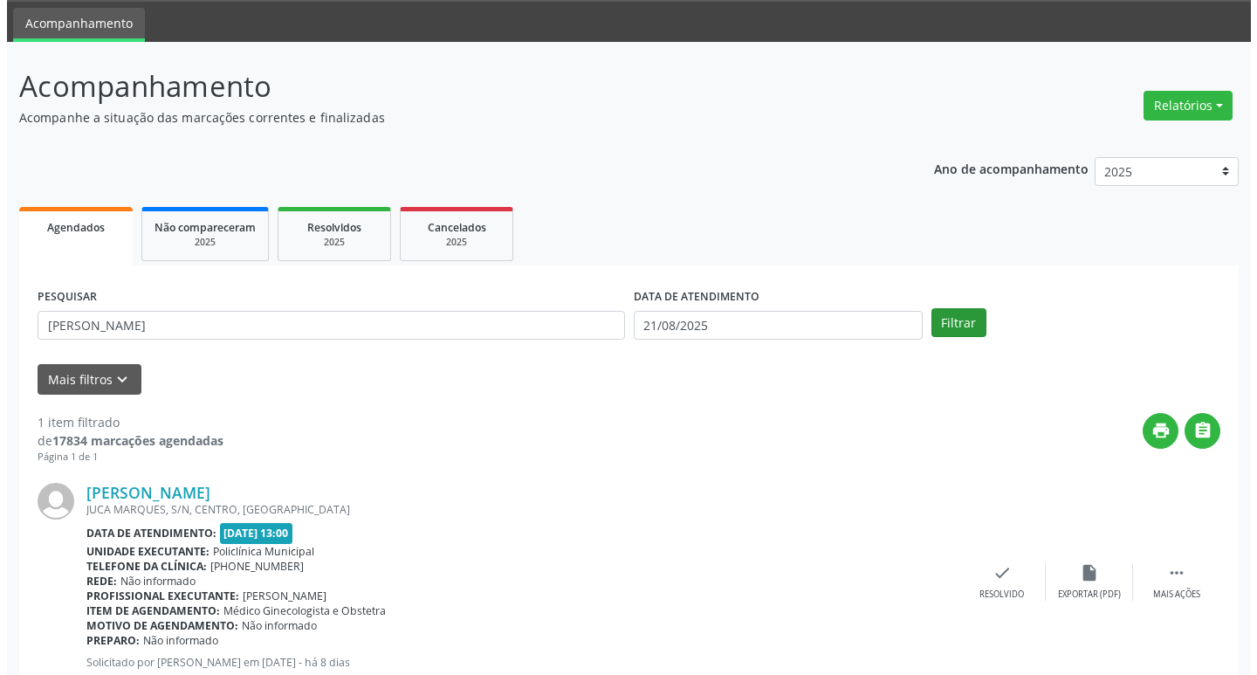
scroll to position [110, 0]
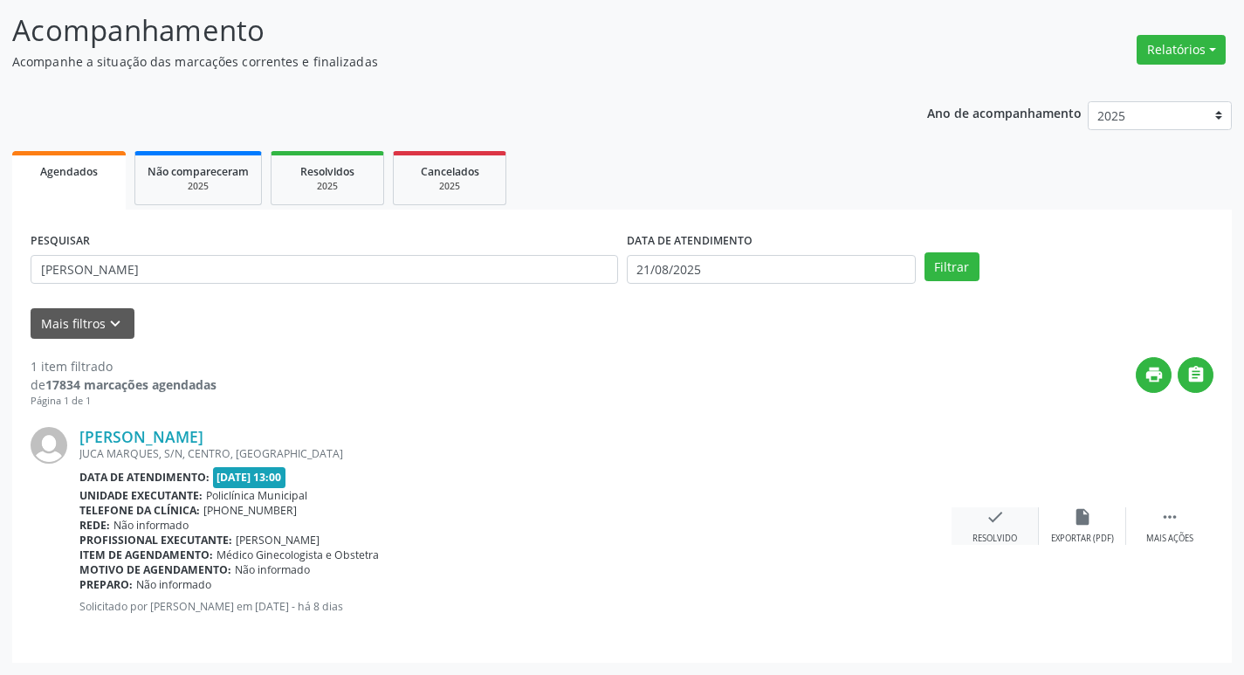
click at [976, 527] on div "check Resolvido" at bounding box center [995, 526] width 87 height 38
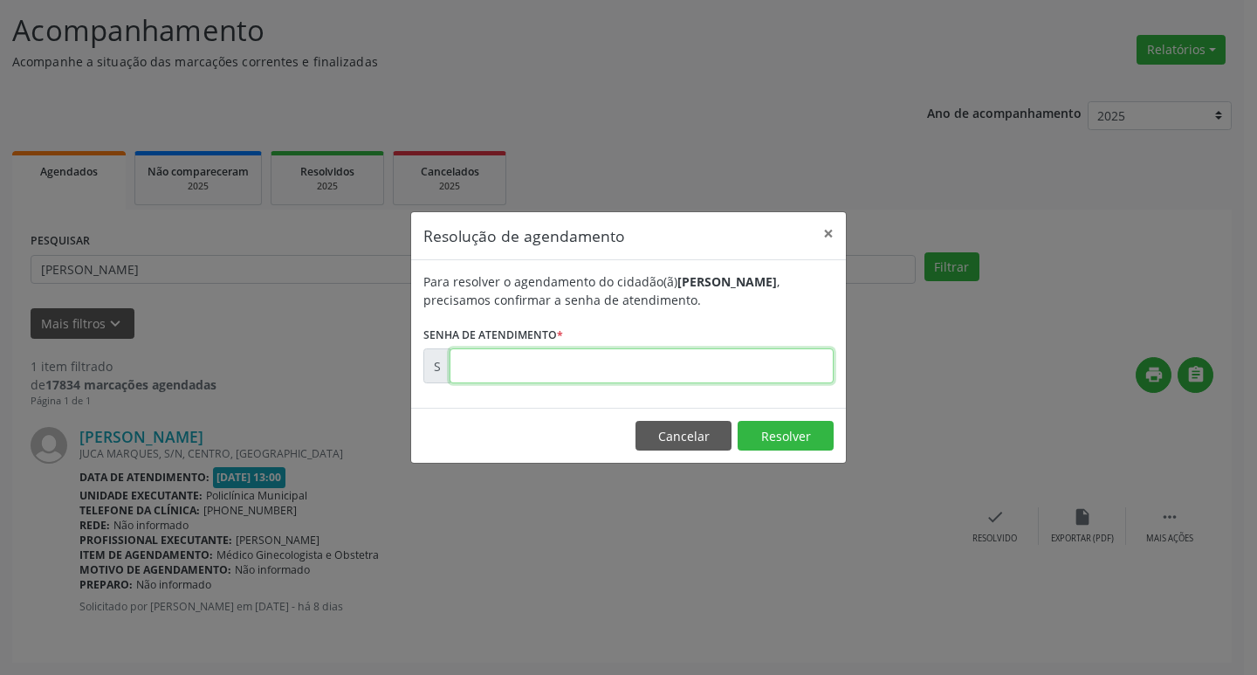
click at [568, 364] on input "text" at bounding box center [642, 365] width 384 height 35
type input "00171625"
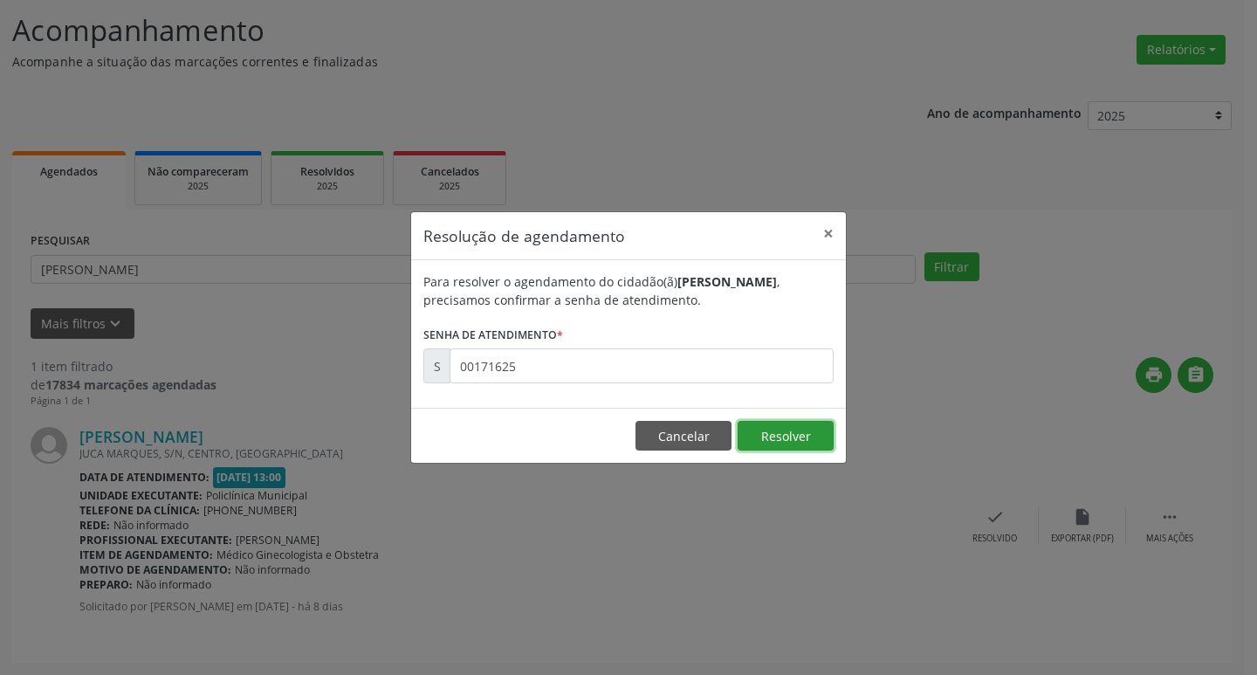
click at [810, 439] on button "Resolver" at bounding box center [786, 436] width 96 height 30
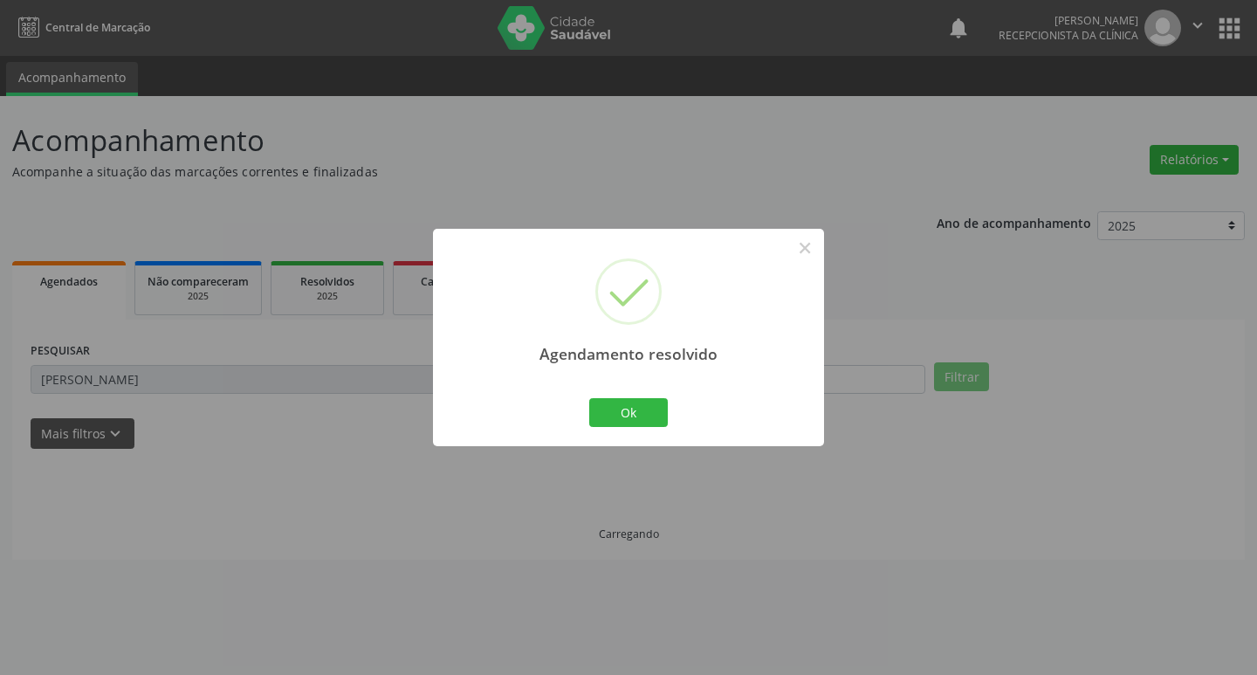
scroll to position [0, 0]
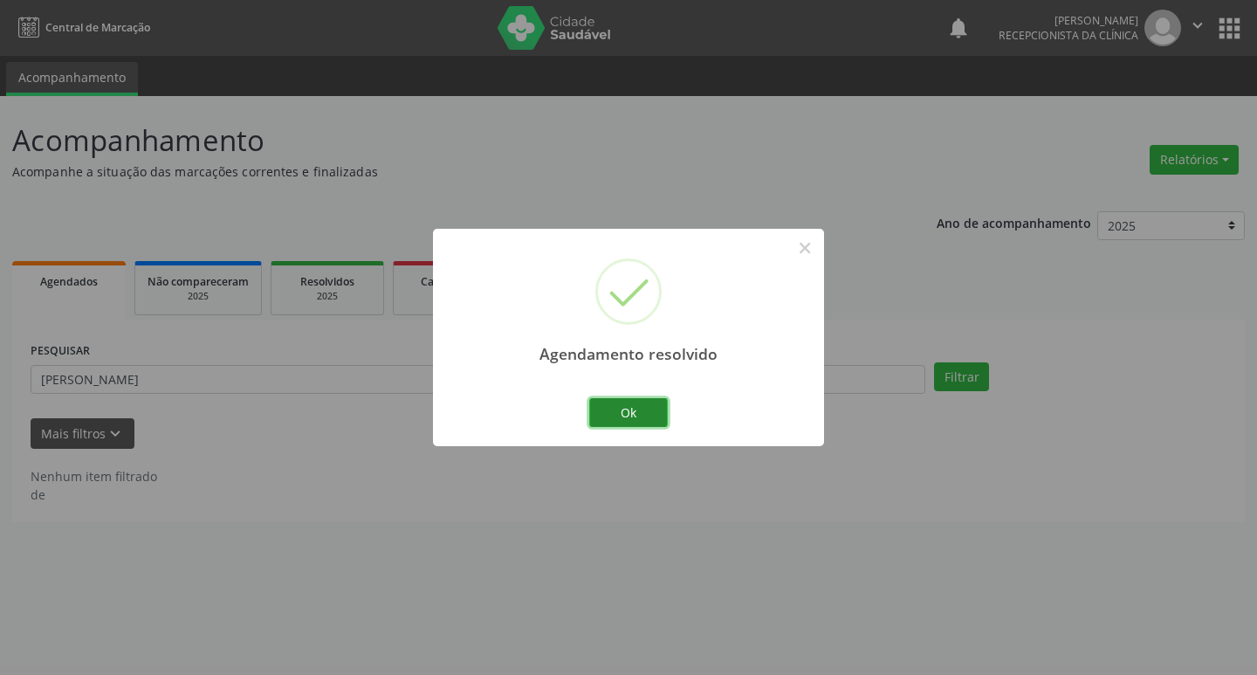
click at [642, 404] on button "Ok" at bounding box center [628, 413] width 79 height 30
